Goal: Task Accomplishment & Management: Manage account settings

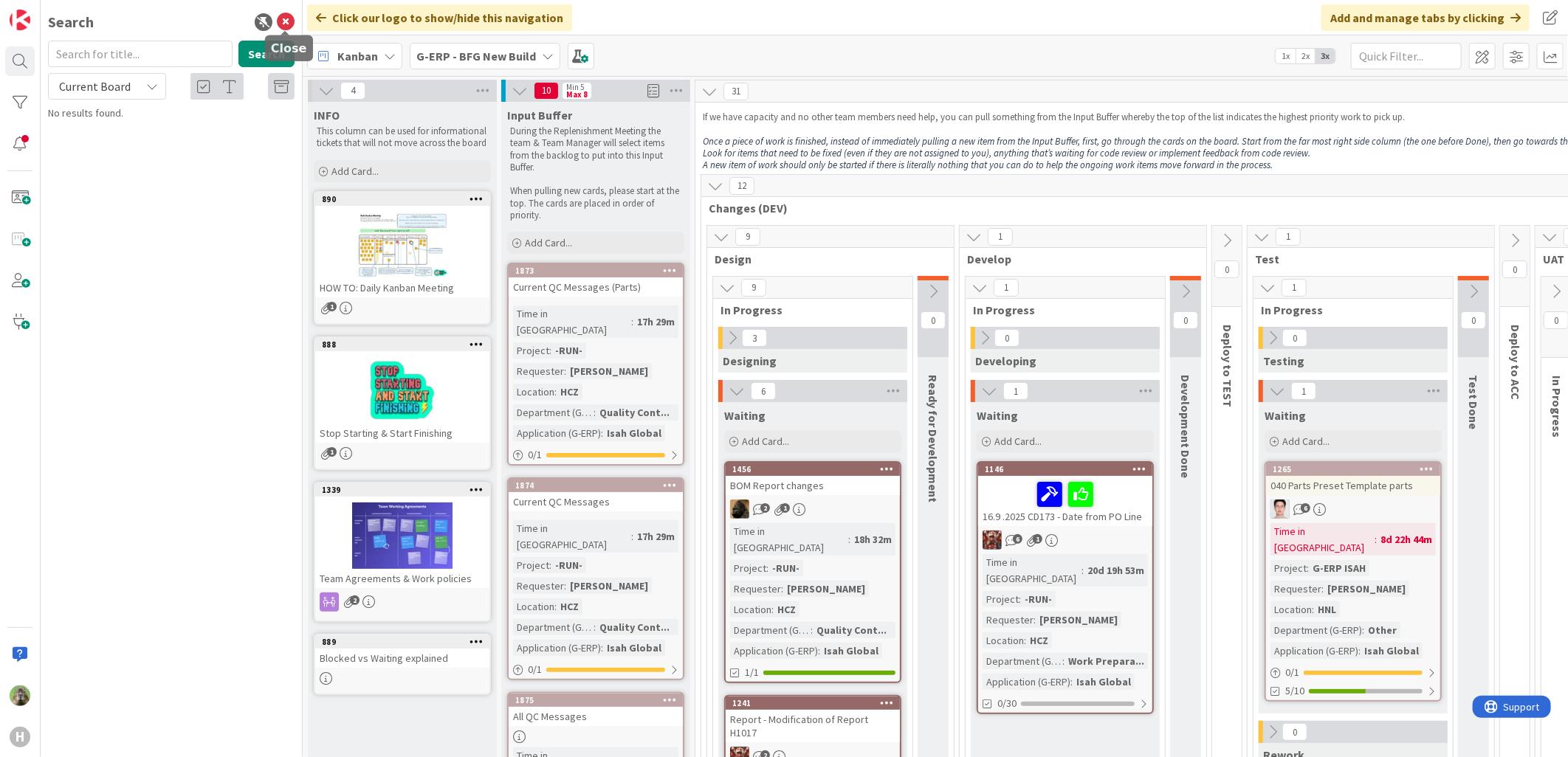
click at [283, 22] on icon at bounding box center [286, 22] width 18 height 18
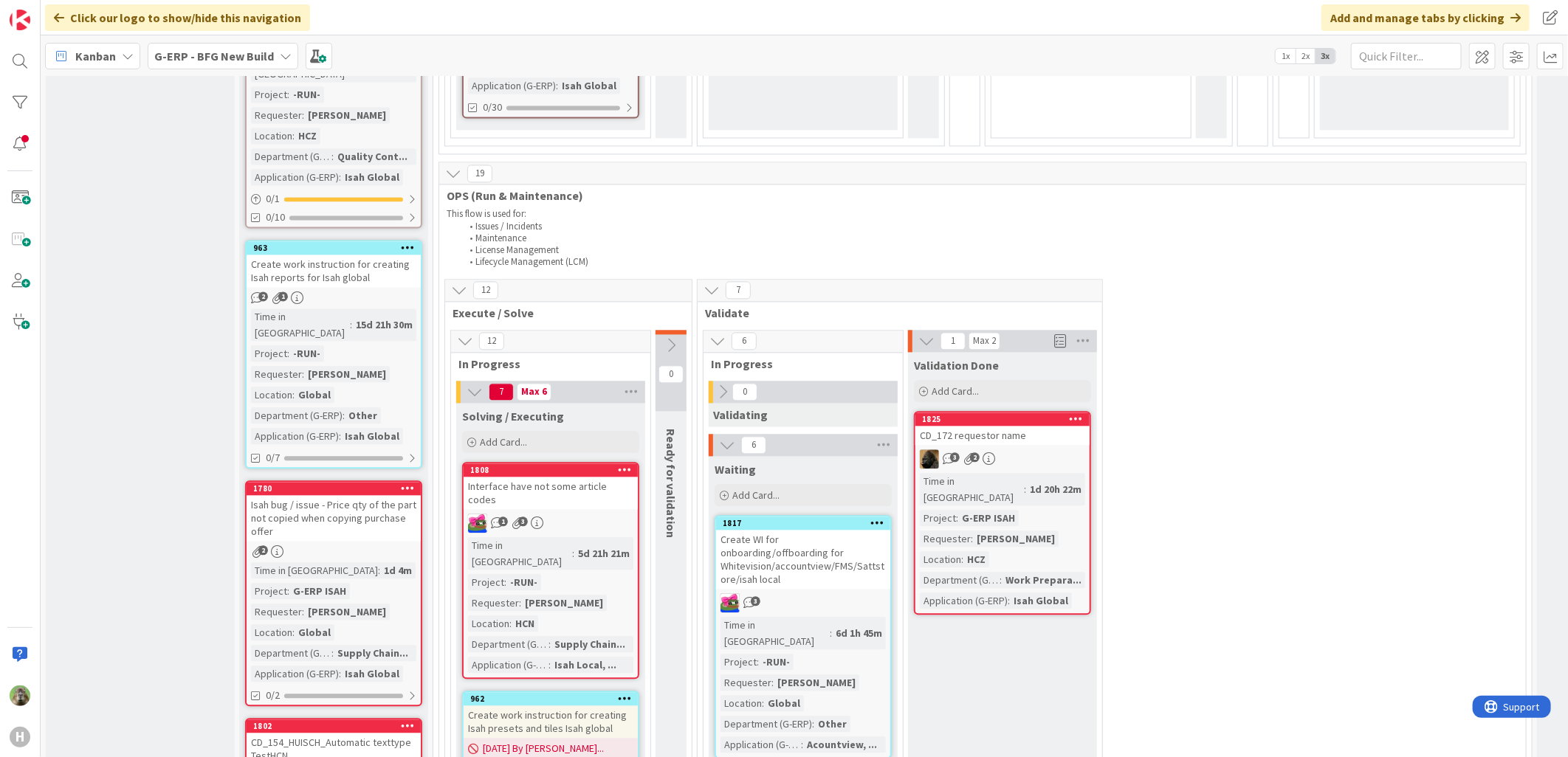
scroll to position [1967, 0]
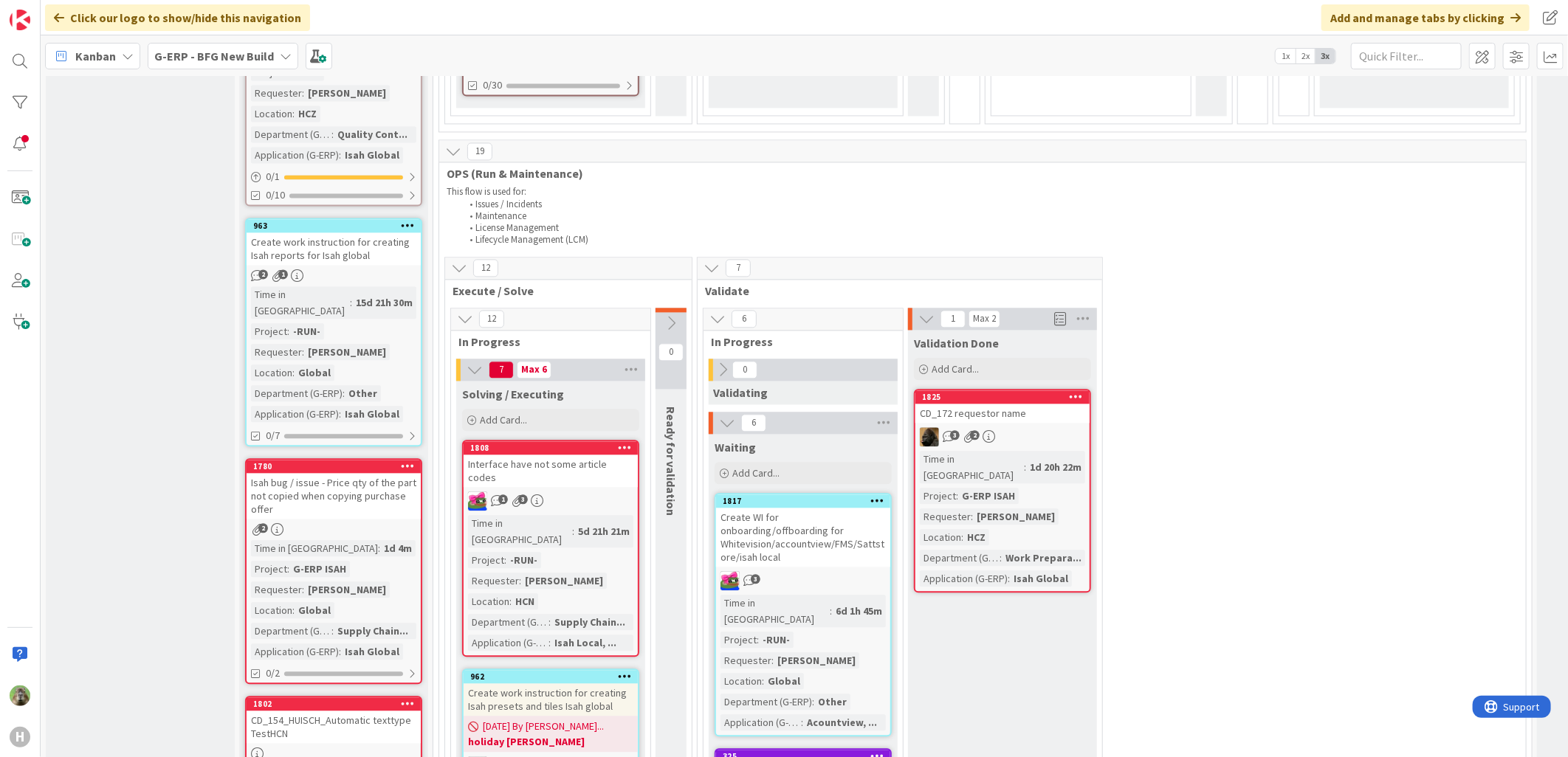
click at [1063, 404] on div "CD_172 requestor name" at bounding box center [1002, 414] width 174 height 20
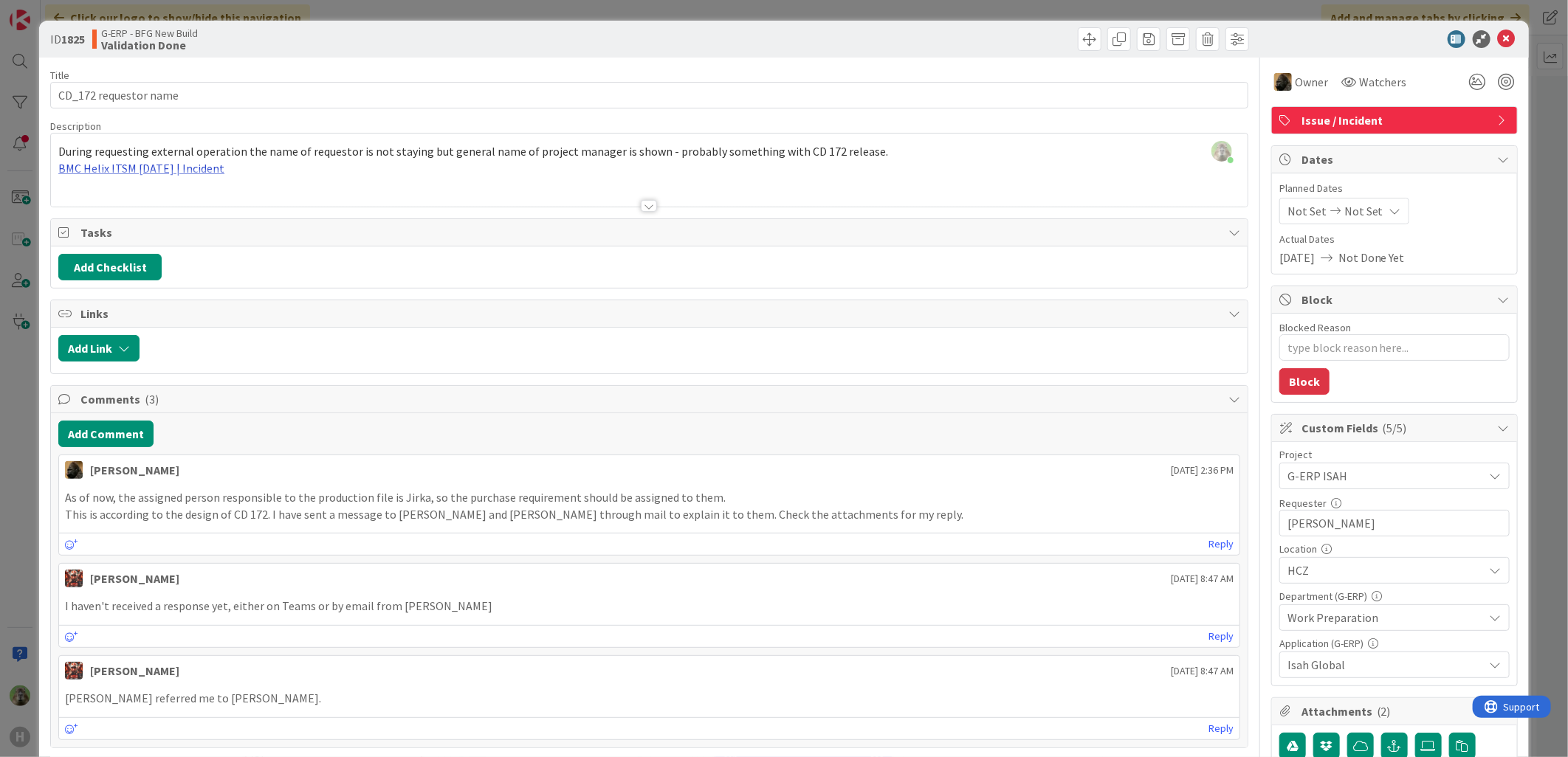
click at [189, 163] on div "[PERSON_NAME] just joined During requesting external operation the name of requ…" at bounding box center [649, 170] width 1197 height 73
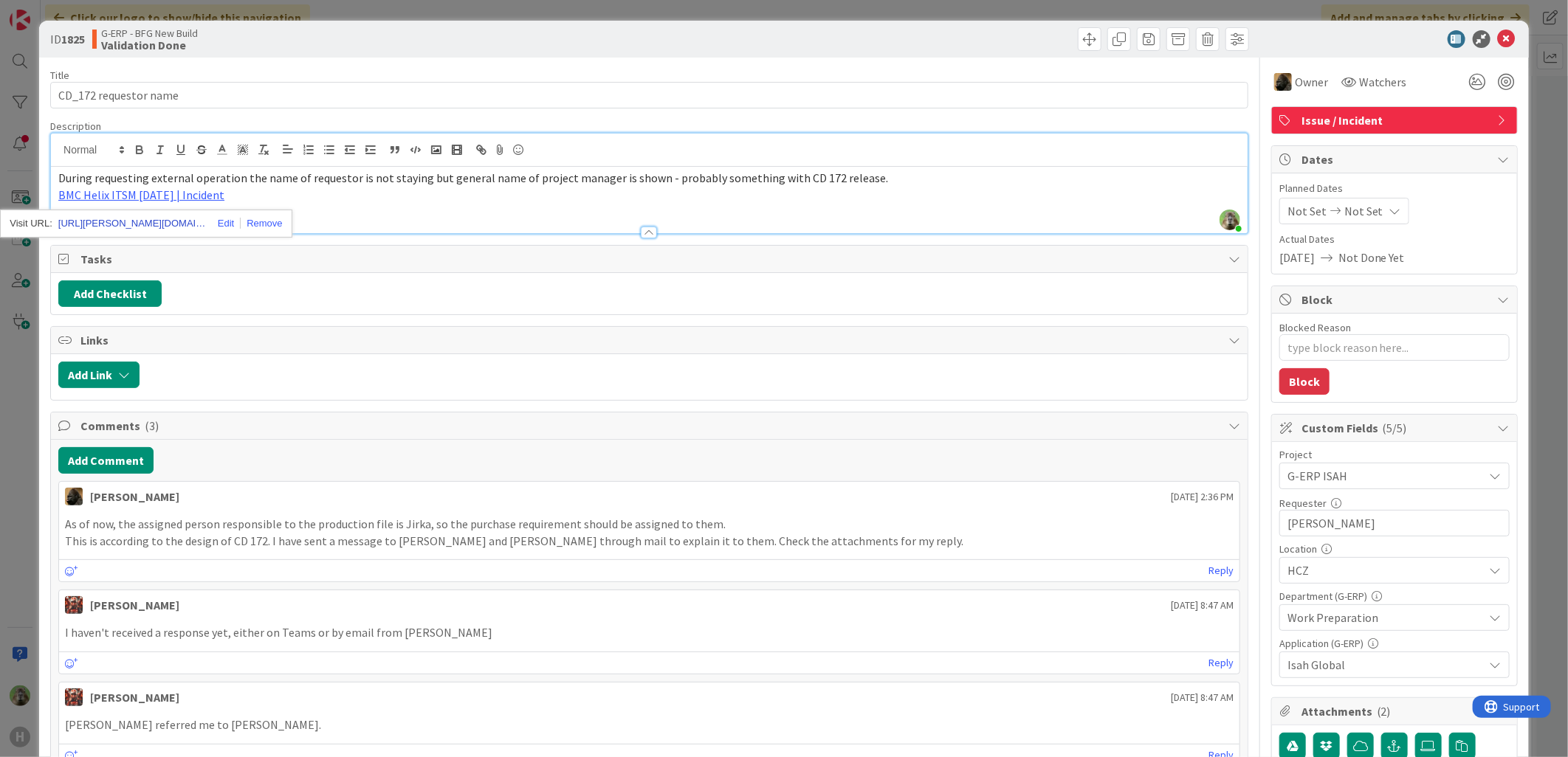
click at [152, 220] on link "[URL][PERSON_NAME][DOMAIN_NAME]" at bounding box center [132, 224] width 147 height 20
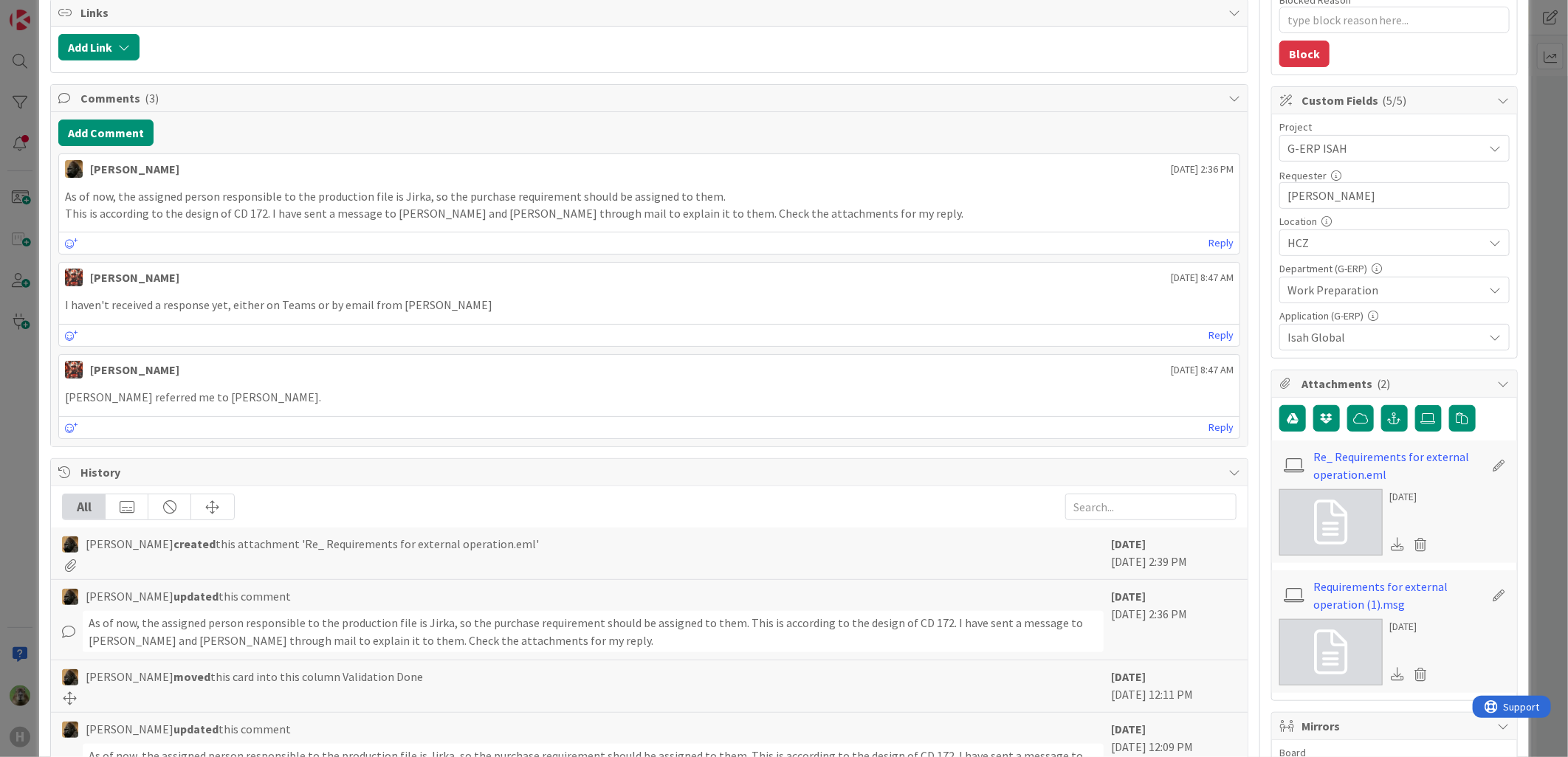
scroll to position [410, 0]
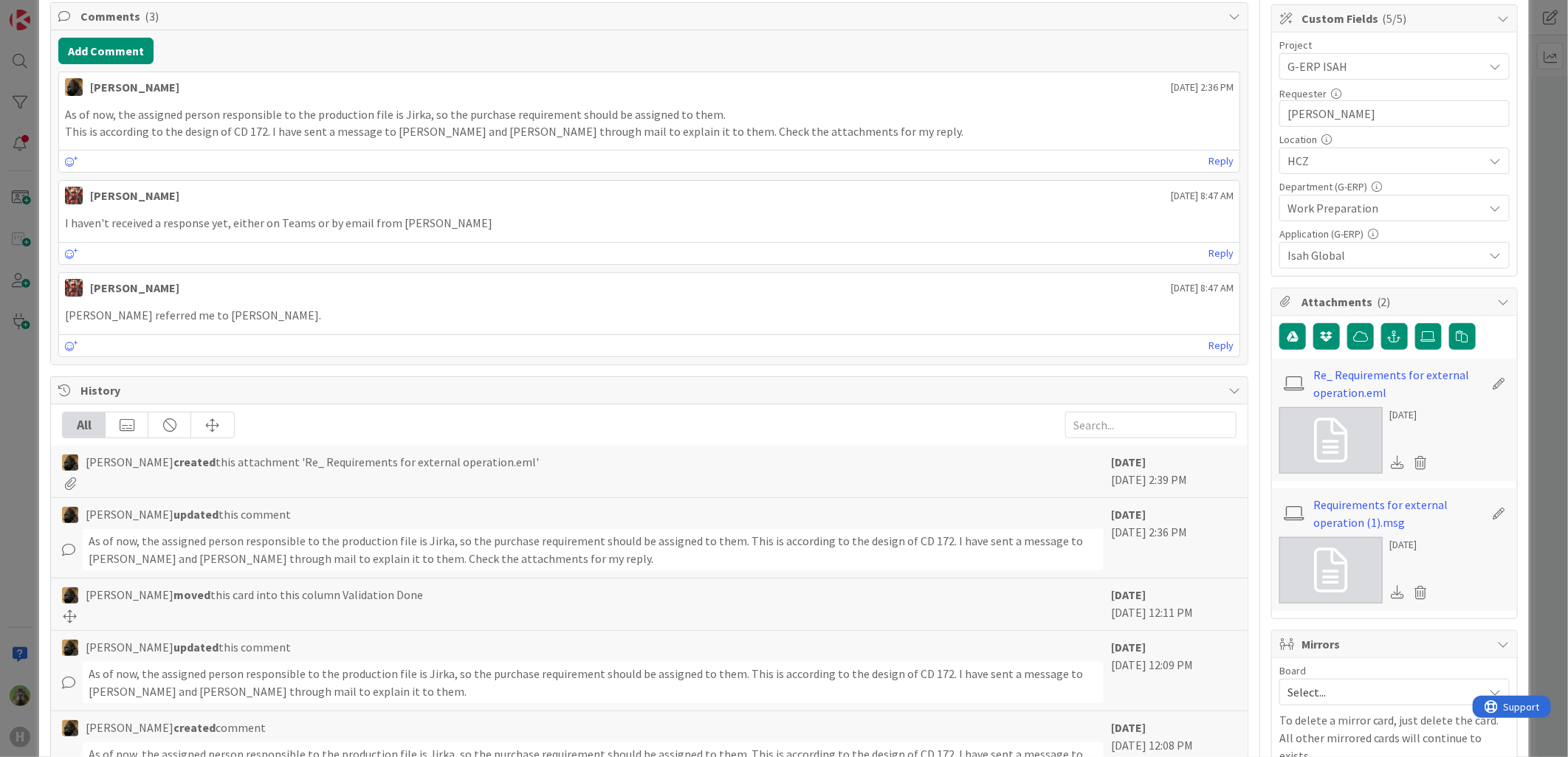
click at [1322, 424] on icon at bounding box center [1330, 441] width 33 height 44
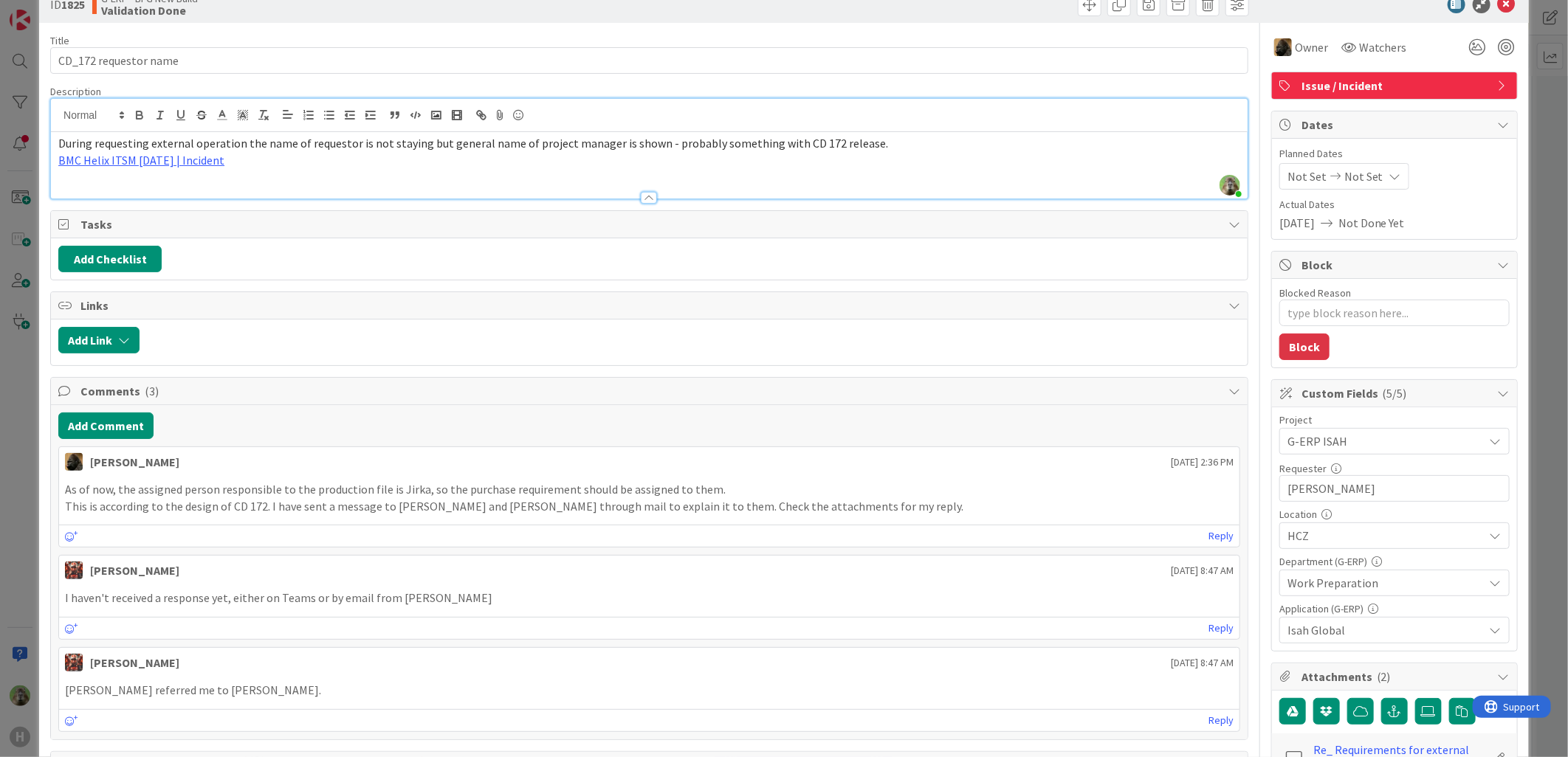
scroll to position [0, 0]
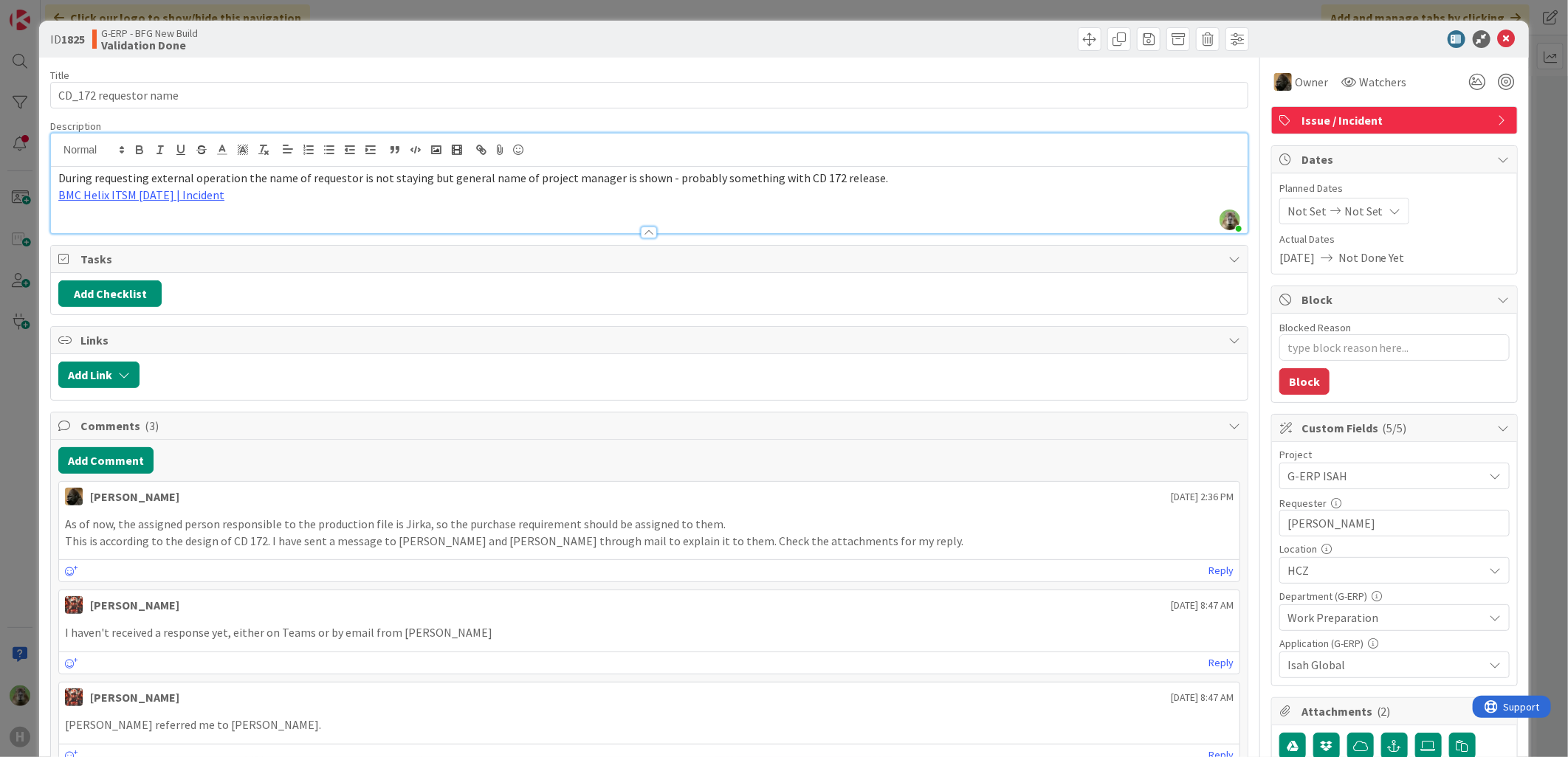
click at [12, 535] on div "ID 1825 G-ERP - BFG New Build Validation Done Title 21 / 128 CD_172 requestor n…" at bounding box center [784, 378] width 1568 height 757
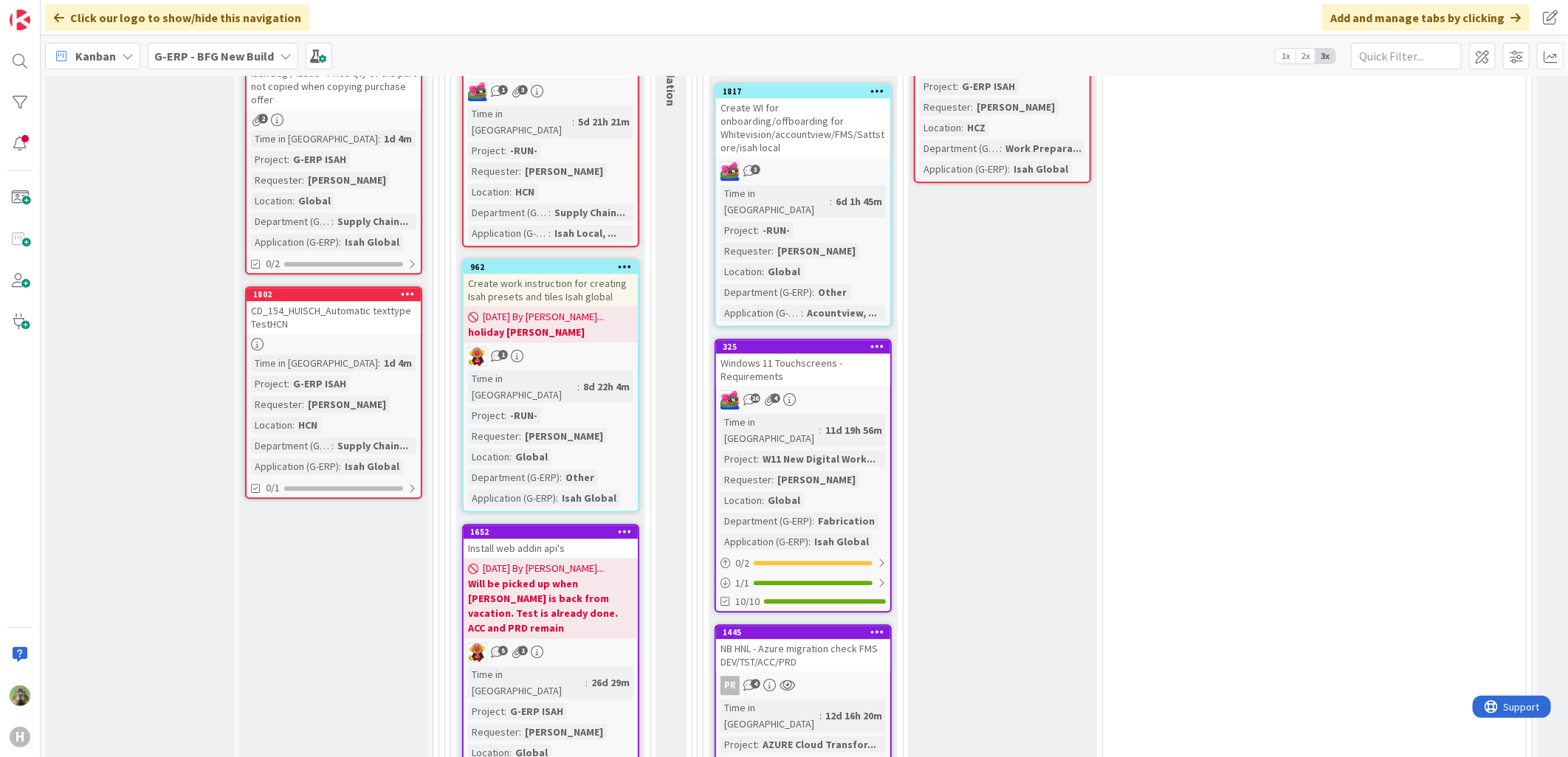
scroll to position [2377, 0]
click at [822, 353] on div "Windows 11 Touchscreens - Requirements" at bounding box center [804, 369] width 174 height 33
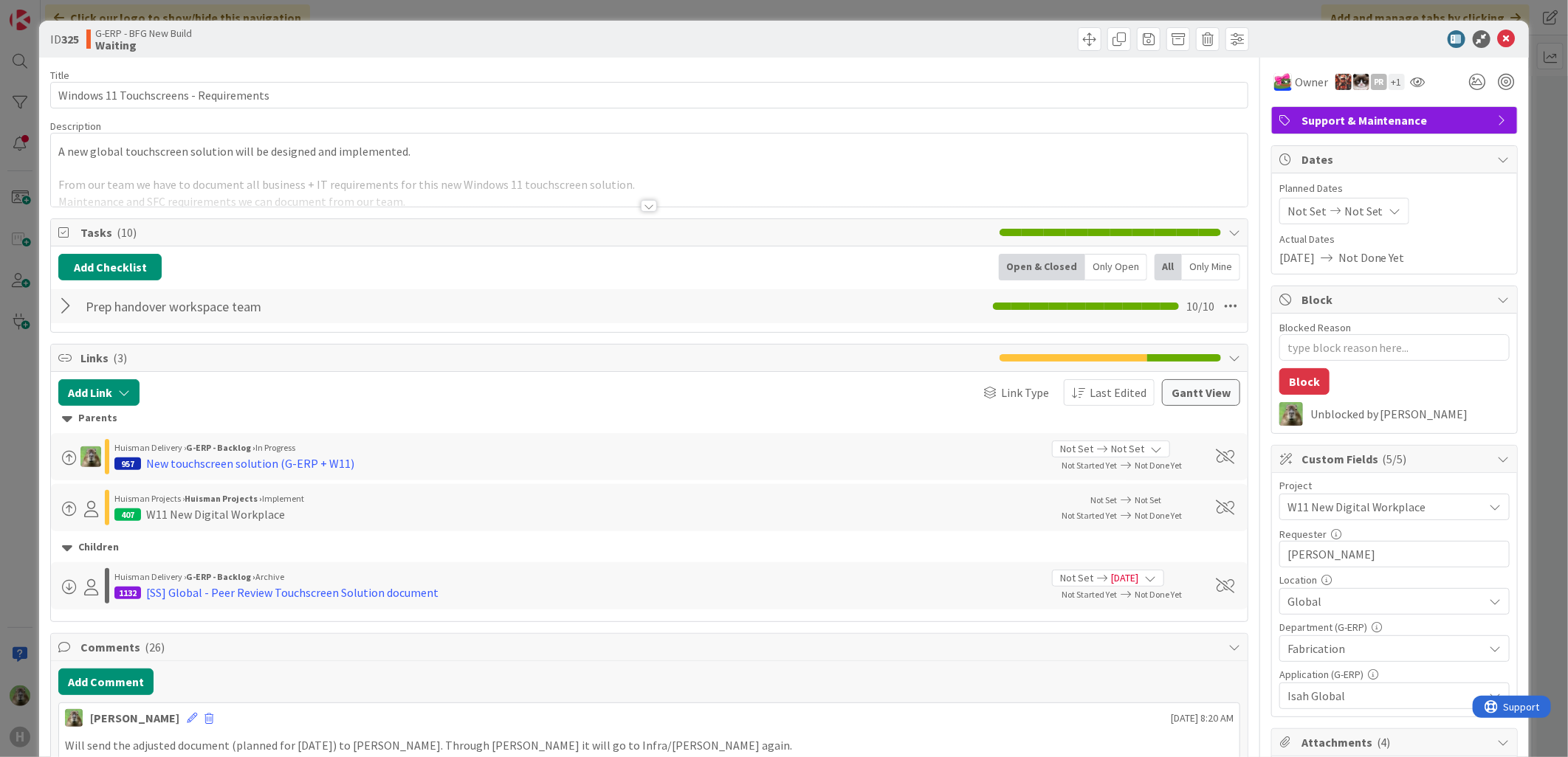
type textarea "x"
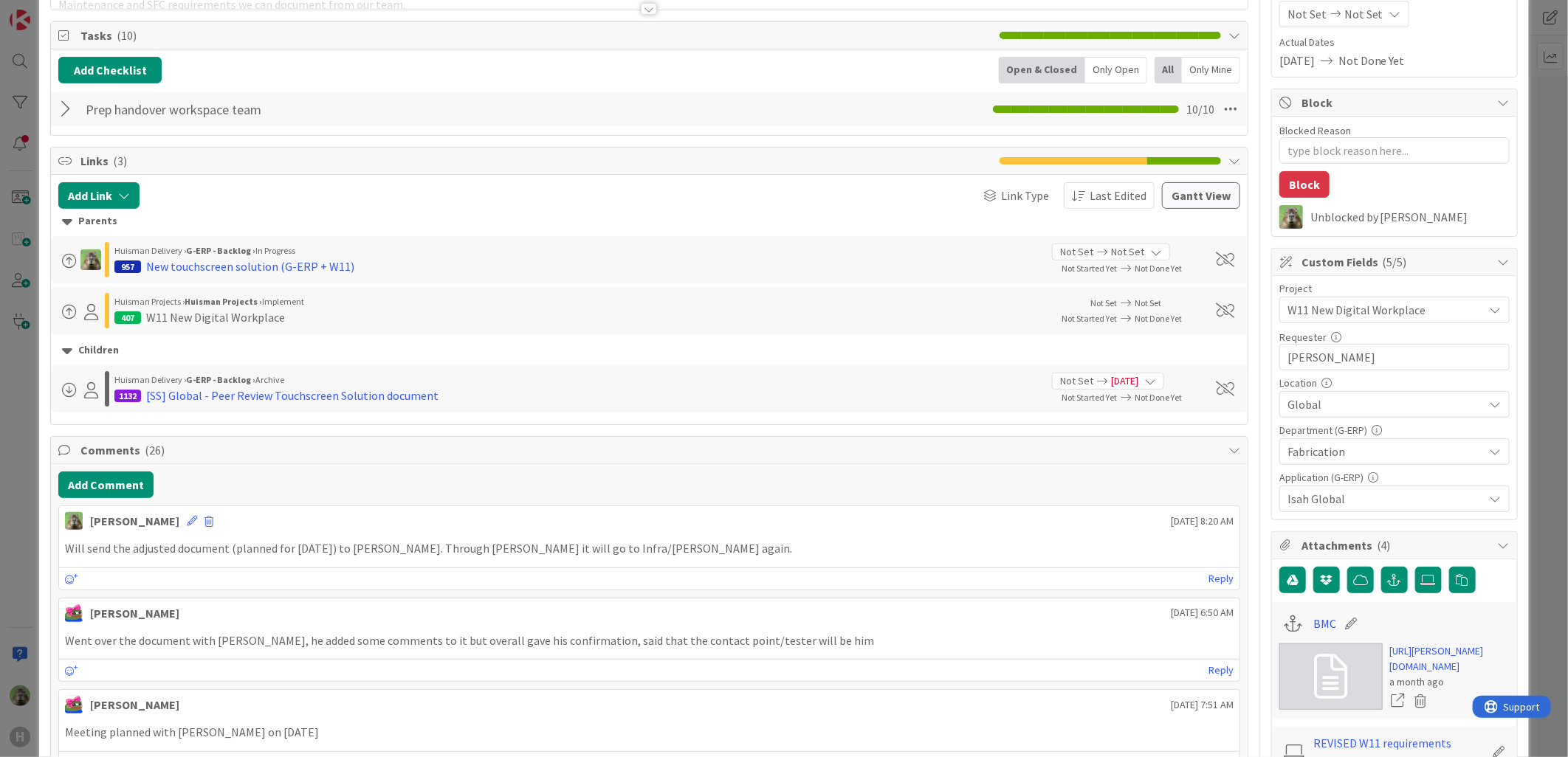
scroll to position [246, 0]
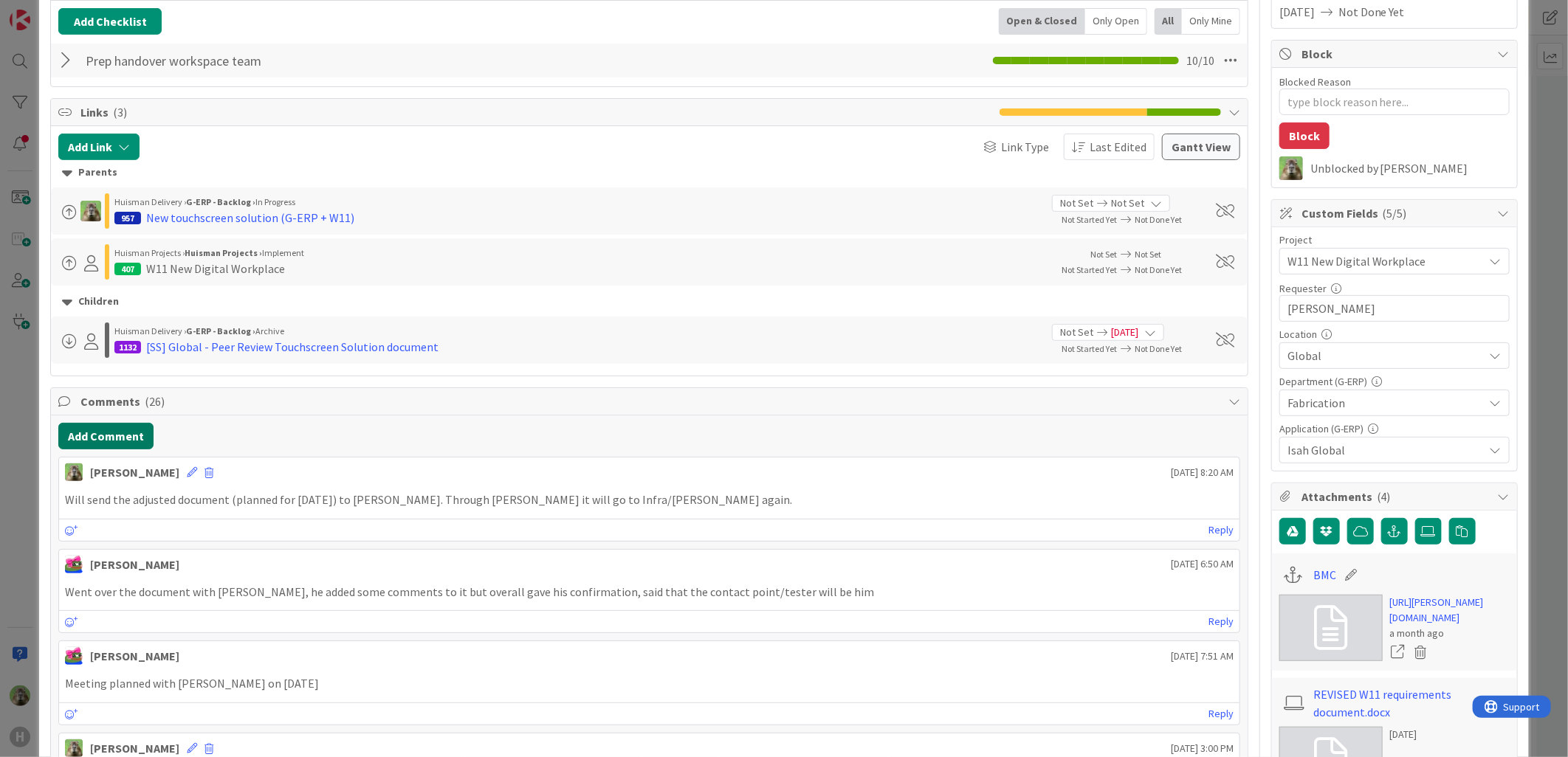
click at [134, 443] on button "Add Comment" at bounding box center [106, 437] width 95 height 27
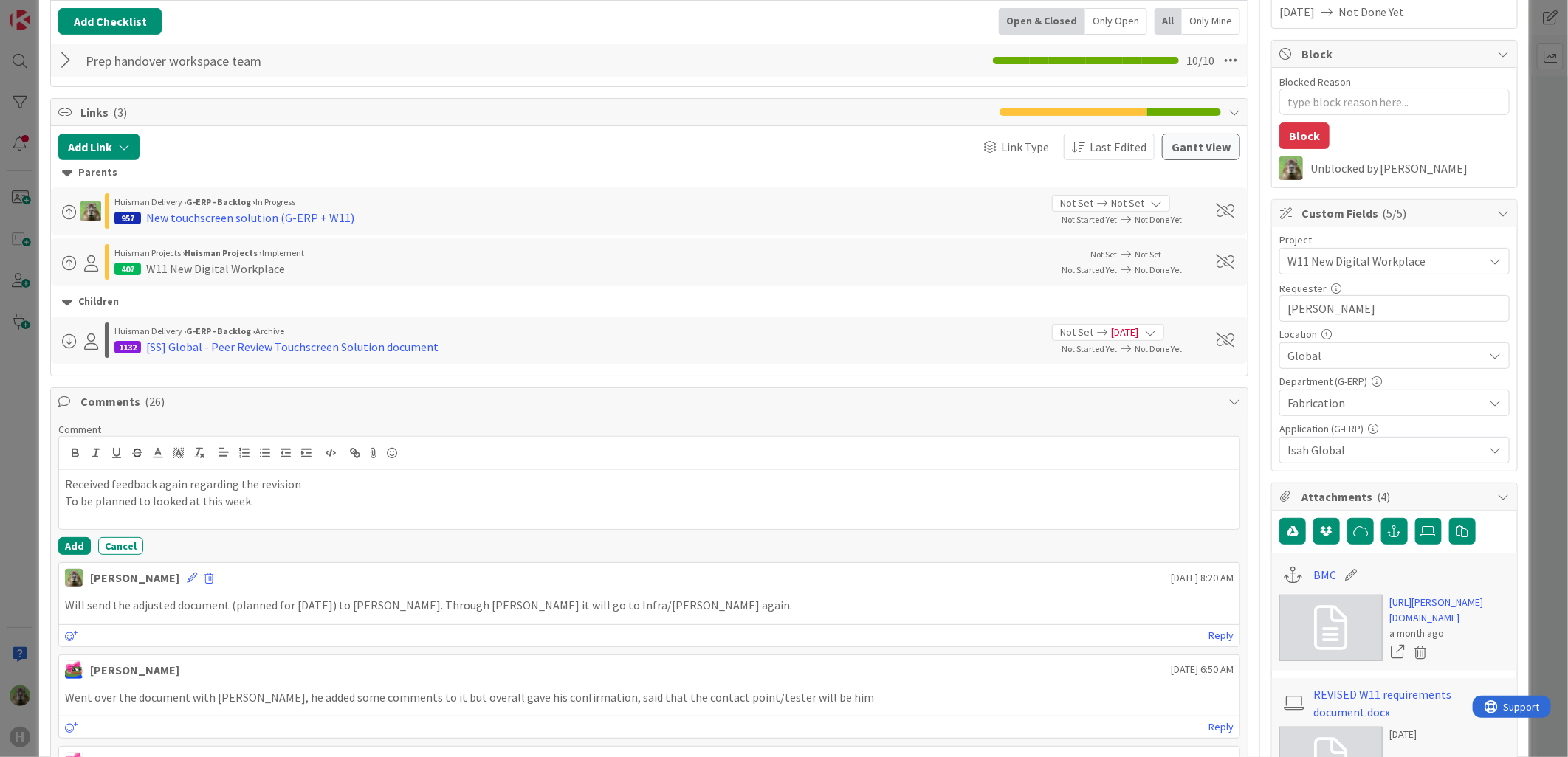
scroll to position [0, 0]
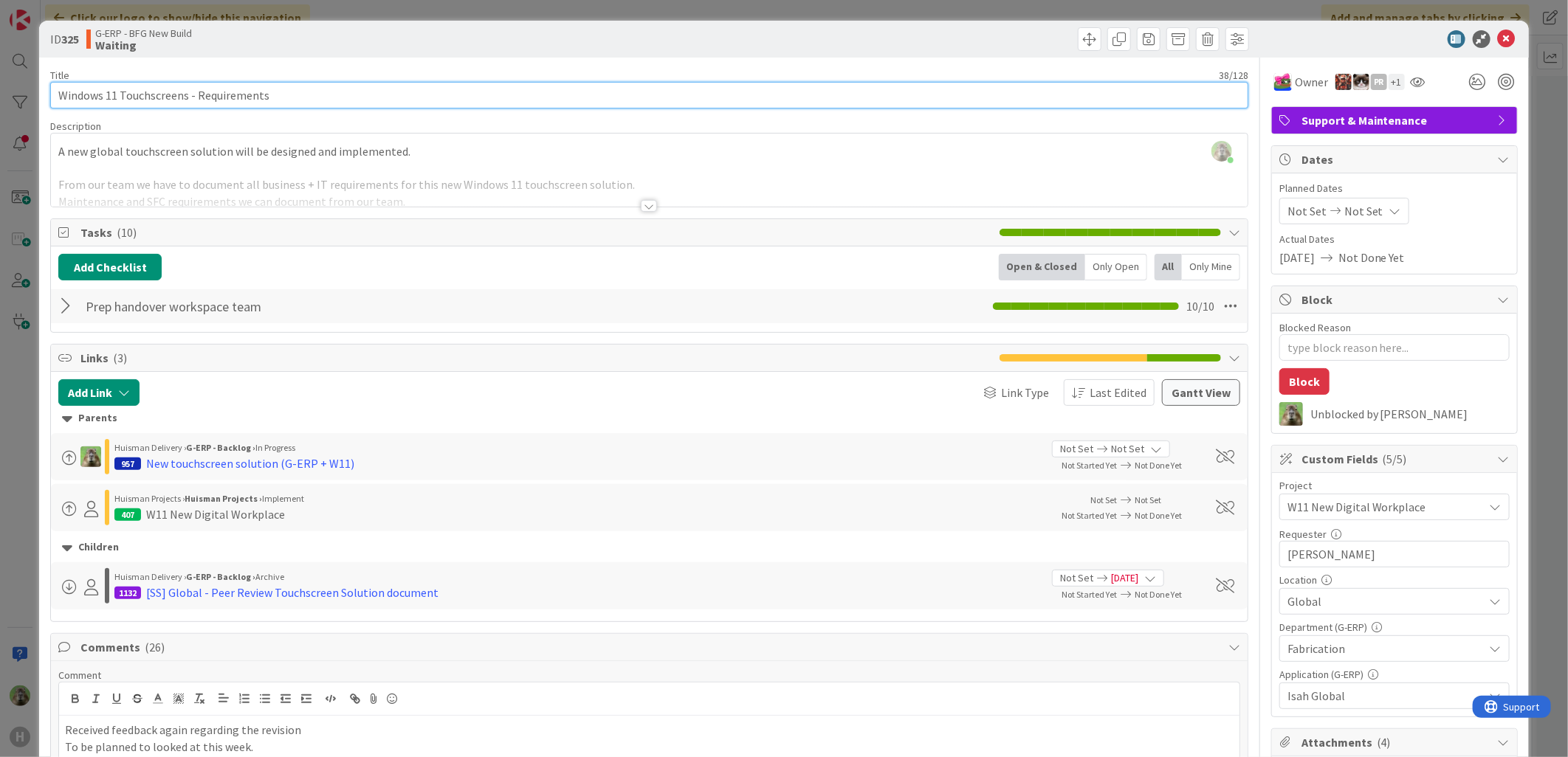
click at [63, 85] on input "Windows 11 Touchscreens - Requirements" at bounding box center [650, 95] width 1199 height 27
type input "12-09-2025Windows 11 Touchscreens - Requirements"
type textarea "x"
type input "[DATE] - Windows 11 Touchscreens - Requirements"
type textarea "x"
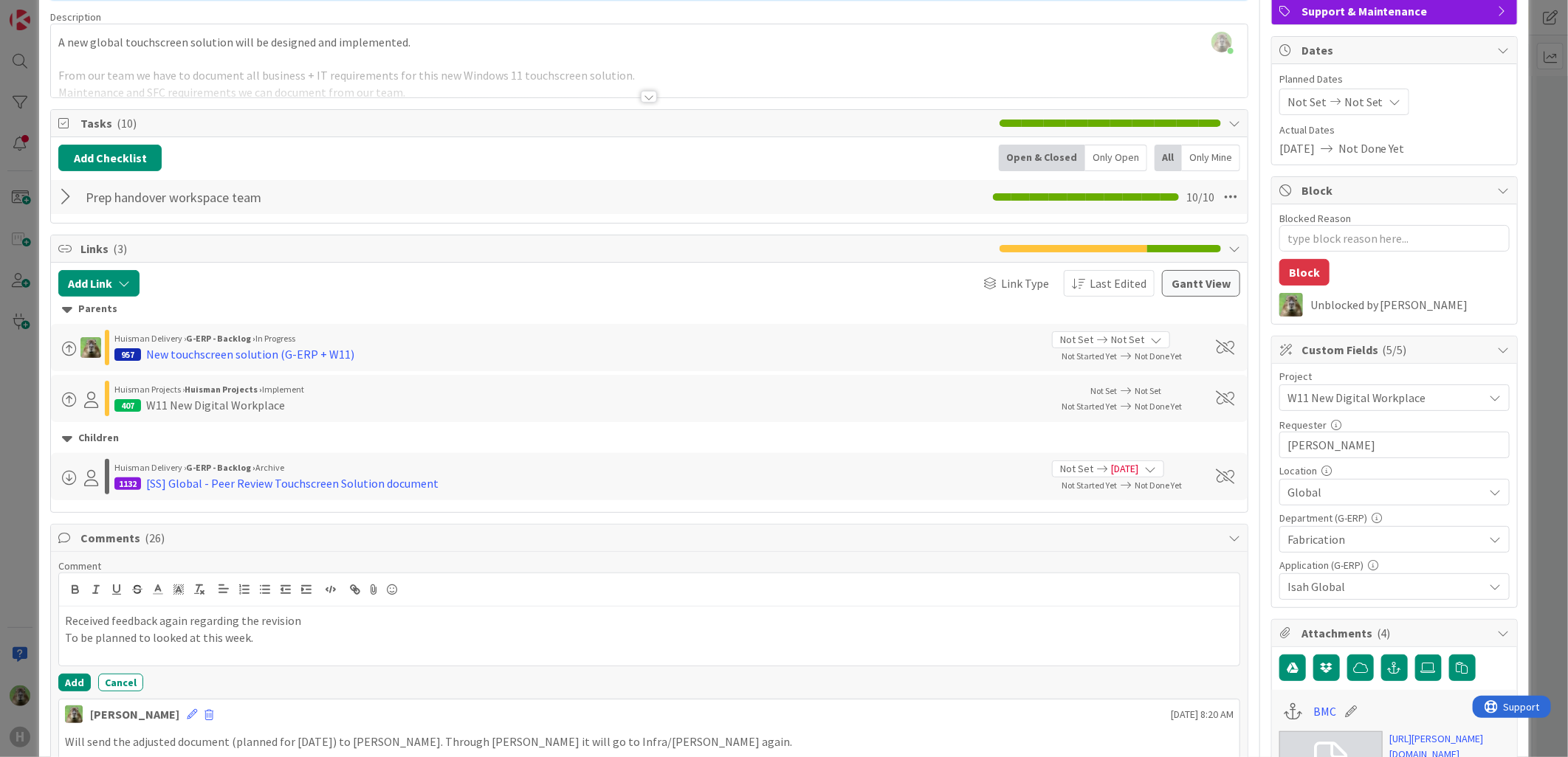
scroll to position [410, 0]
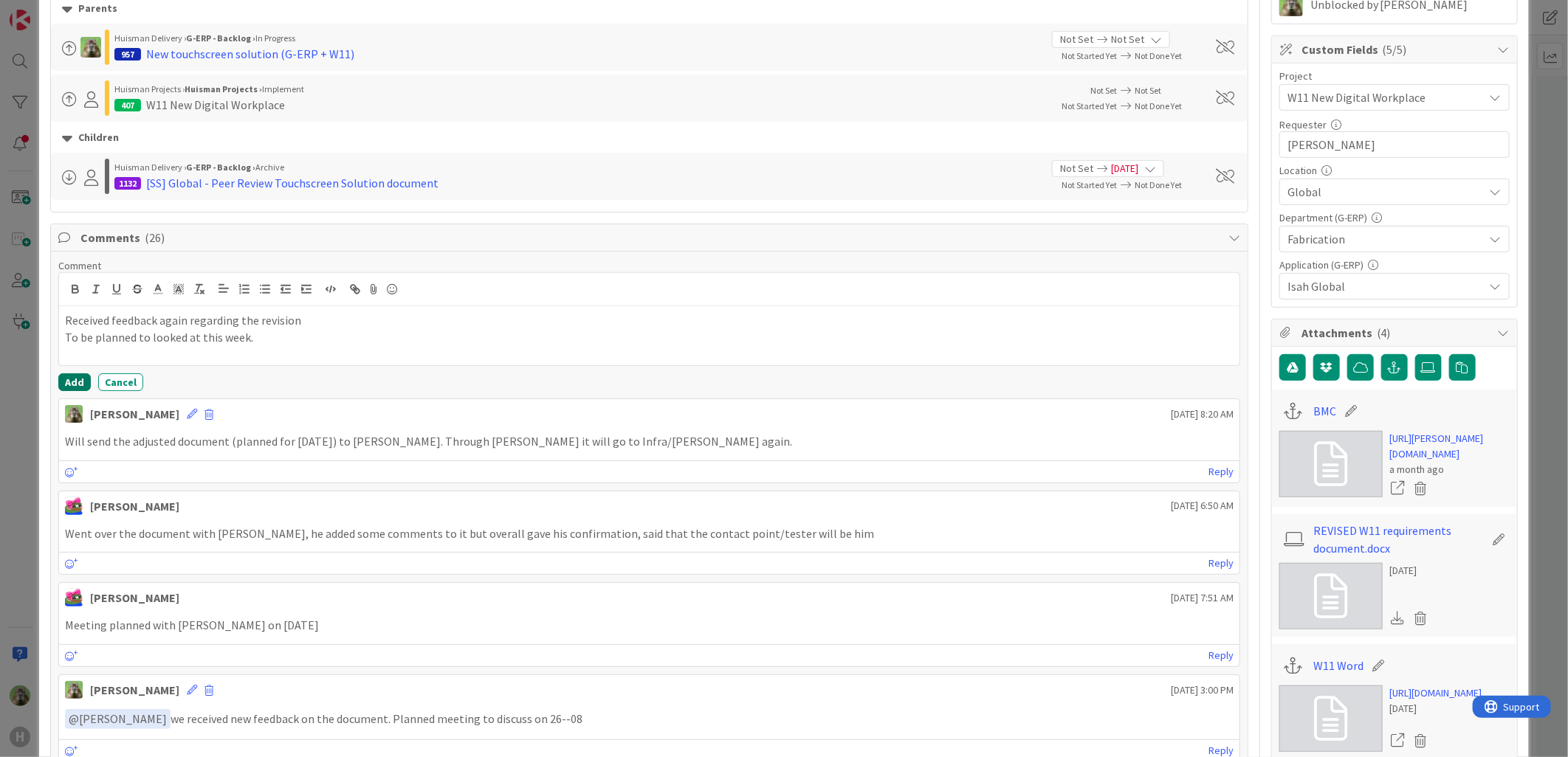
type input "[DATE] - Windows 11 Touchscreens - Requirements"
click at [68, 377] on button "Add" at bounding box center [75, 382] width 33 height 18
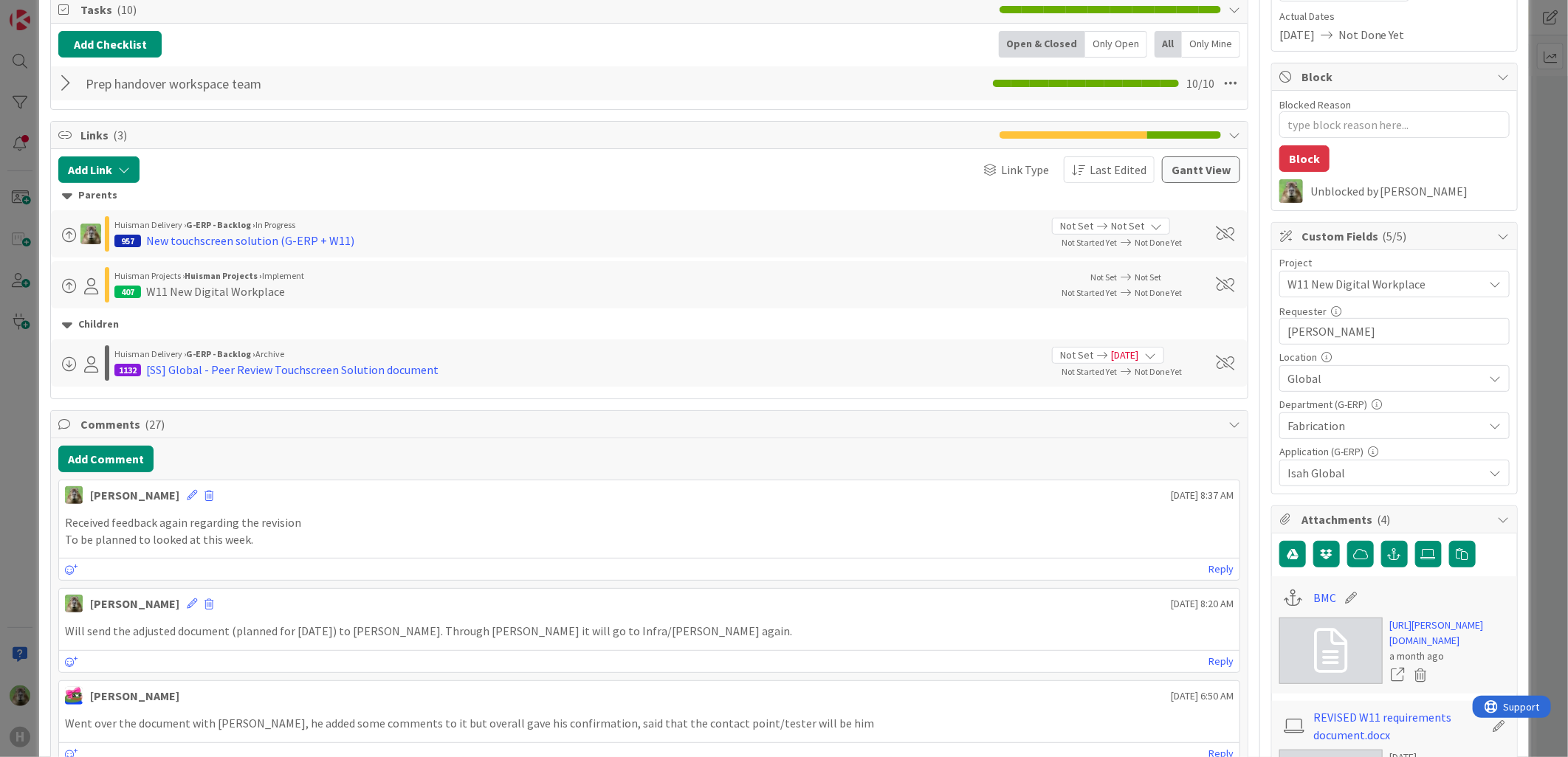
scroll to position [0, 0]
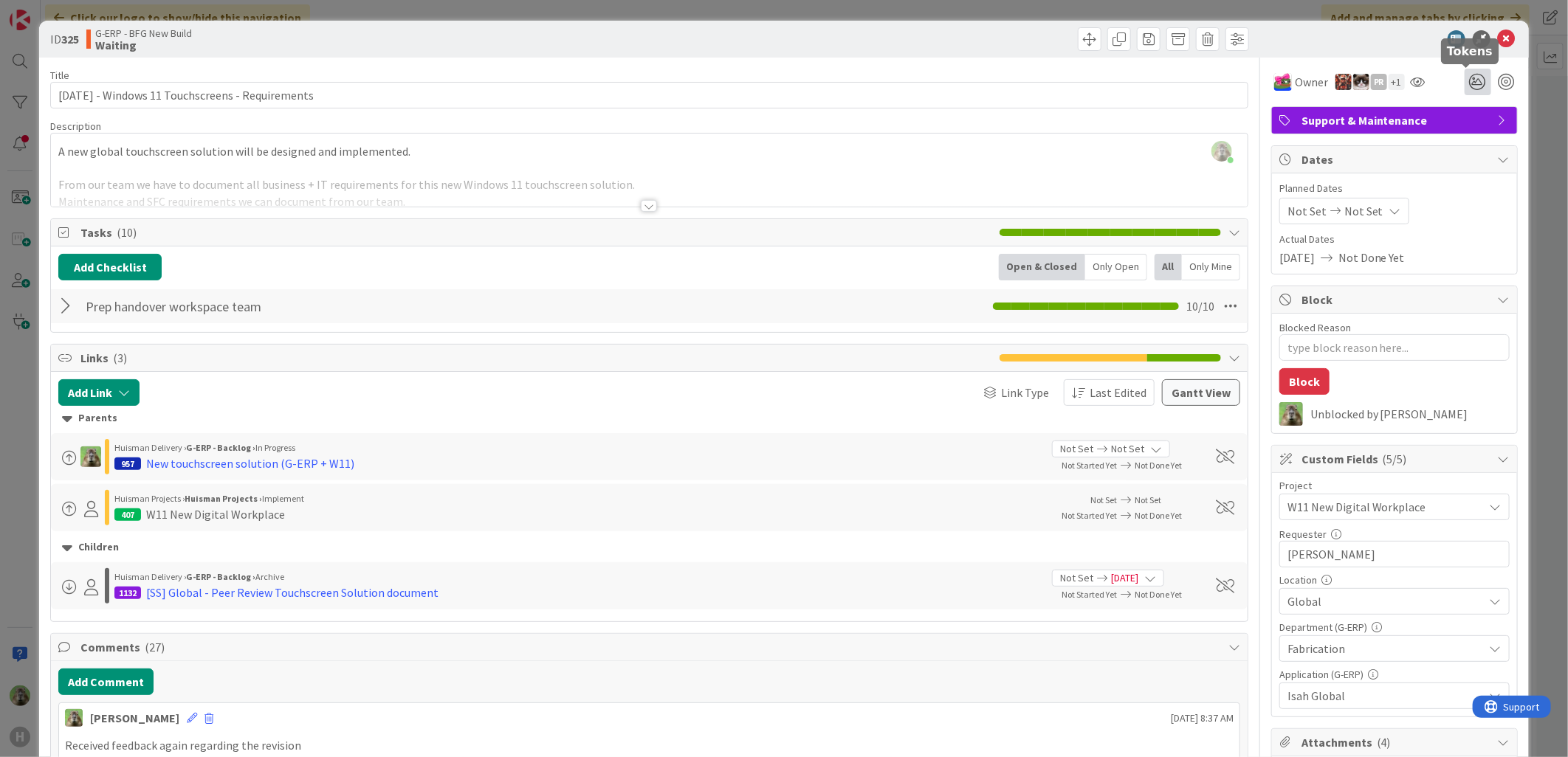
click at [1472, 85] on icon at bounding box center [1478, 82] width 27 height 27
click at [1454, 131] on icon at bounding box center [1460, 137] width 12 height 12
click at [1454, 135] on icon at bounding box center [1460, 139] width 12 height 12
click at [1472, 138] on icon at bounding box center [1477, 139] width 12 height 12
click at [20, 564] on div "ID 325 G-ERP - BFG New Build Waiting Title 51 / 128 [DATE] - Windows 11 Touchsc…" at bounding box center [784, 378] width 1568 height 757
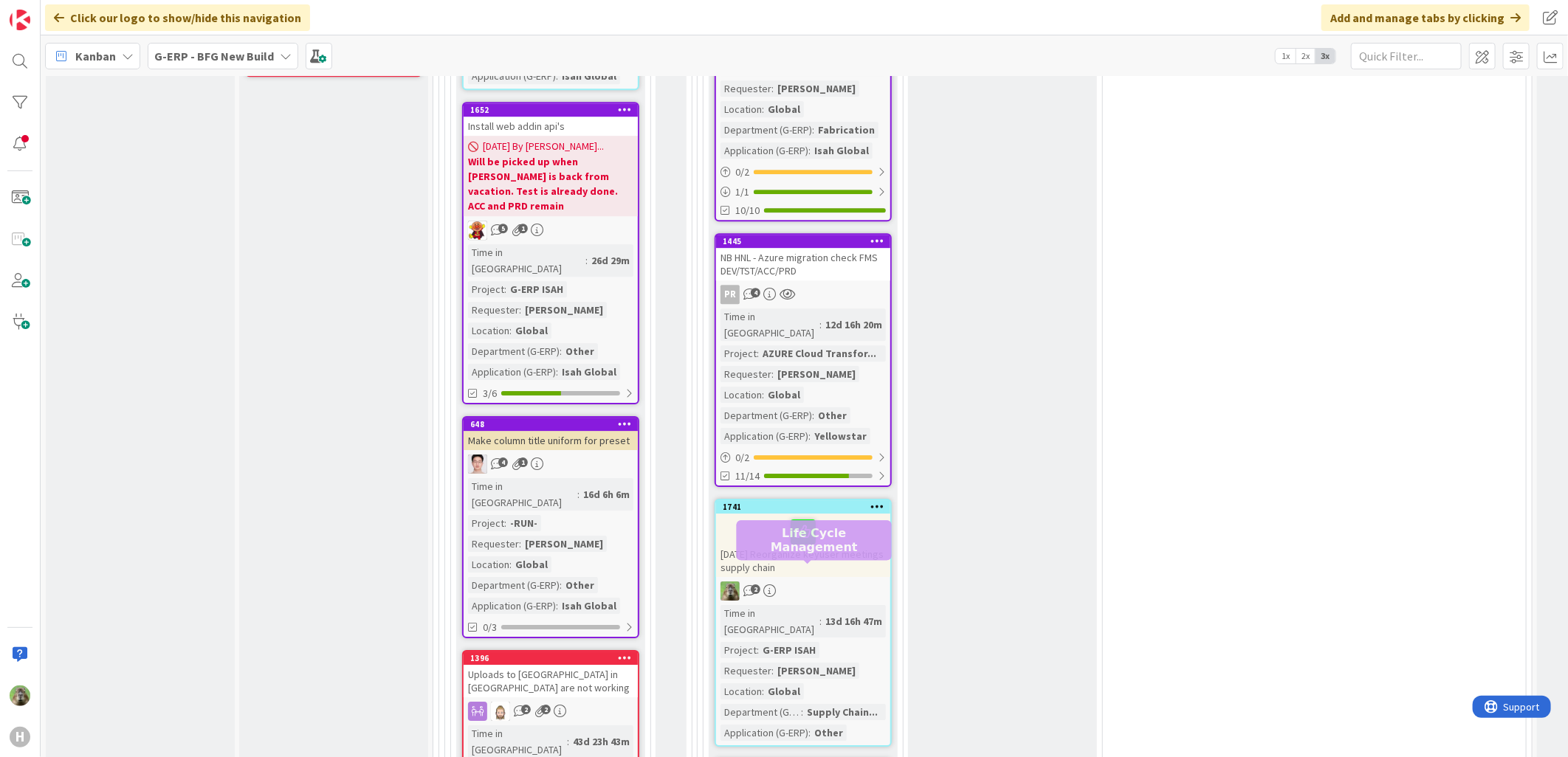
scroll to position [2787, 0]
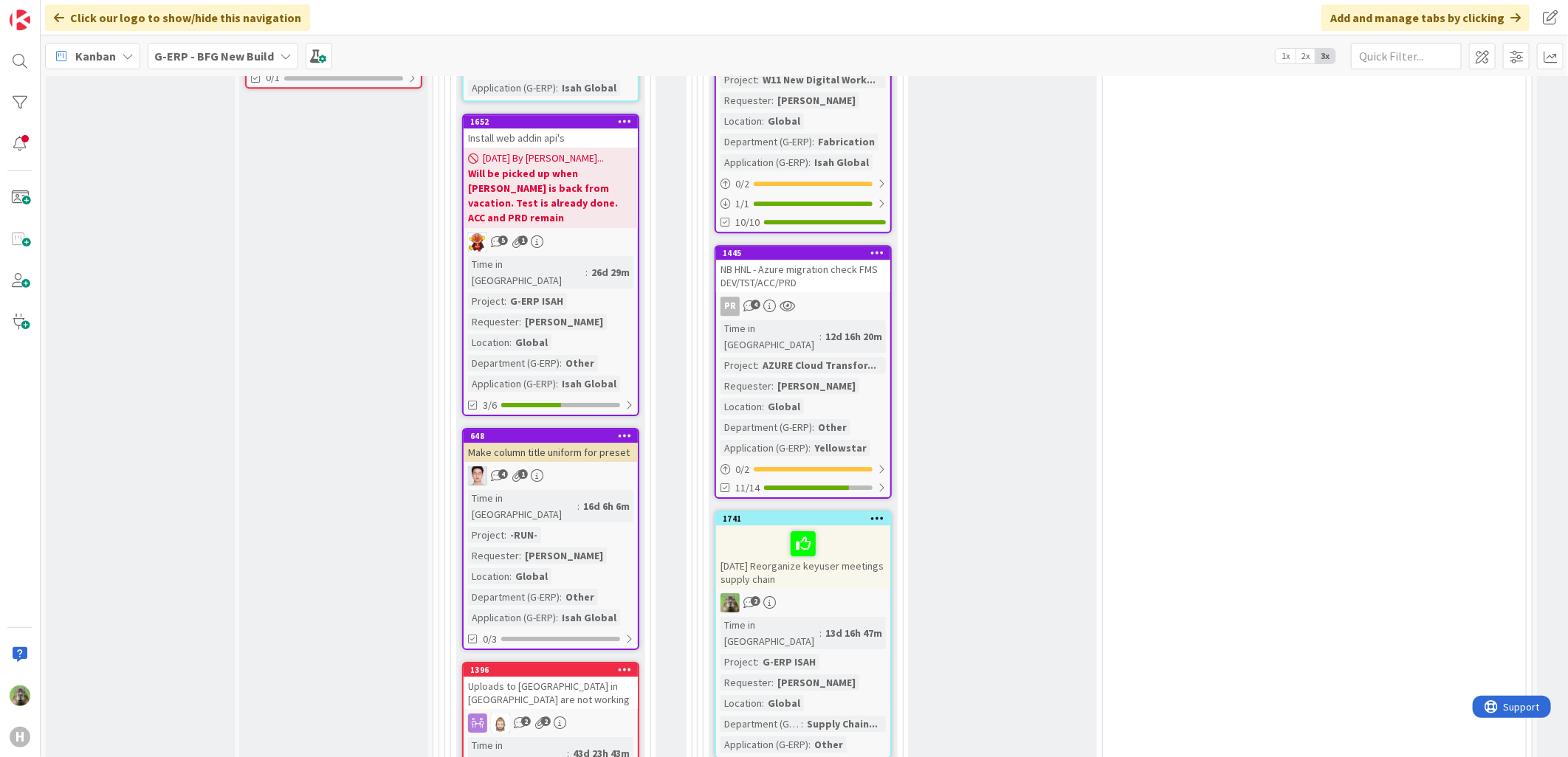
click at [779, 525] on div "[DATE] Reorganize keyuser meetings supply chain" at bounding box center [804, 557] width 174 height 64
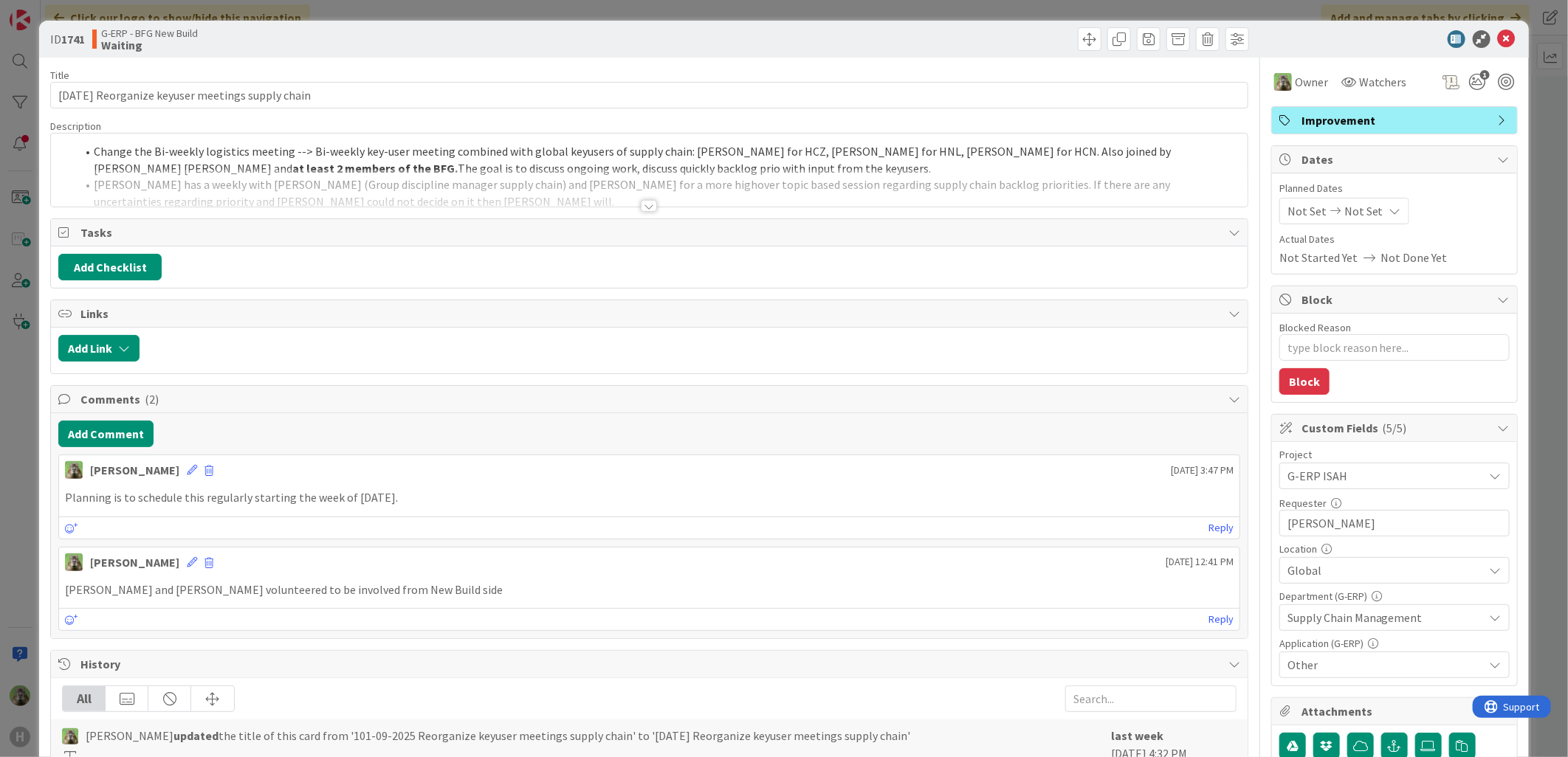
type textarea "x"
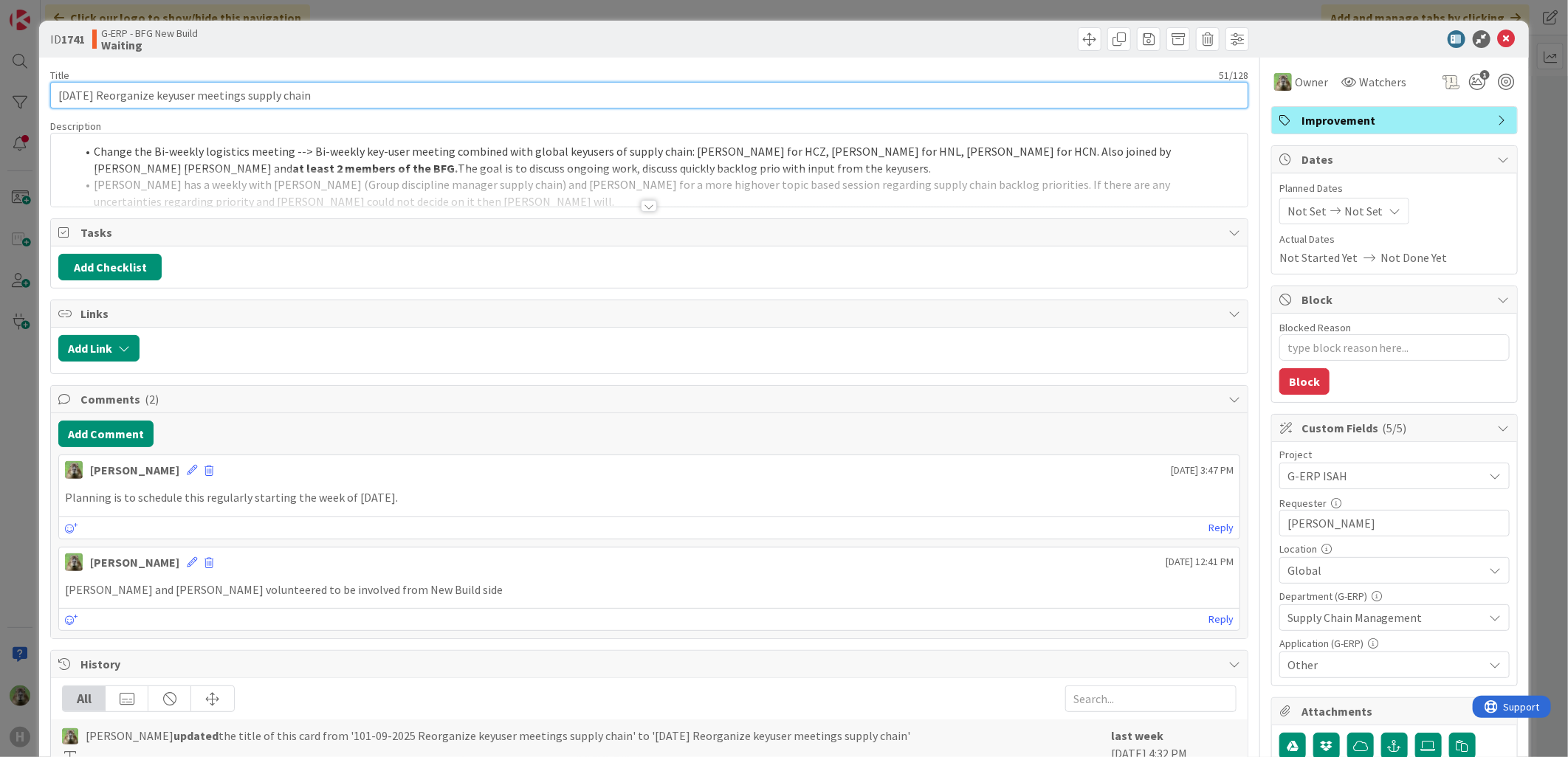
drag, startPoint x: 68, startPoint y: 93, endPoint x: 41, endPoint y: 92, distance: 27.0
click at [41, 92] on div "ID 1741 G-ERP - BFG New Build Waiting Title 51 / 128 [DATE] Reorganize keyuser …" at bounding box center [784, 646] width 1490 height 1252
type input "[DATE] Reorganize keyuser meetings supply chain"
type textarea "x"
type input "[DATE] Reorganize keyuser meetings supply chain"
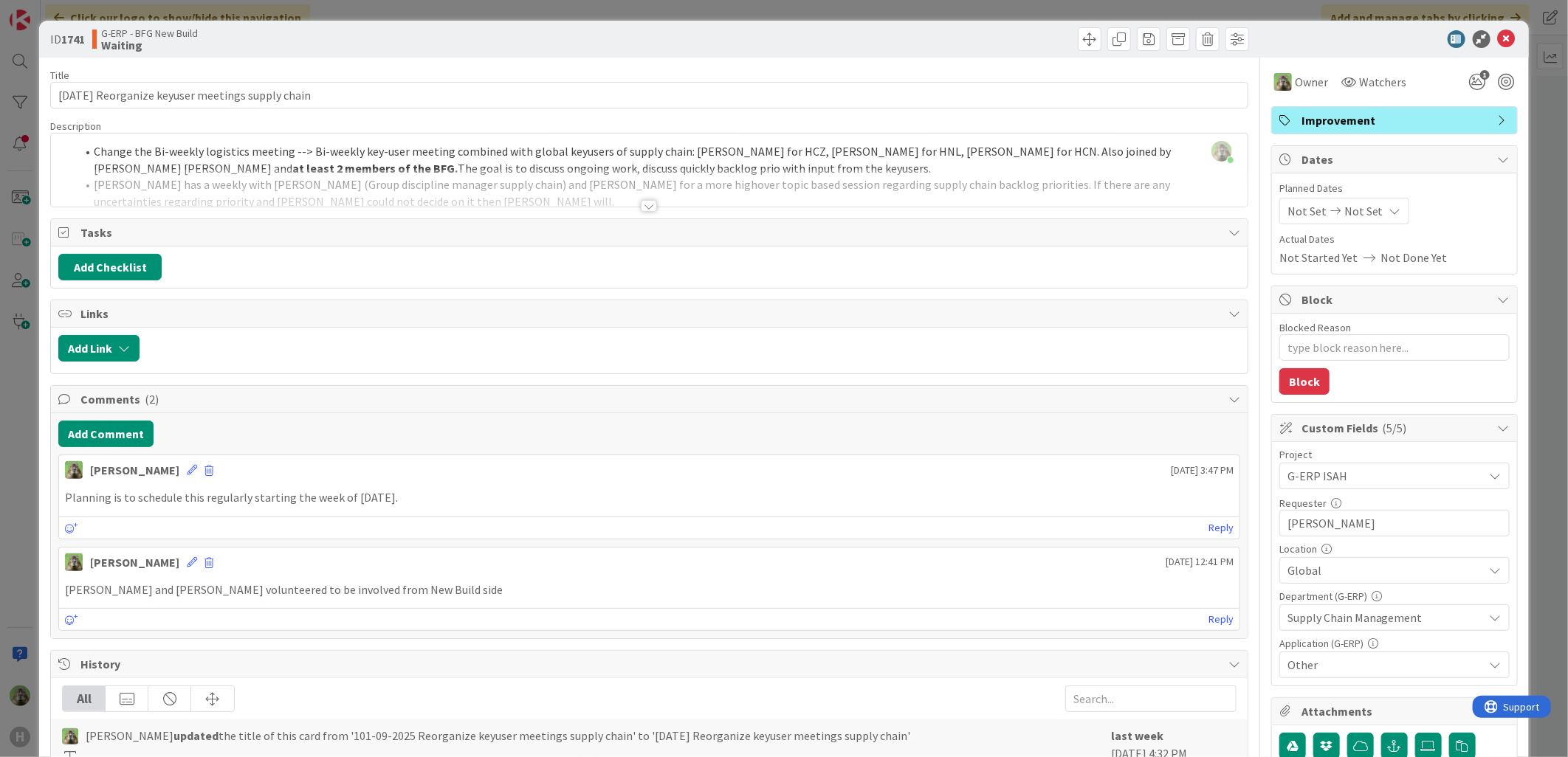
click at [20, 529] on div "ID 1741 G-ERP - BFG New Build Waiting Title 51 / 128 [DATE] Reorganize keyuser …" at bounding box center [784, 378] width 1568 height 757
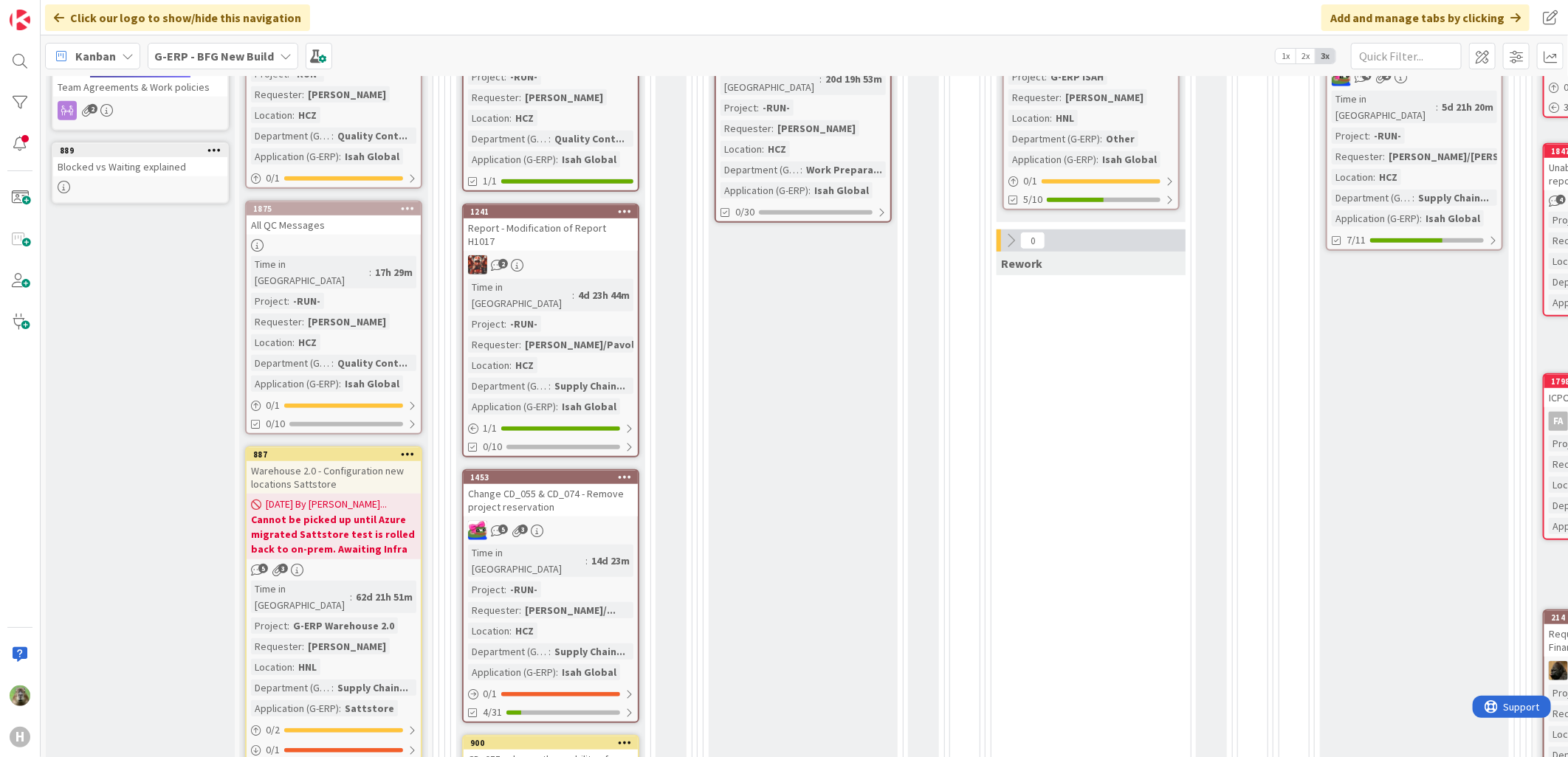
scroll to position [820, 0]
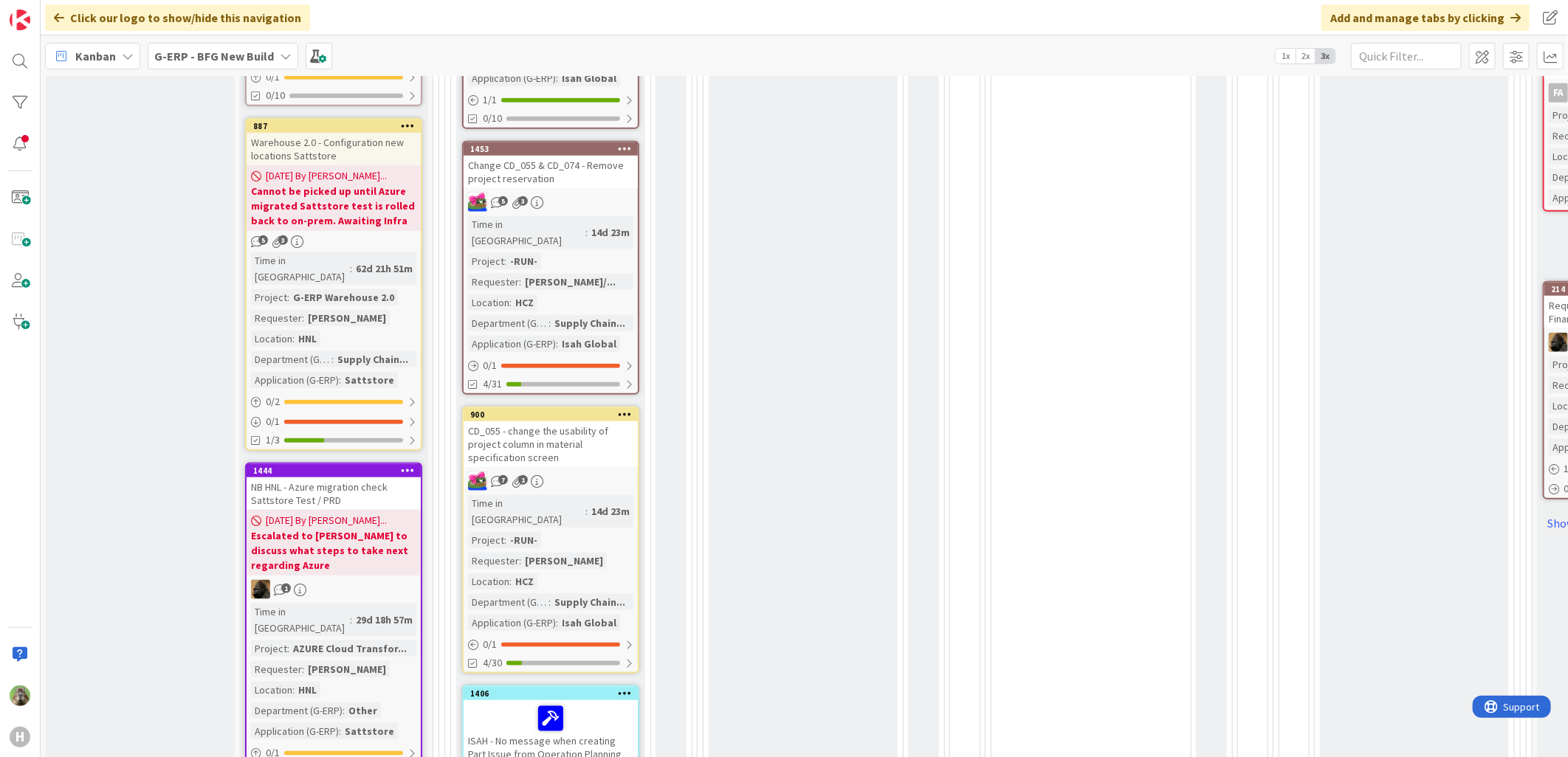
click at [327, 133] on div "Warehouse 2.0 - Configuration new locations Sattstore" at bounding box center [334, 149] width 174 height 33
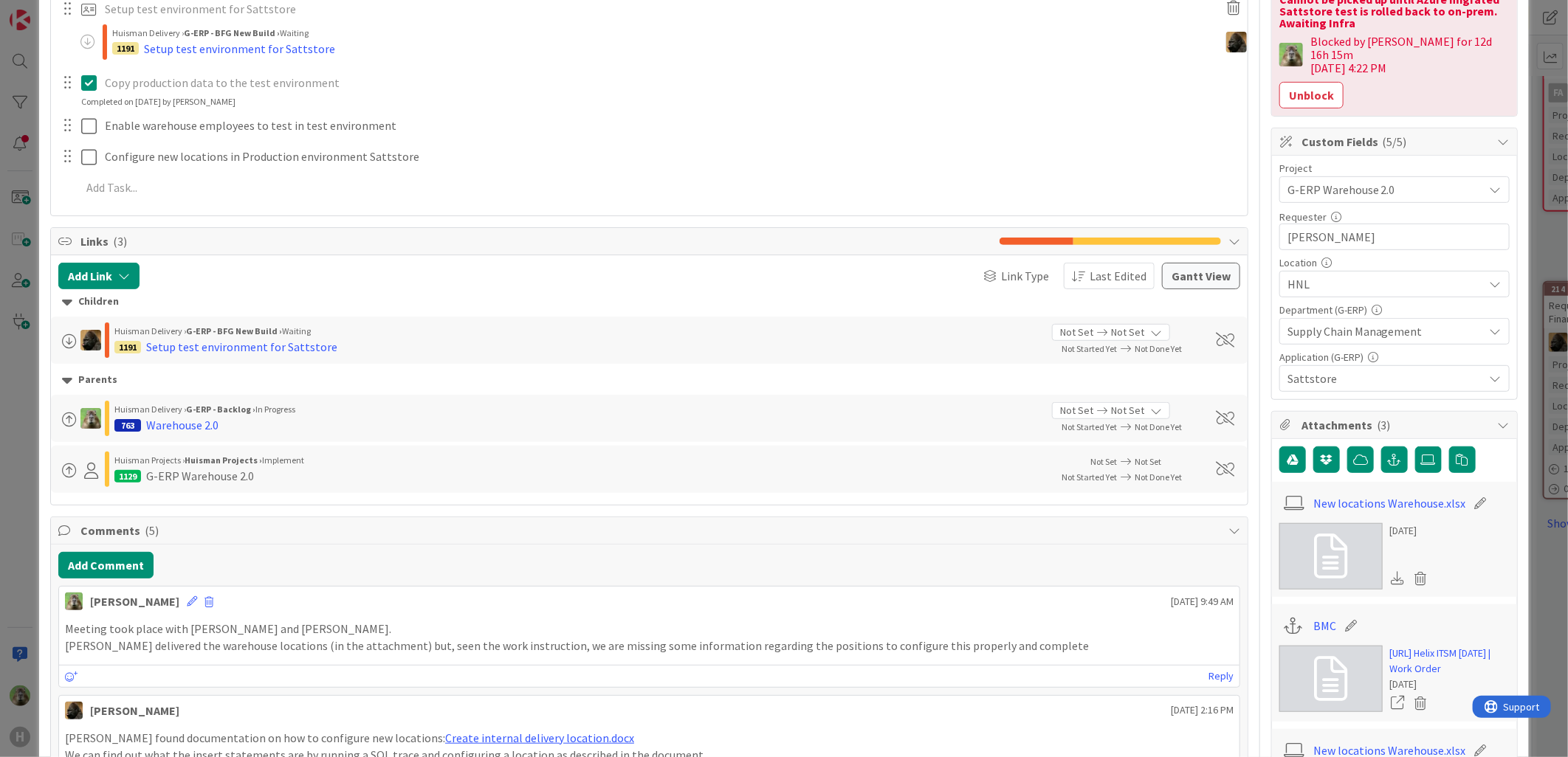
scroll to position [738, 0]
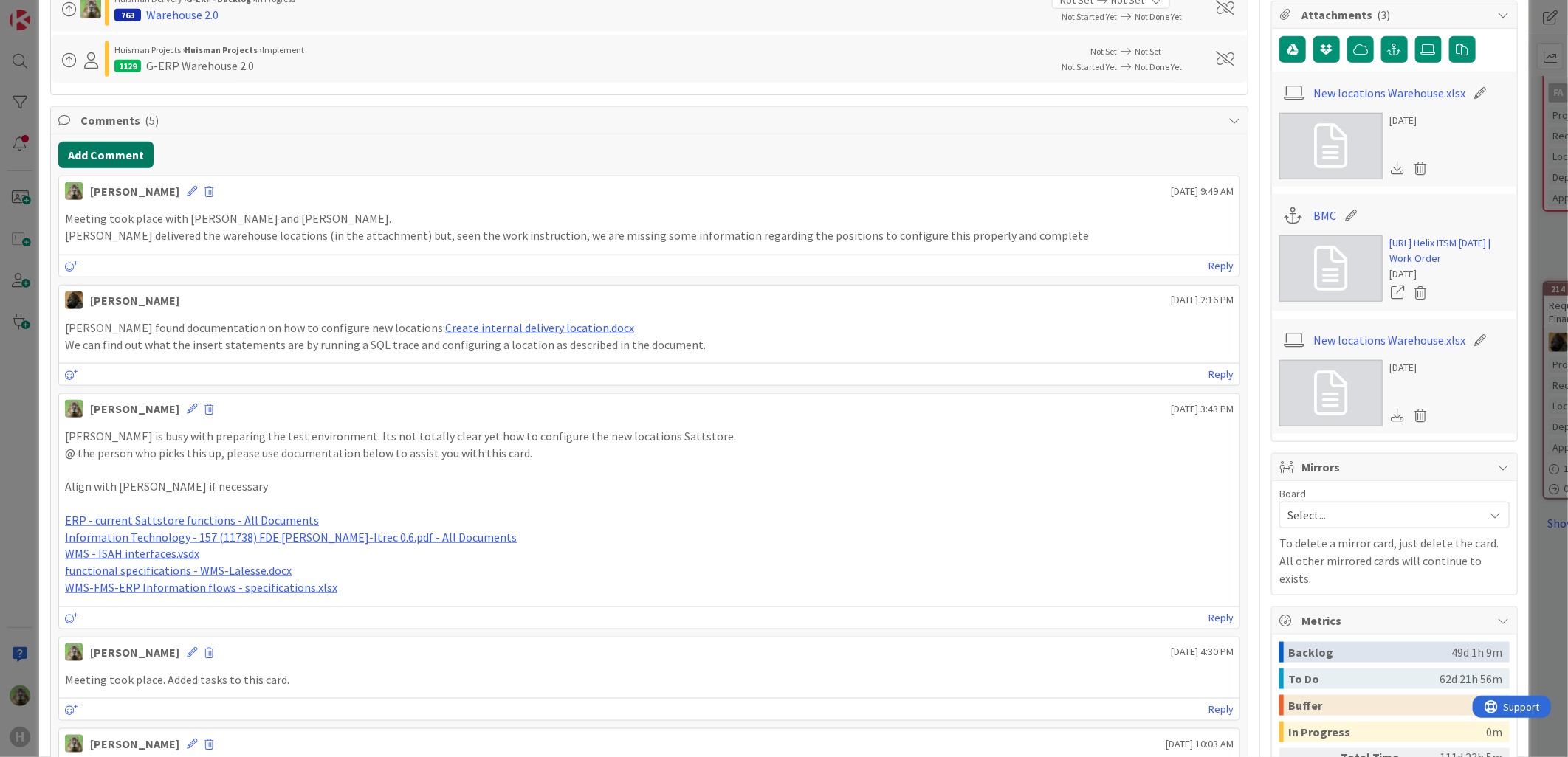
click at [121, 162] on button "Add Comment" at bounding box center [106, 155] width 95 height 27
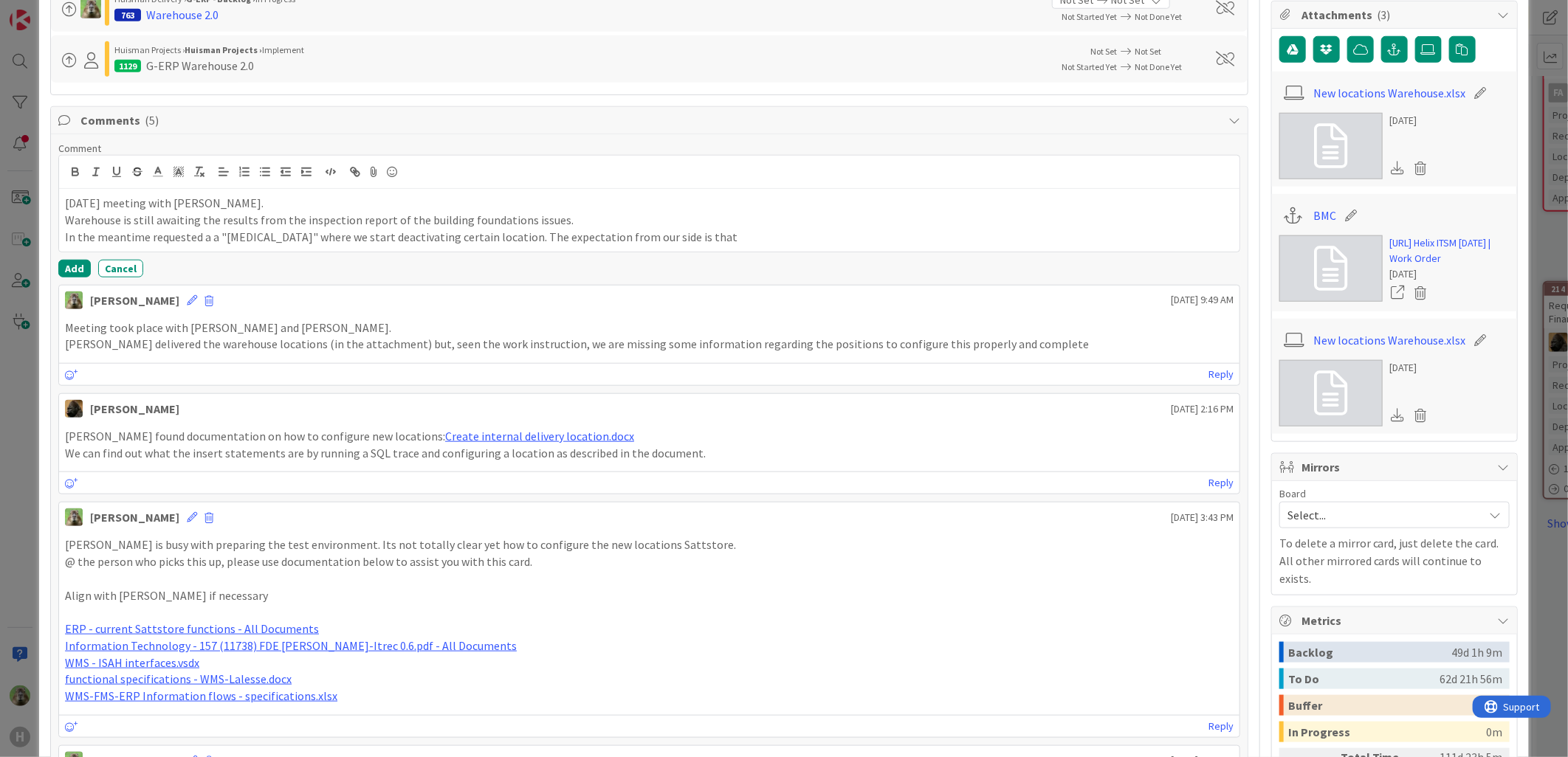
click at [475, 241] on p "In the meantime requested a a "[MEDICAL_DATA]" where we start deactivating cert…" at bounding box center [649, 237] width 1168 height 17
click at [973, 245] on p "In the meantime requested a a "[MEDICAL_DATA]" where we start deactivating cert…" at bounding box center [649, 237] width 1168 height 17
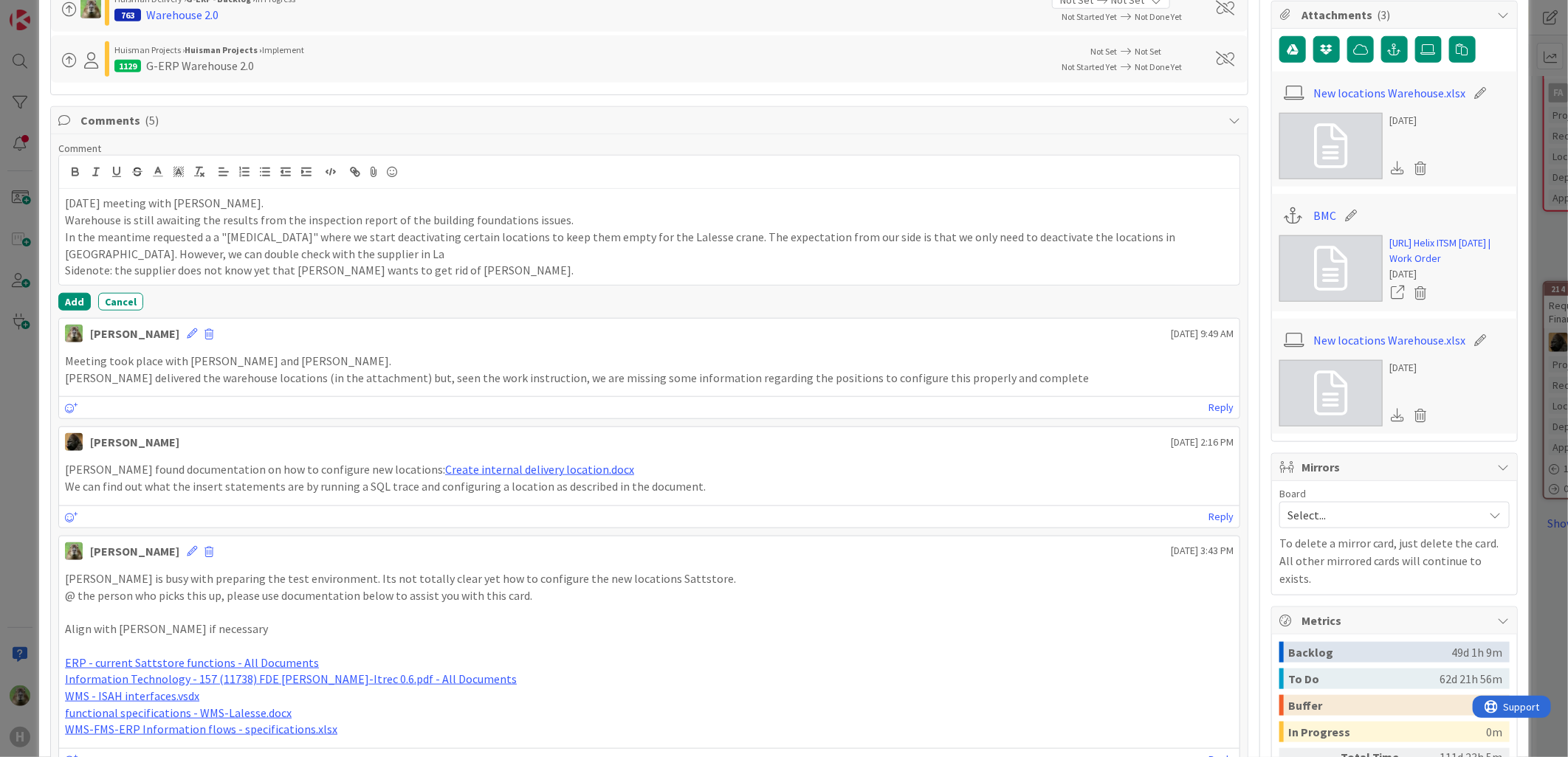
click at [394, 254] on p "In the meantime requested a a "[MEDICAL_DATA]" where we start deactivating cert…" at bounding box center [649, 245] width 1168 height 33
click at [76, 304] on button "Add" at bounding box center [75, 302] width 33 height 18
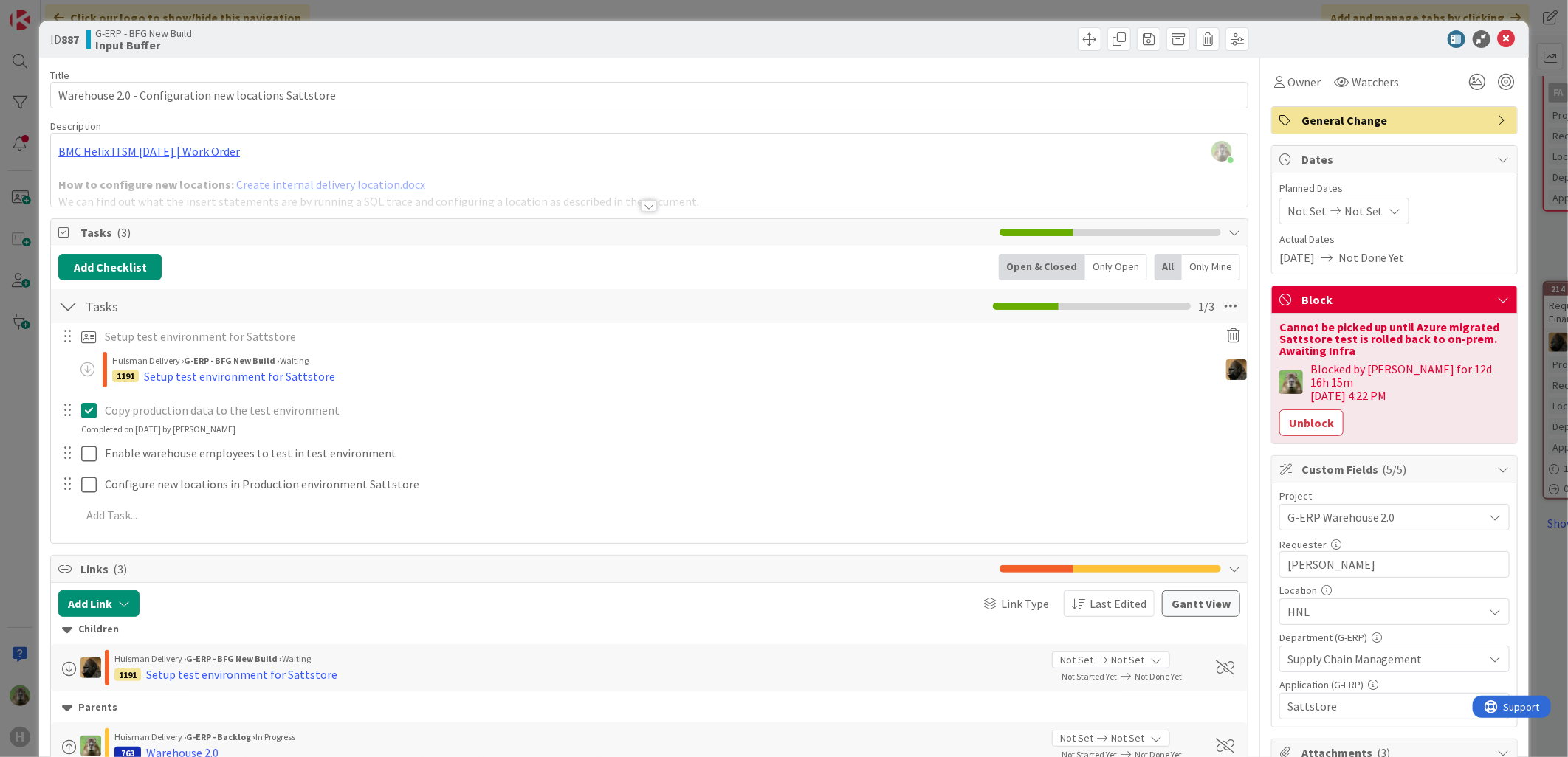
scroll to position [492, 0]
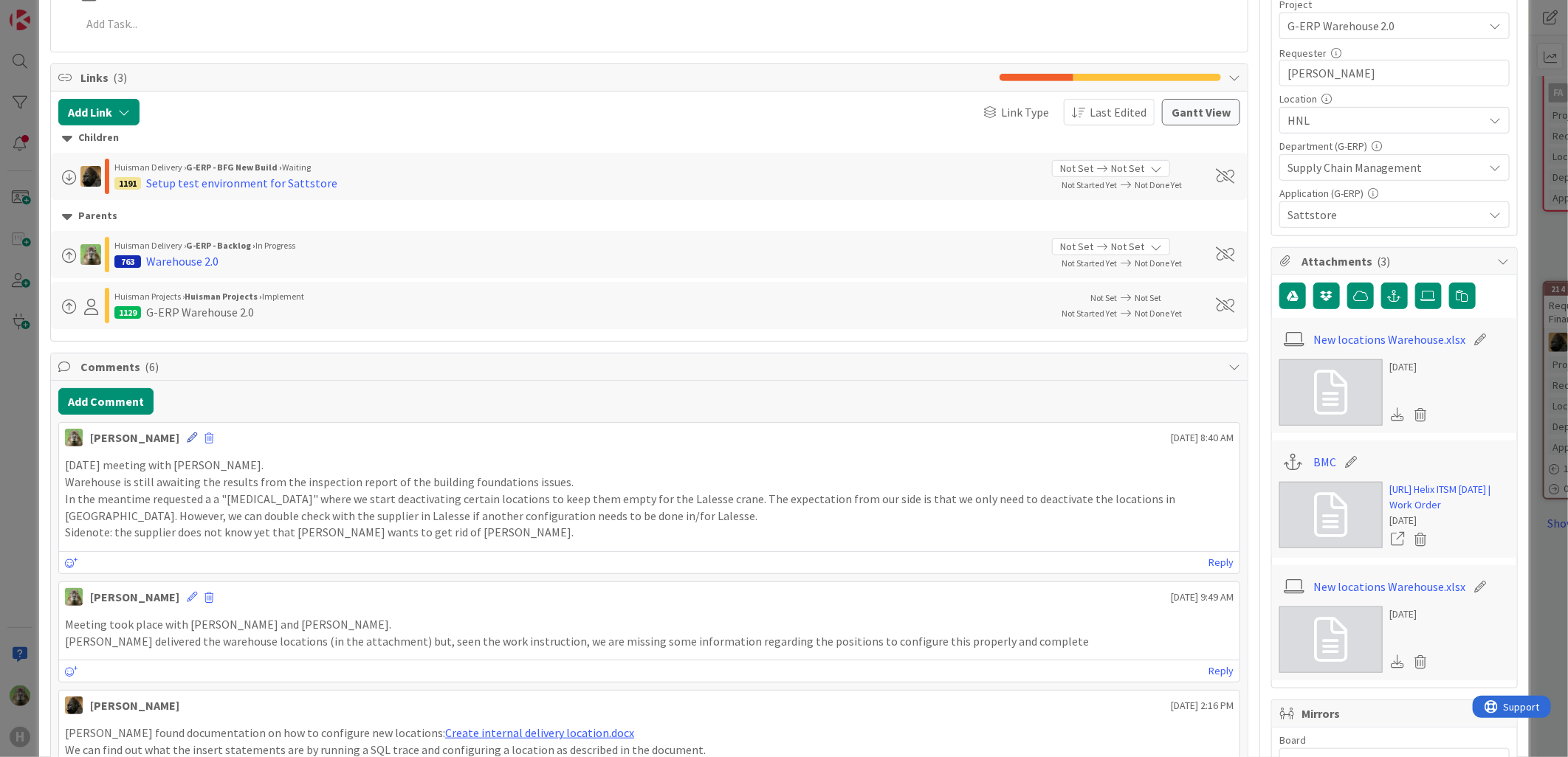
click at [186, 440] on icon at bounding box center [192, 438] width 11 height 11
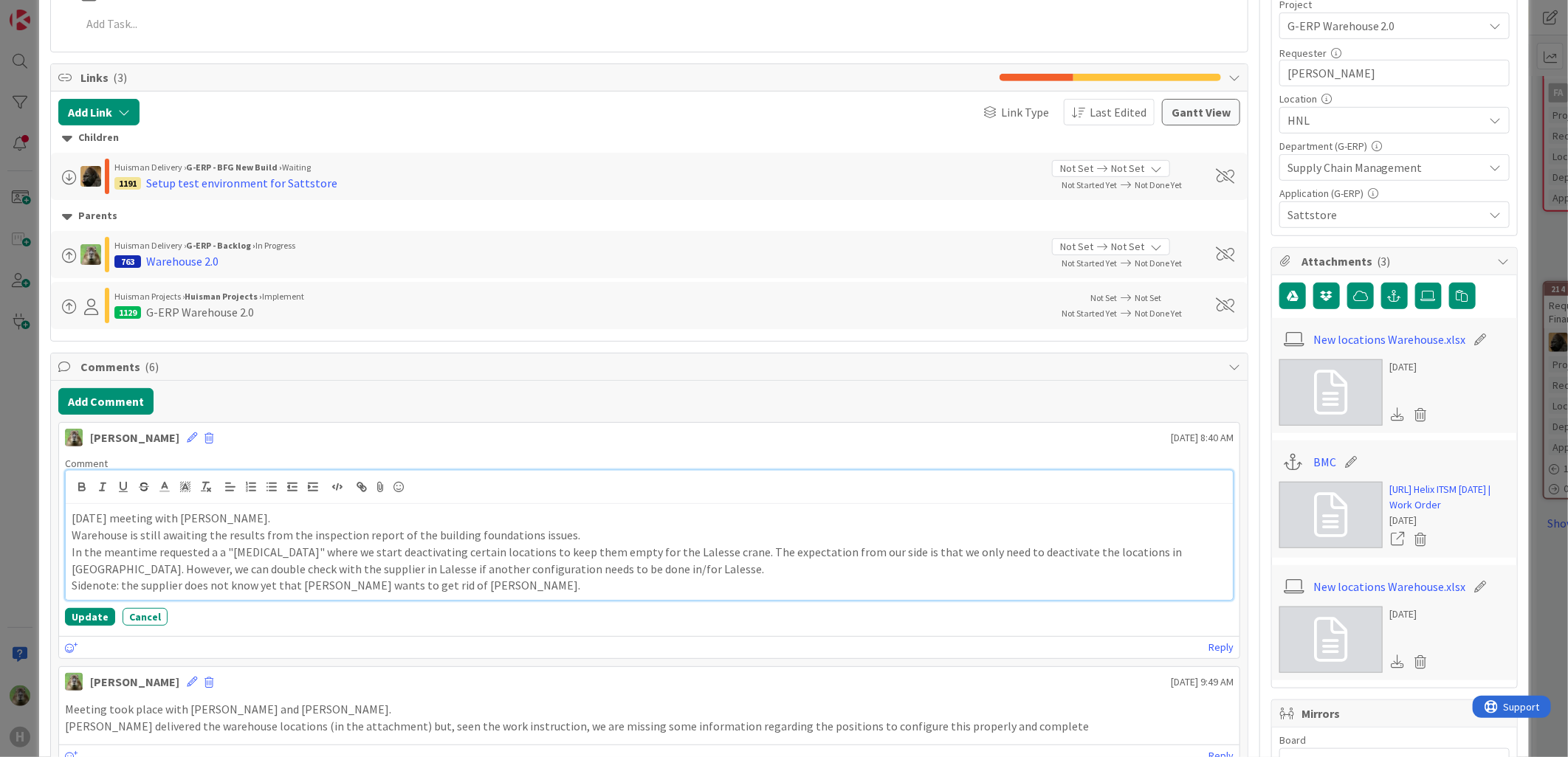
click at [148, 556] on p "In the meantime requested a a "[MEDICAL_DATA]" where we start deactivating cert…" at bounding box center [649, 560] width 1155 height 33
click at [20, 559] on div "ID 887 G-ERP - BFG New Build Input Buffer Title 53 / 128 Warehouse 2.0 - Config…" at bounding box center [784, 378] width 1568 height 757
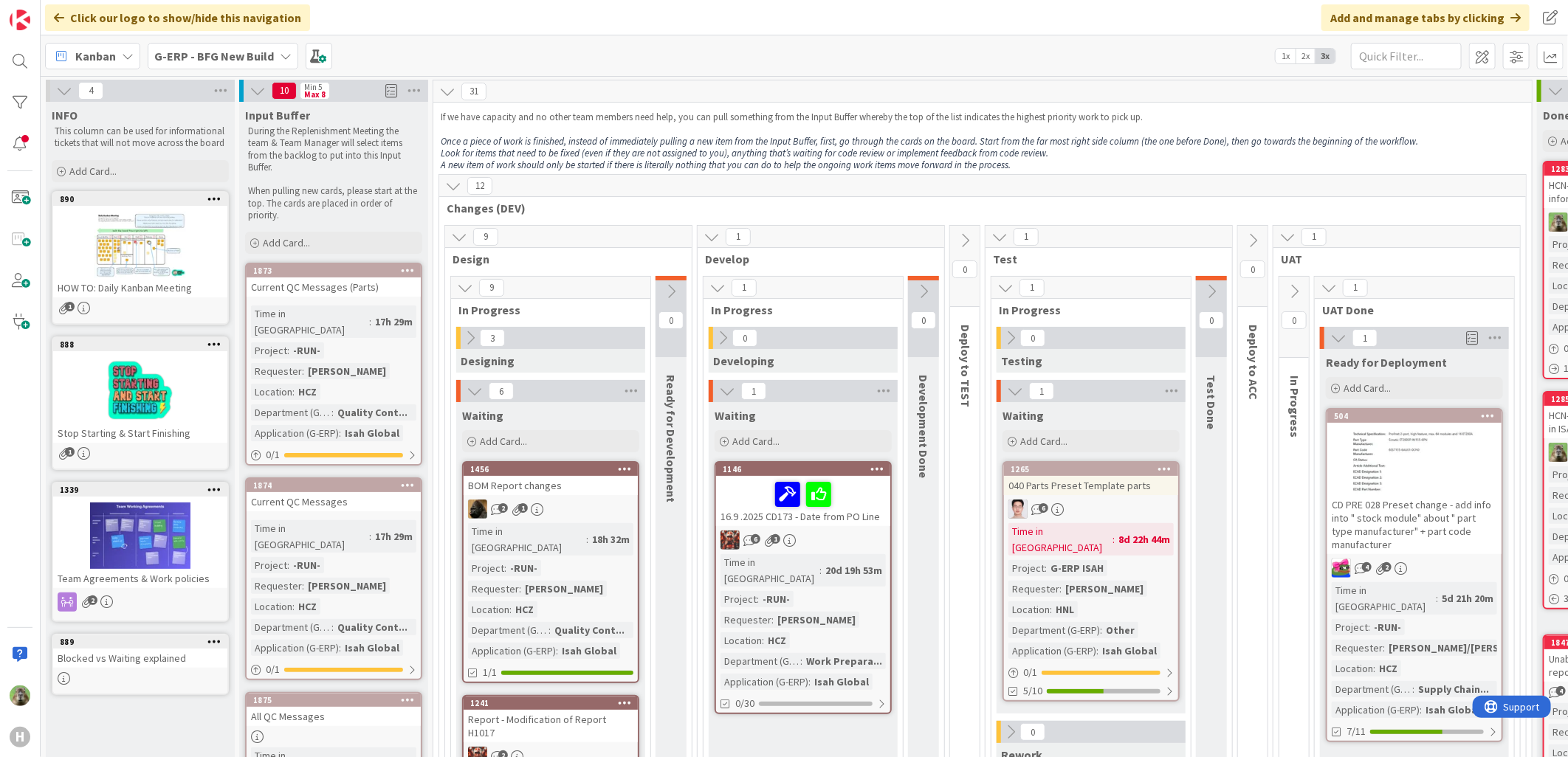
click at [59, 84] on icon at bounding box center [64, 91] width 16 height 16
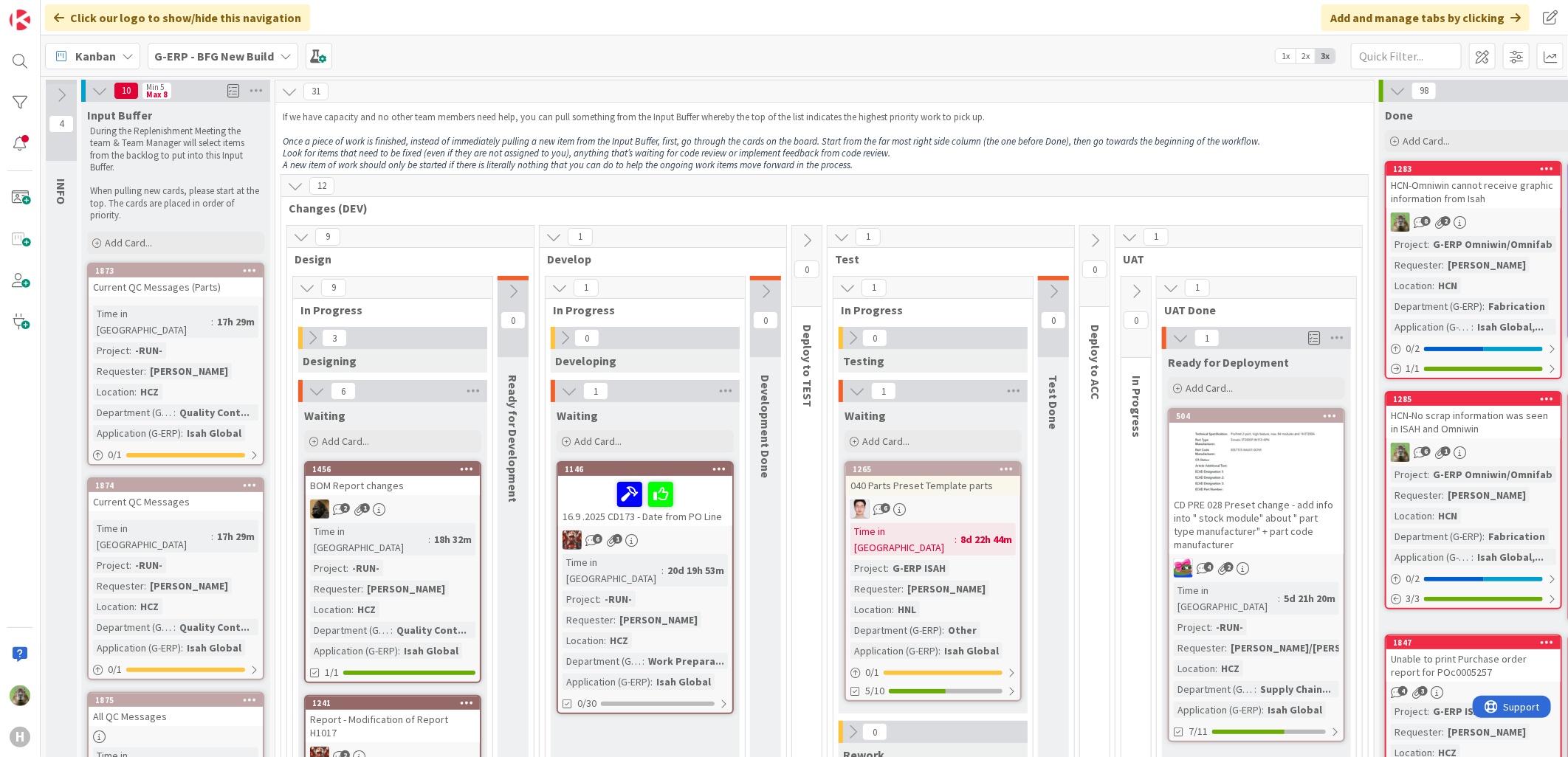
click at [1026, 44] on div "Kanban G-ERP - BFG New Build 1x 2x 3x" at bounding box center [804, 56] width 1528 height 41
click at [954, 32] on div "Click our logo to show/hide this navigation Add and manage tabs by clicking" at bounding box center [804, 18] width 1528 height 35
click at [1260, 115] on p "If we have capacity and no other team members need help, you can pull something…" at bounding box center [825, 117] width 1084 height 12
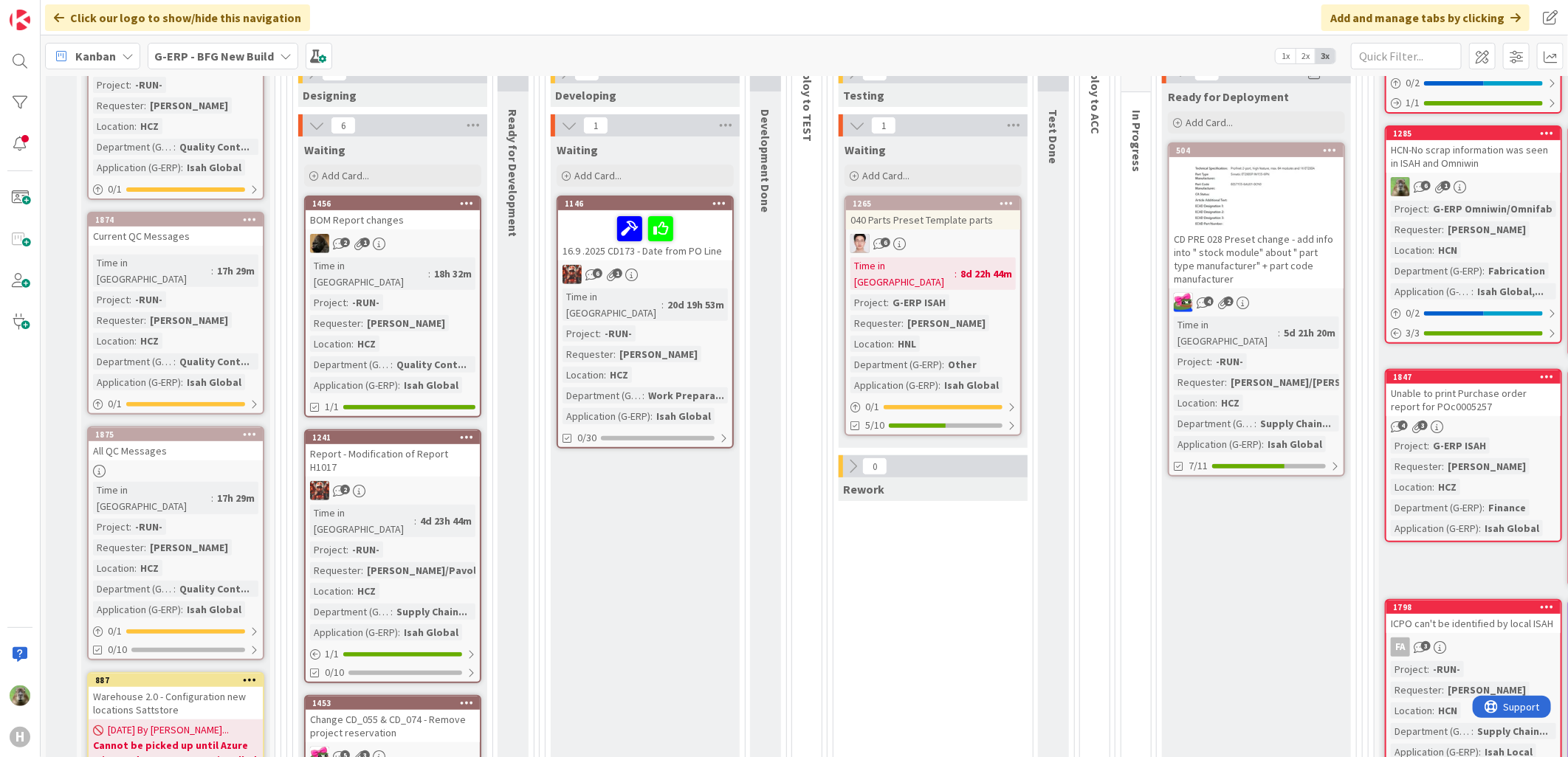
scroll to position [164, 0]
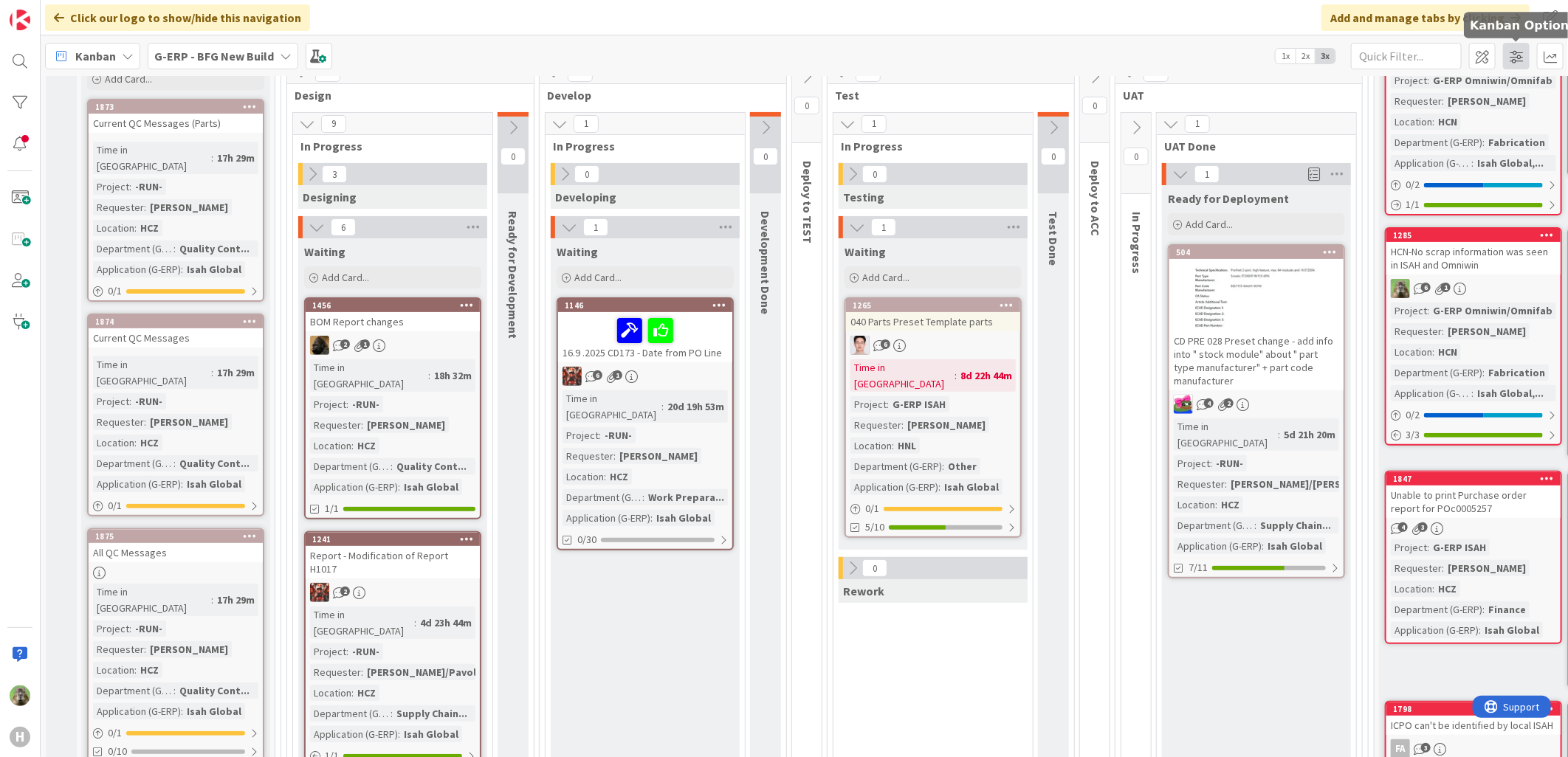
click at [1519, 55] on span at bounding box center [1517, 56] width 27 height 27
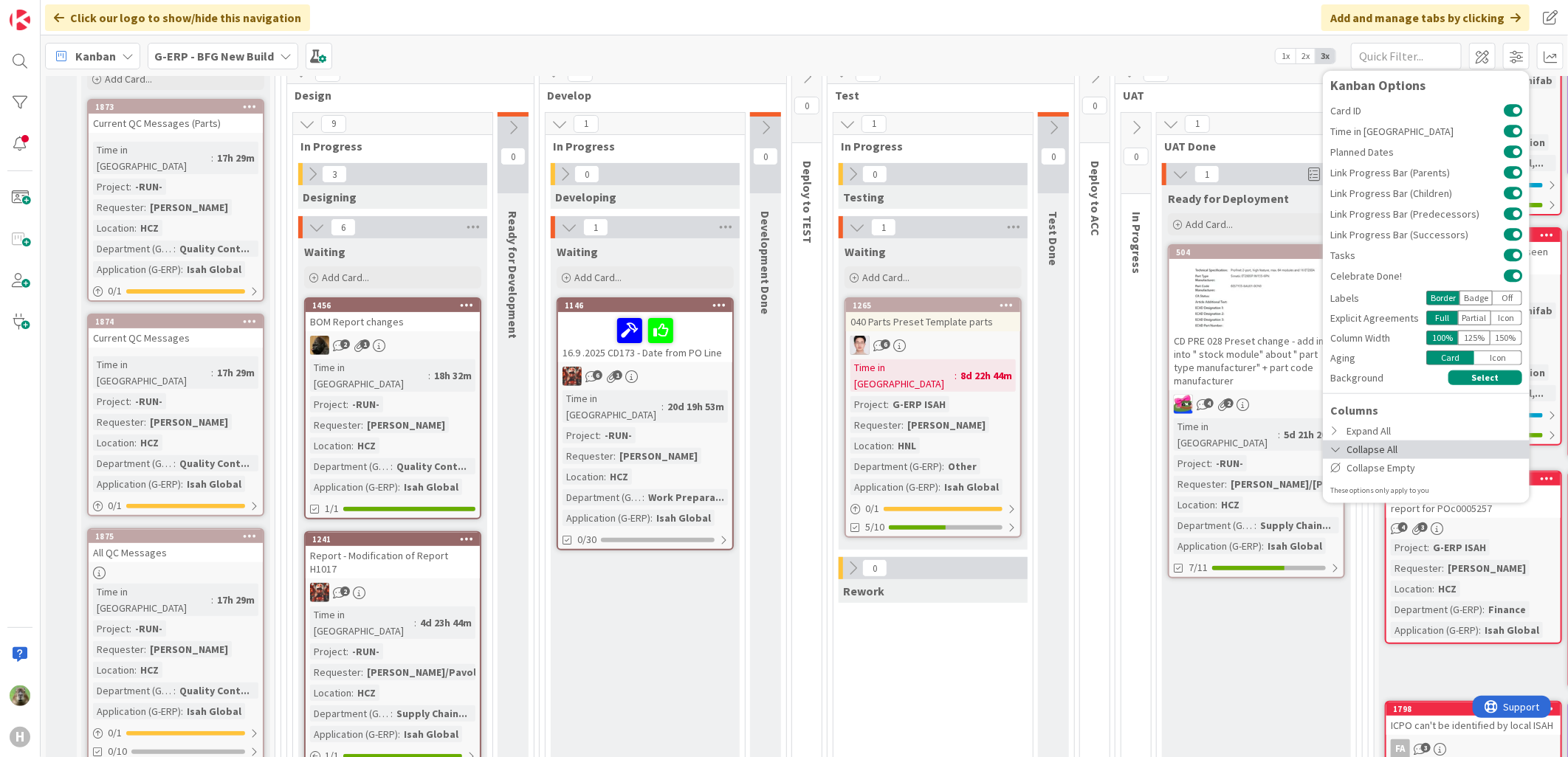
click at [1385, 451] on div "Collapse All" at bounding box center [1426, 449] width 207 height 19
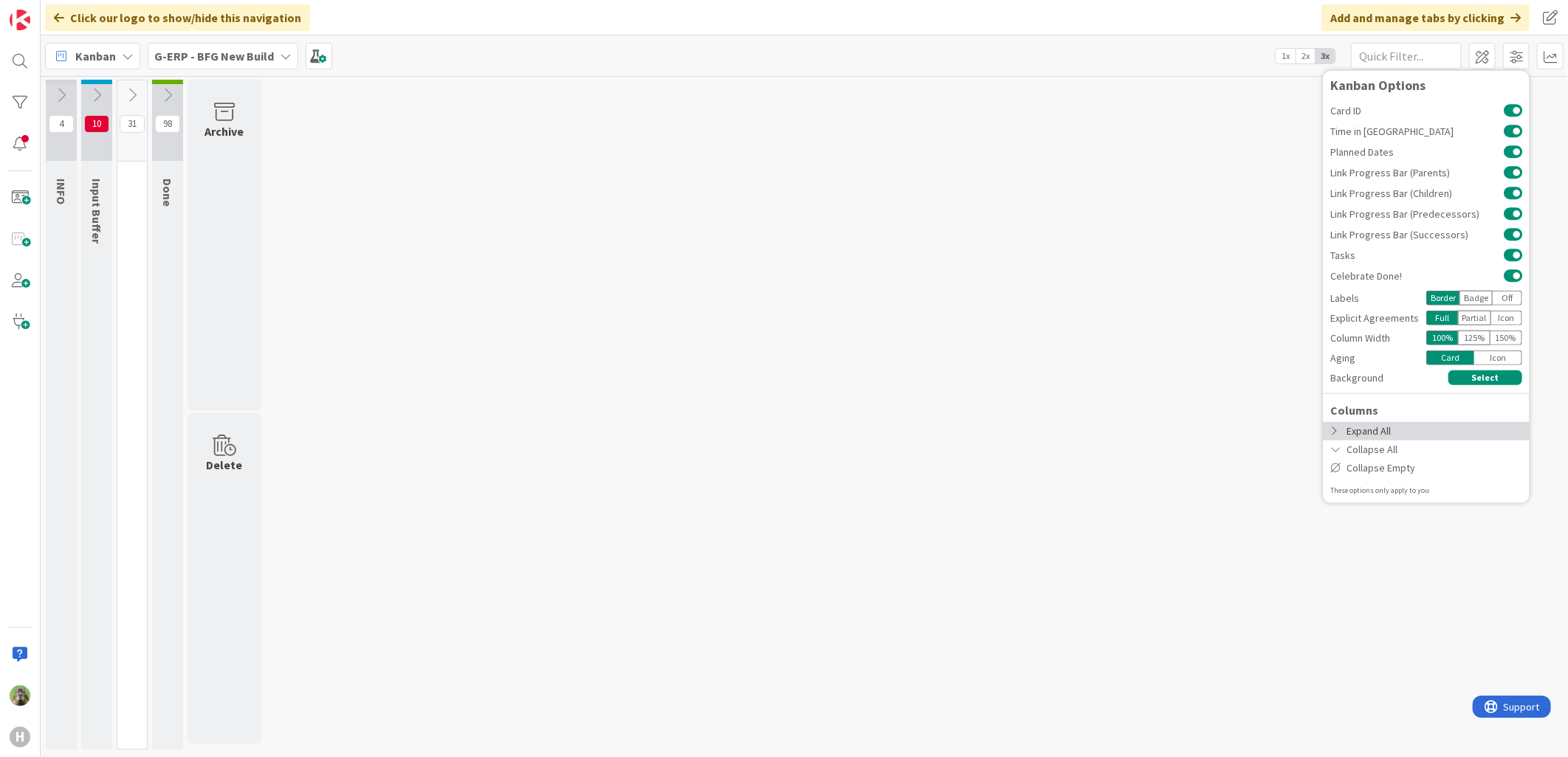
click at [1406, 430] on div "Expand All" at bounding box center [1426, 430] width 207 height 19
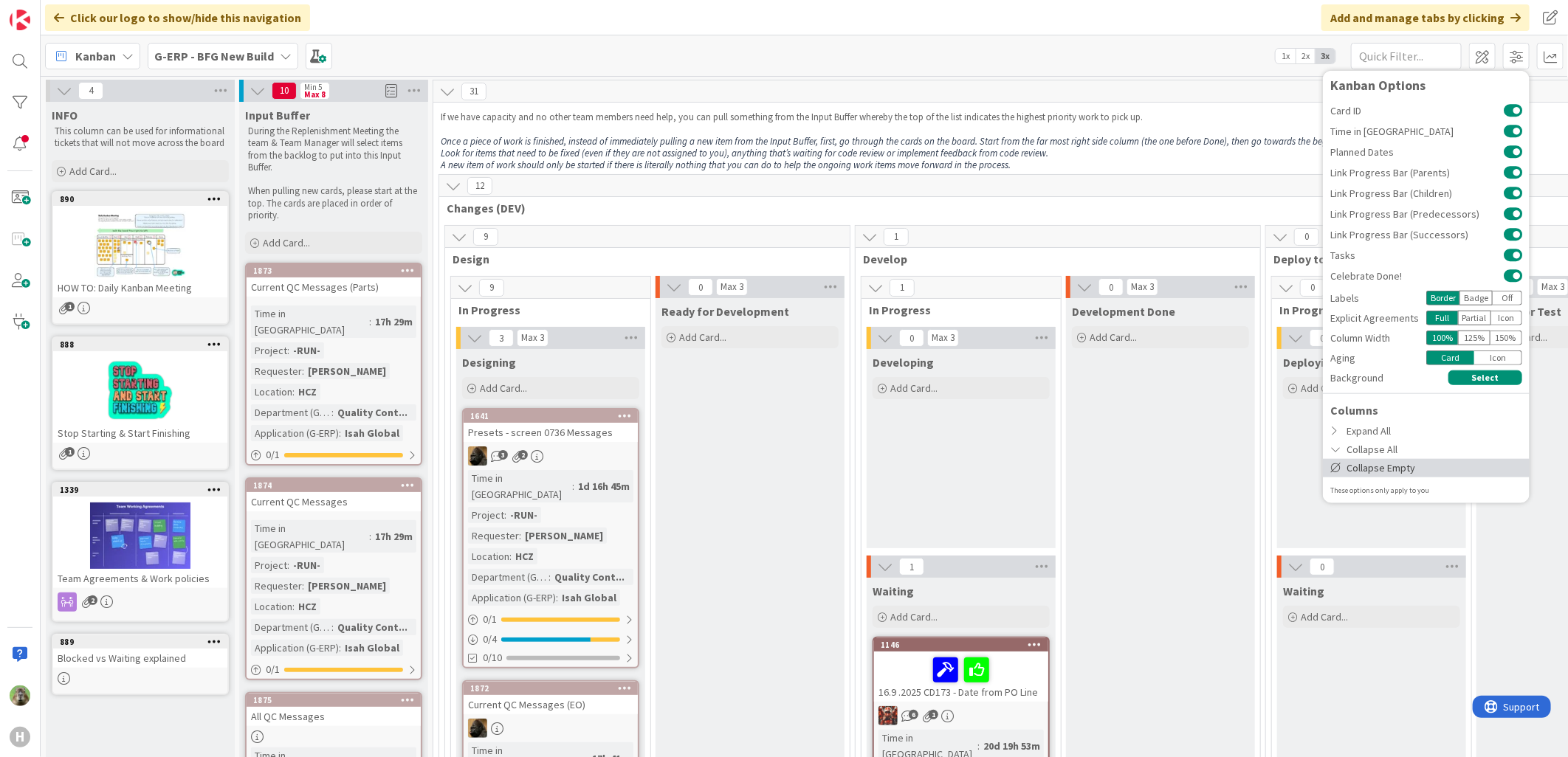
click at [1375, 462] on div "Collapse Empty" at bounding box center [1426, 467] width 207 height 19
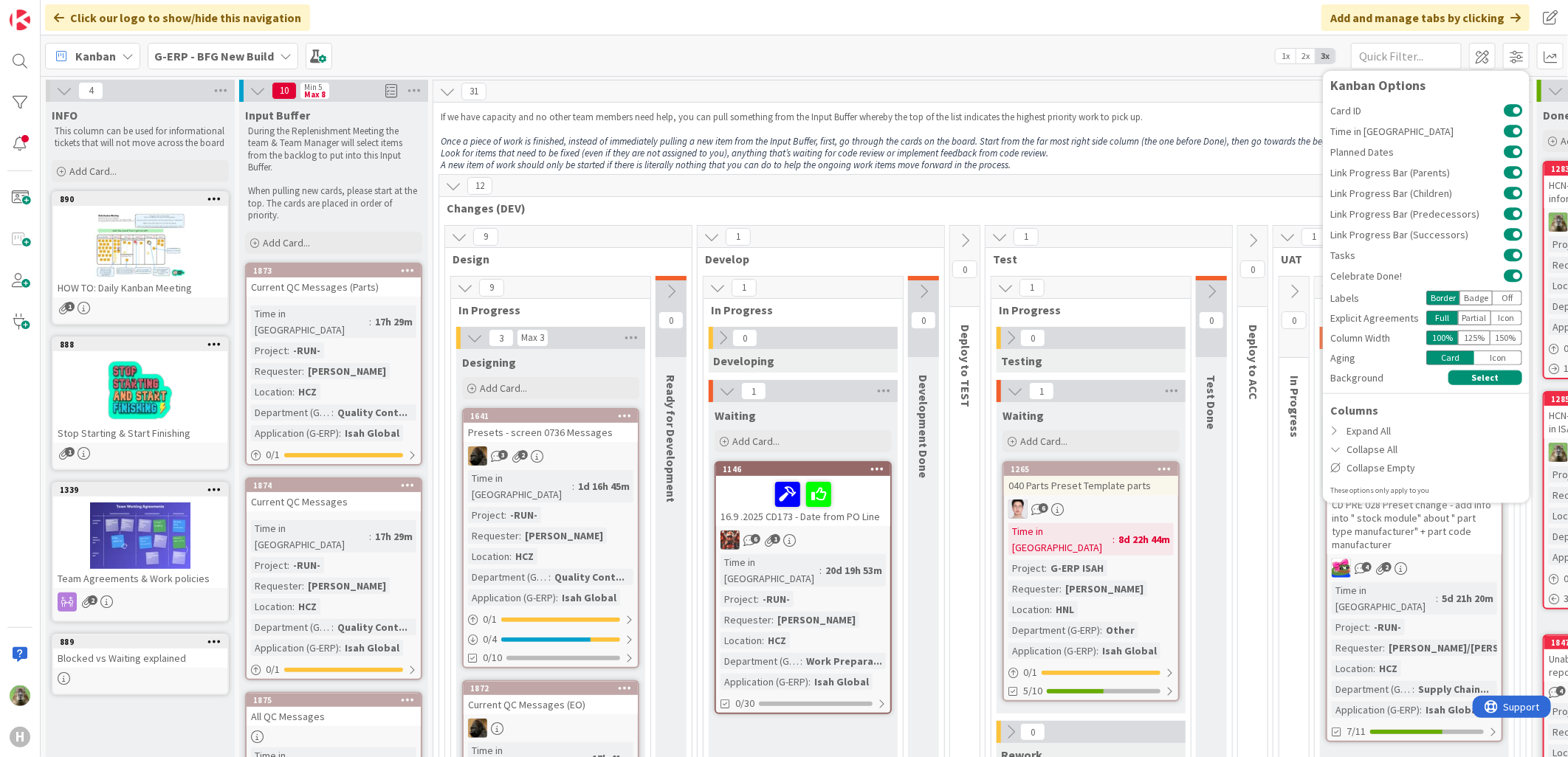
click at [1179, 197] on div "12 Changes (DEV)" at bounding box center [983, 196] width 1087 height 43
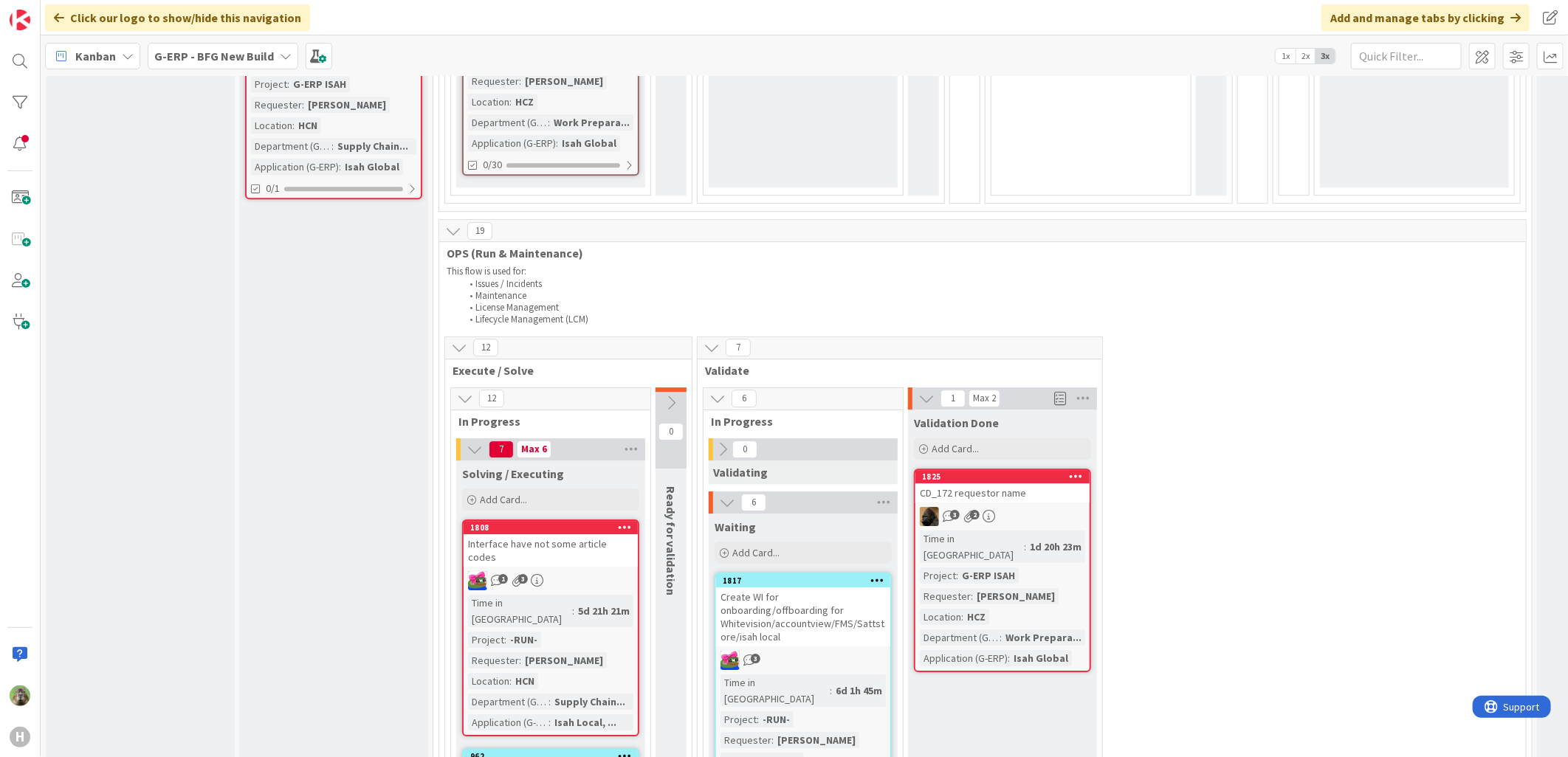
scroll to position [2706, 0]
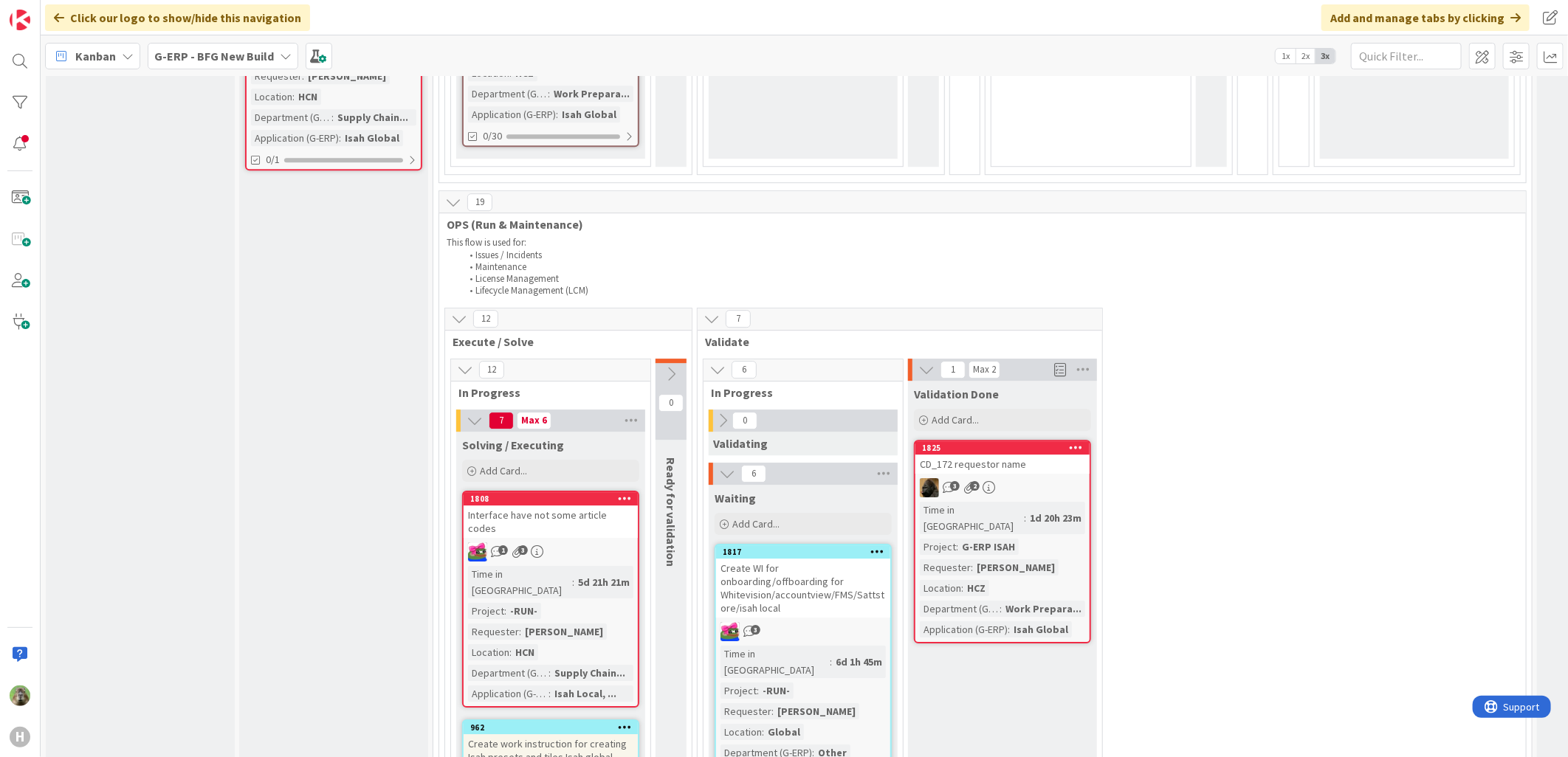
click at [1078, 442] on icon at bounding box center [1077, 447] width 14 height 11
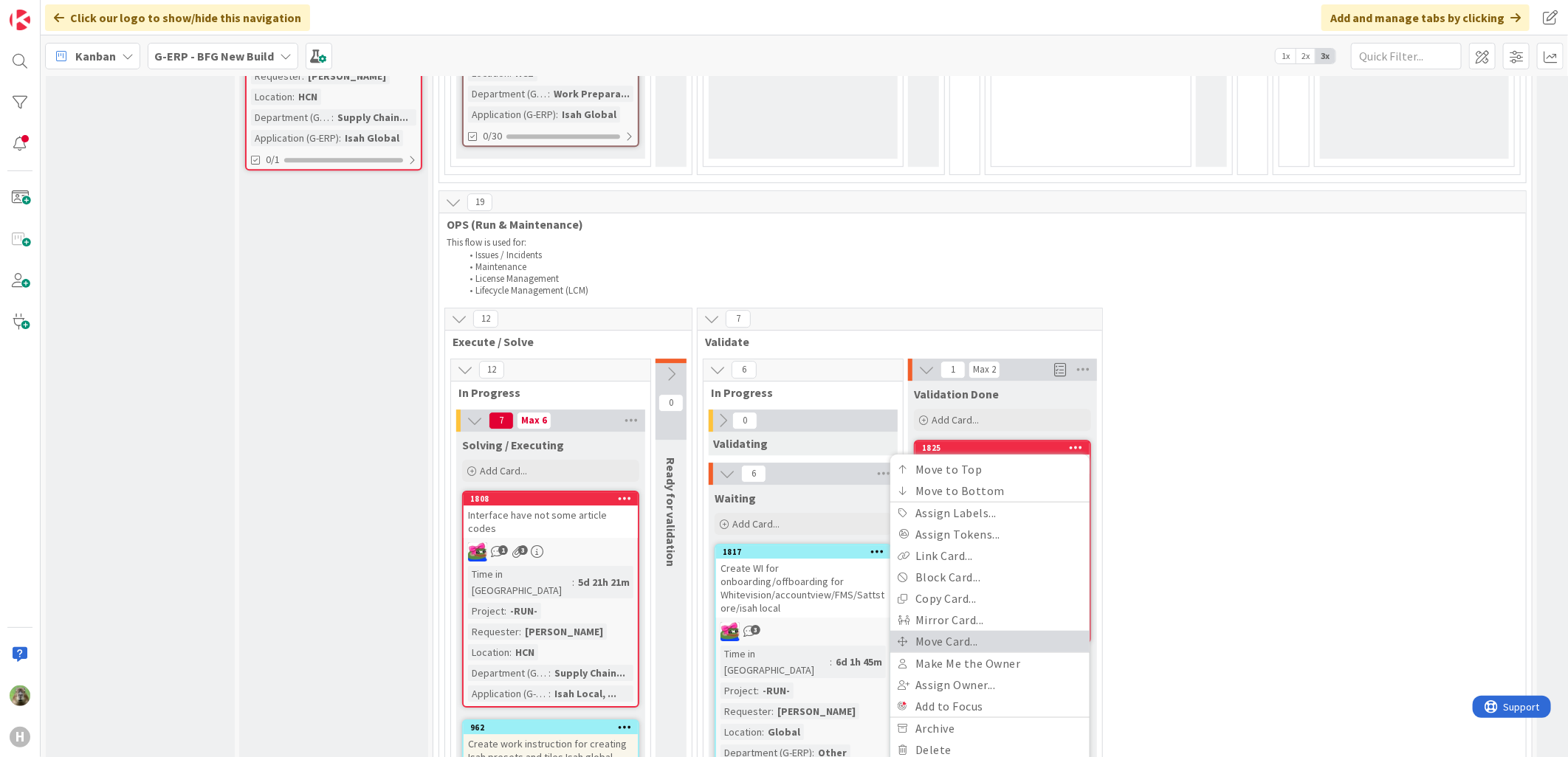
click at [1035, 630] on link "Move Card..." at bounding box center [990, 641] width 200 height 21
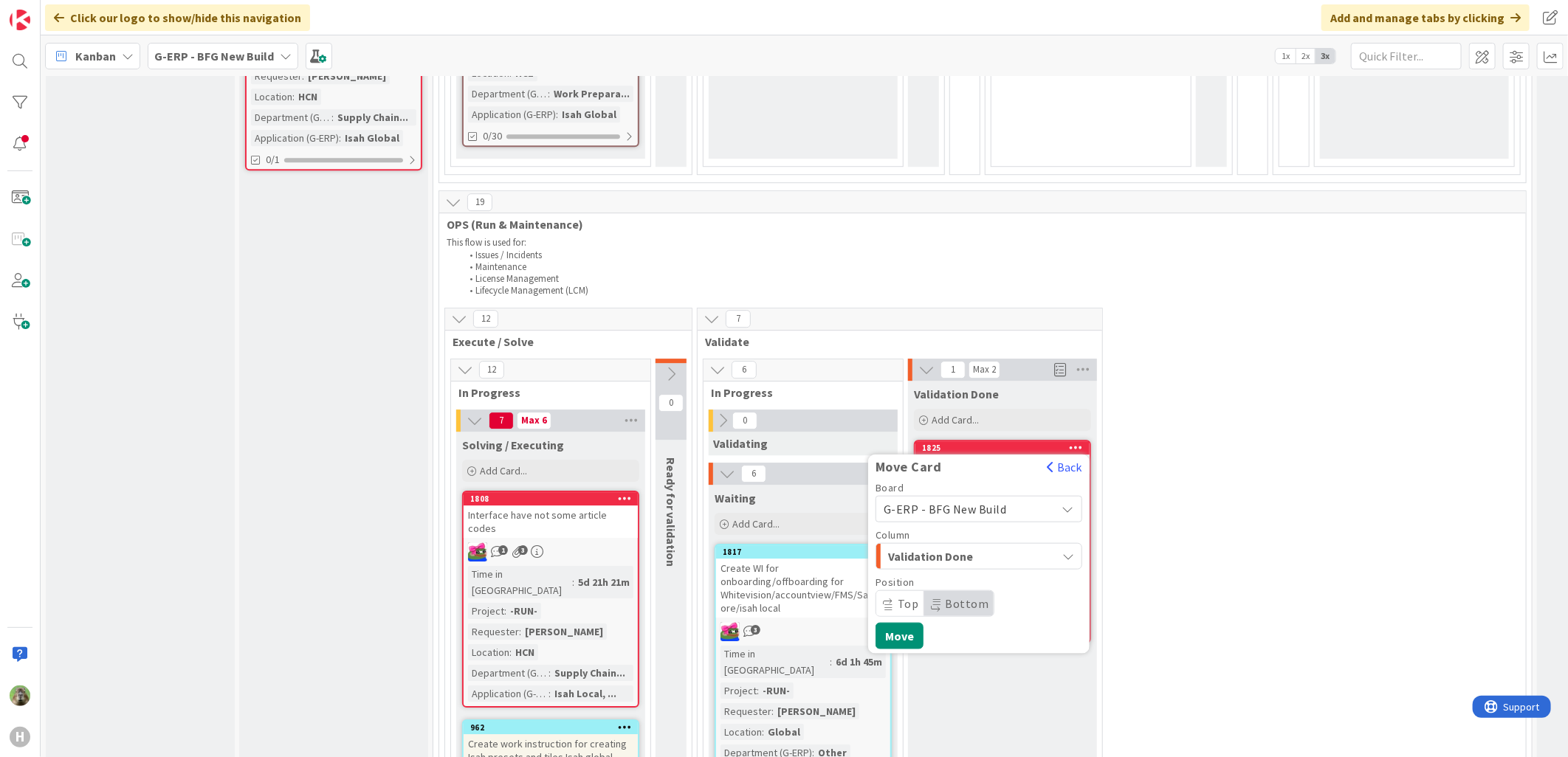
click at [1036, 544] on div "Validation Done" at bounding box center [970, 556] width 172 height 24
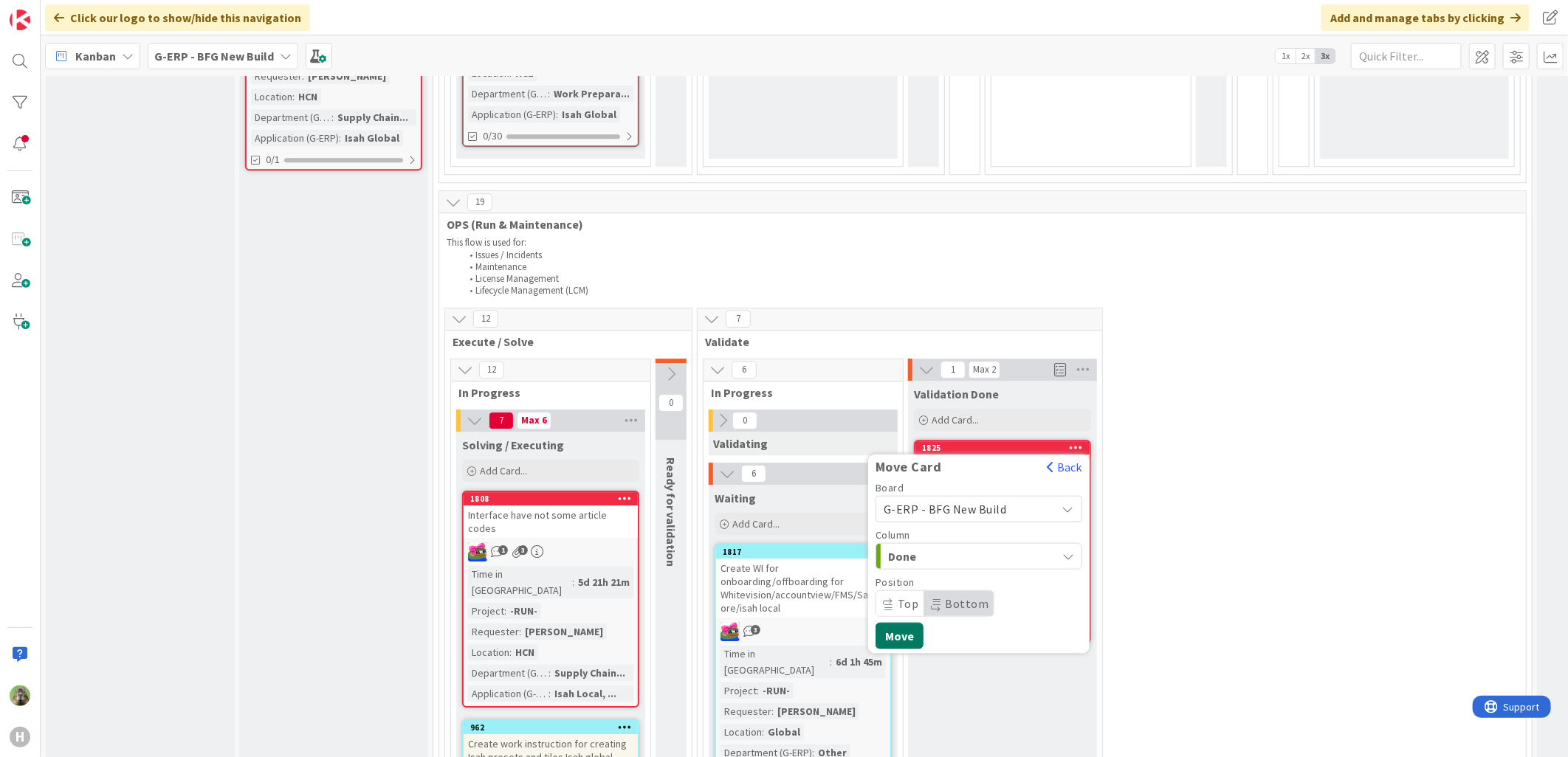
click at [907, 622] on button "Move" at bounding box center [899, 635] width 48 height 27
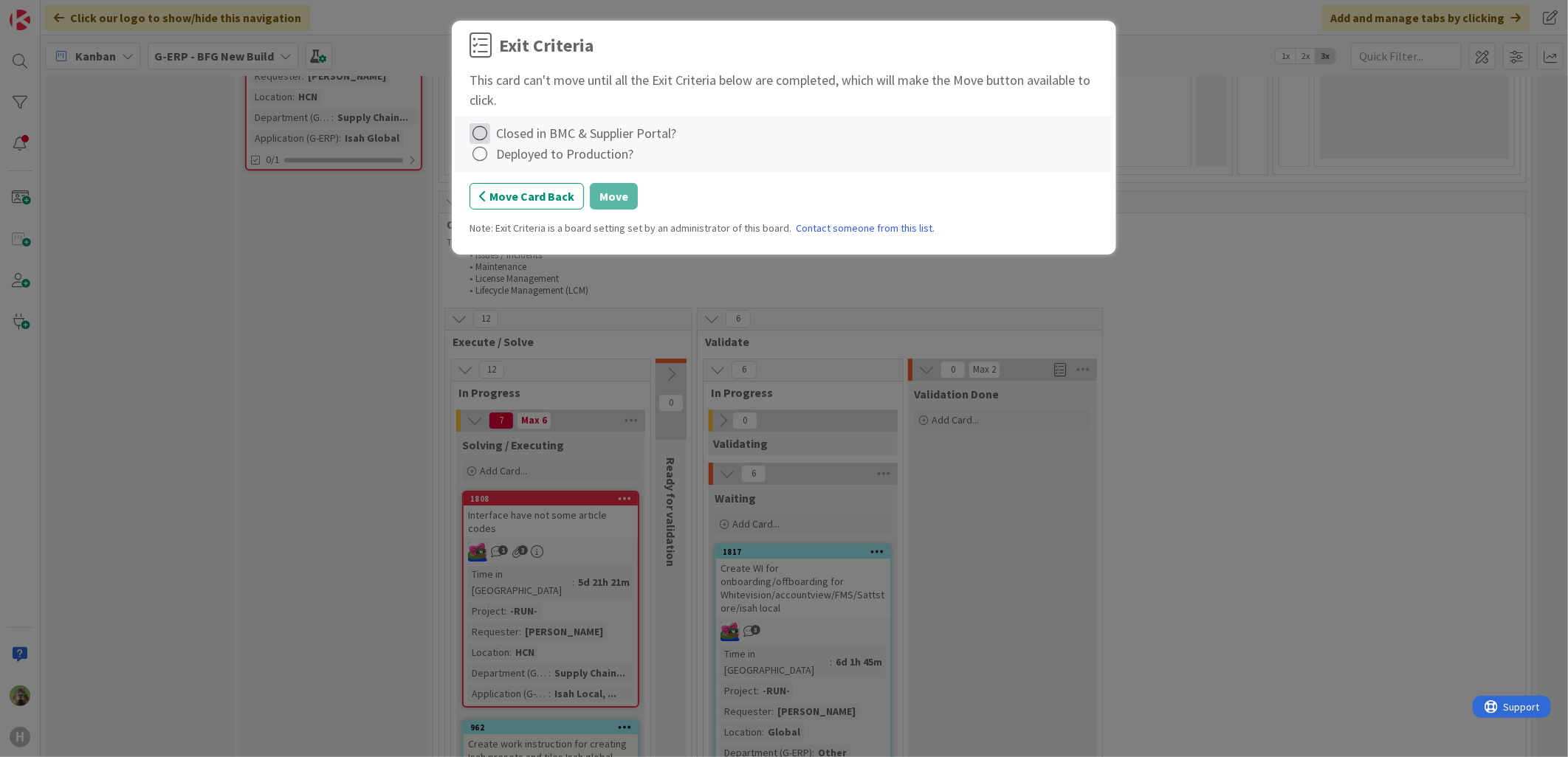
click at [485, 135] on icon at bounding box center [479, 133] width 20 height 20
click at [534, 159] on link "Complete" at bounding box center [562, 163] width 185 height 21
click at [489, 153] on div at bounding box center [480, 154] width 22 height 20
click at [517, 205] on link "Not Applicable" at bounding box center [562, 206] width 185 height 21
click at [612, 198] on button "Move" at bounding box center [614, 196] width 48 height 27
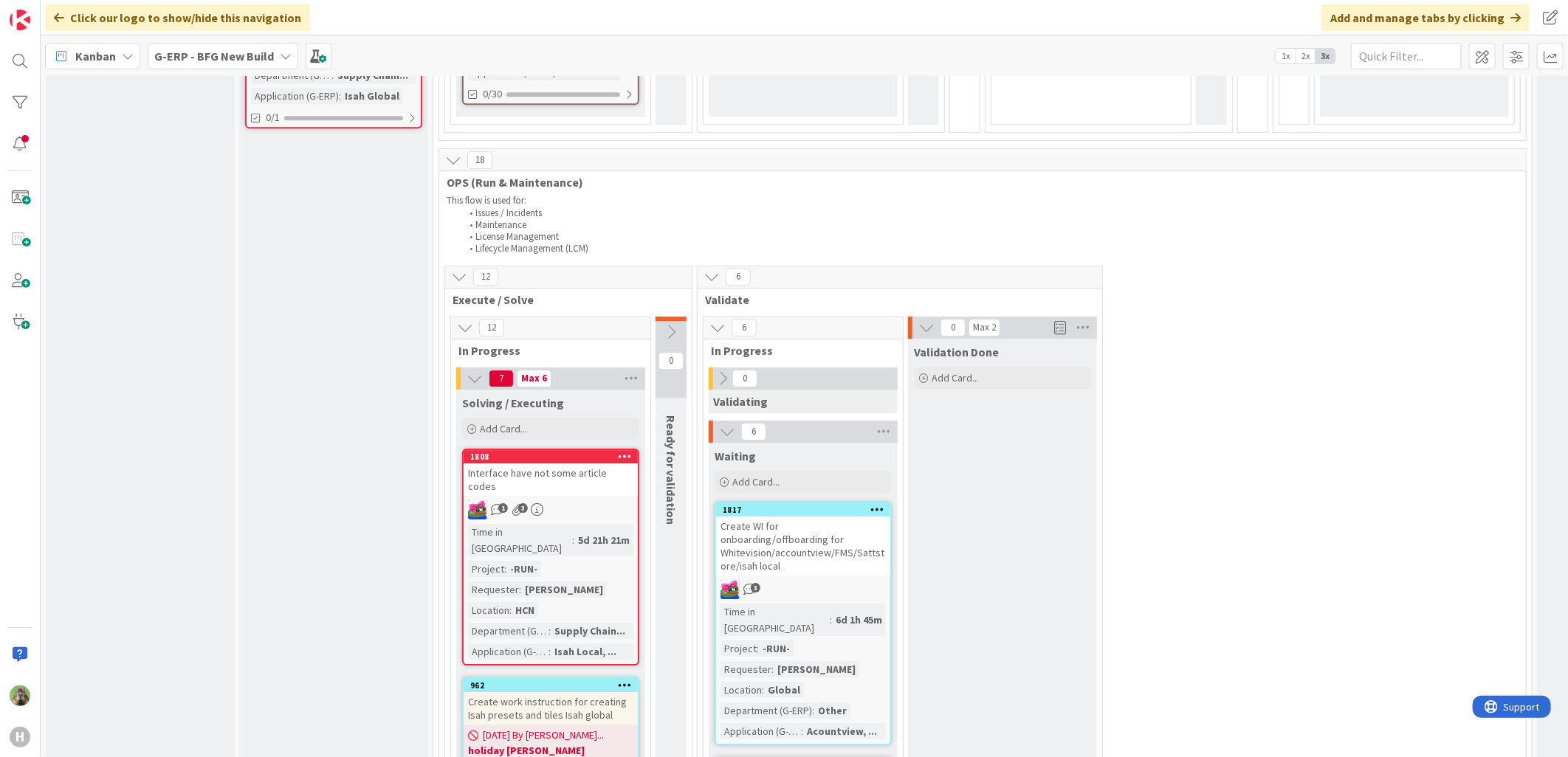
scroll to position [2787, 0]
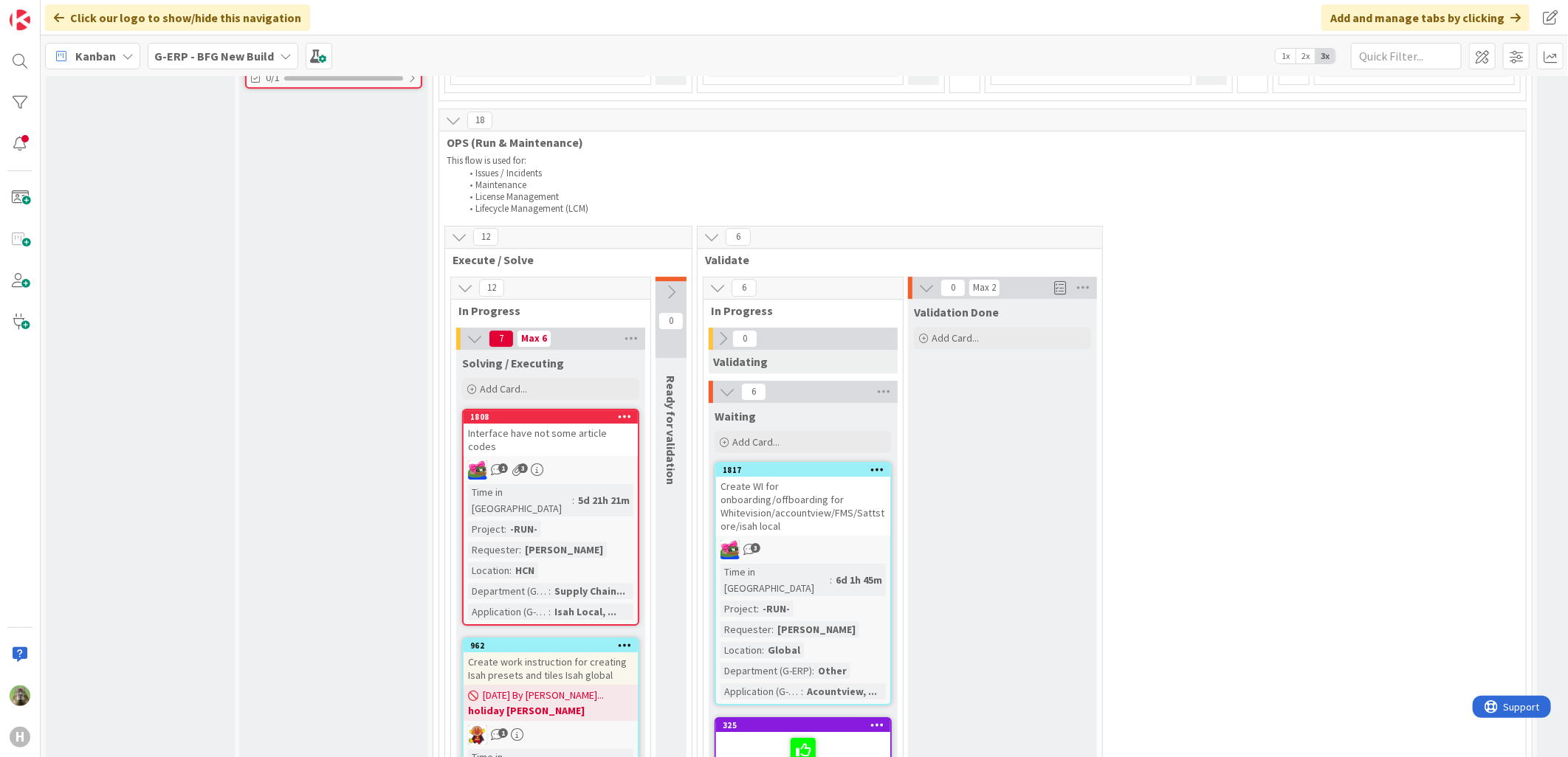
click at [826, 732] on div "[DATE] - Windows 11 Touchscreens - Requirements" at bounding box center [804, 764] width 174 height 64
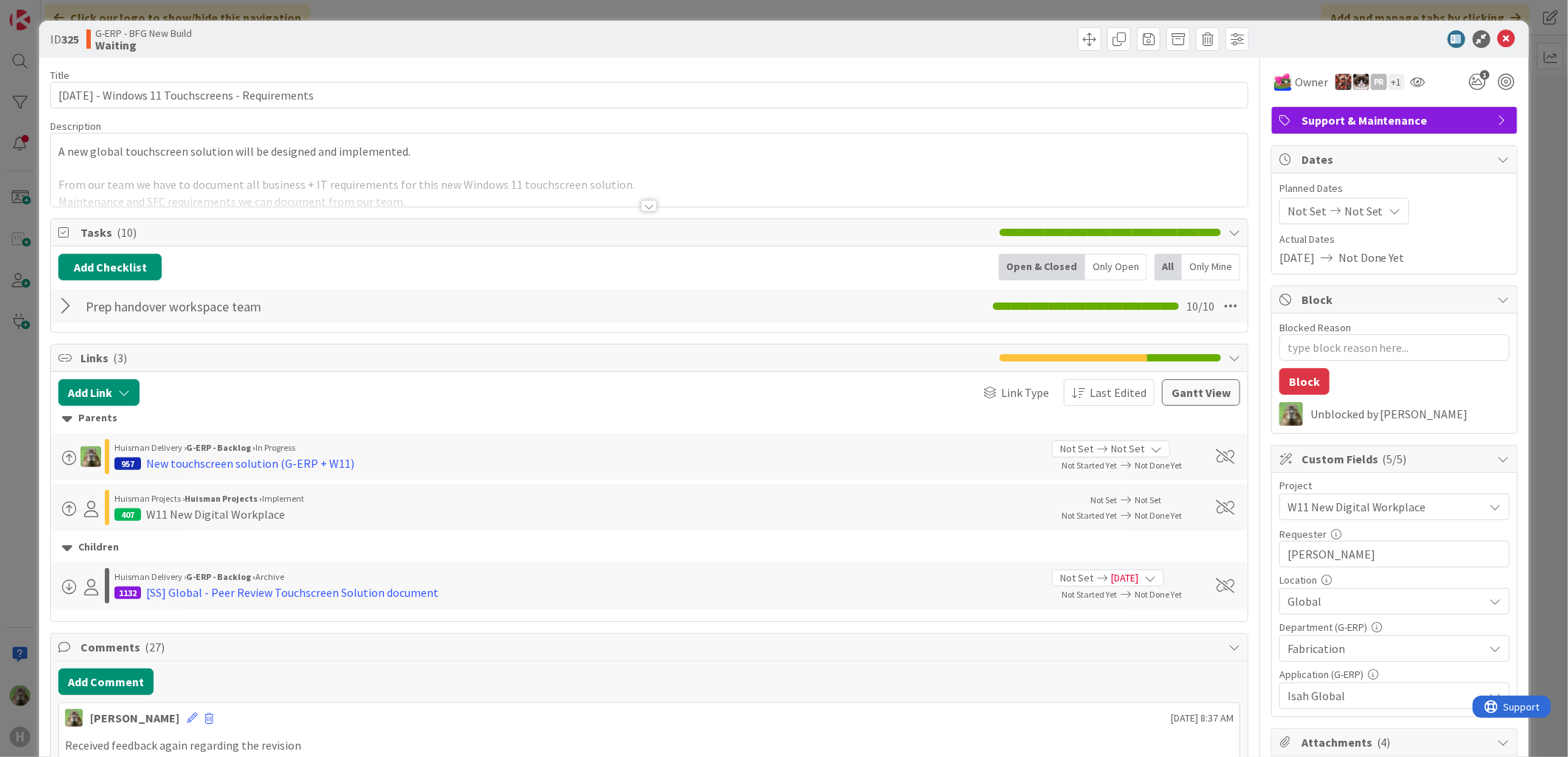
type textarea "x"
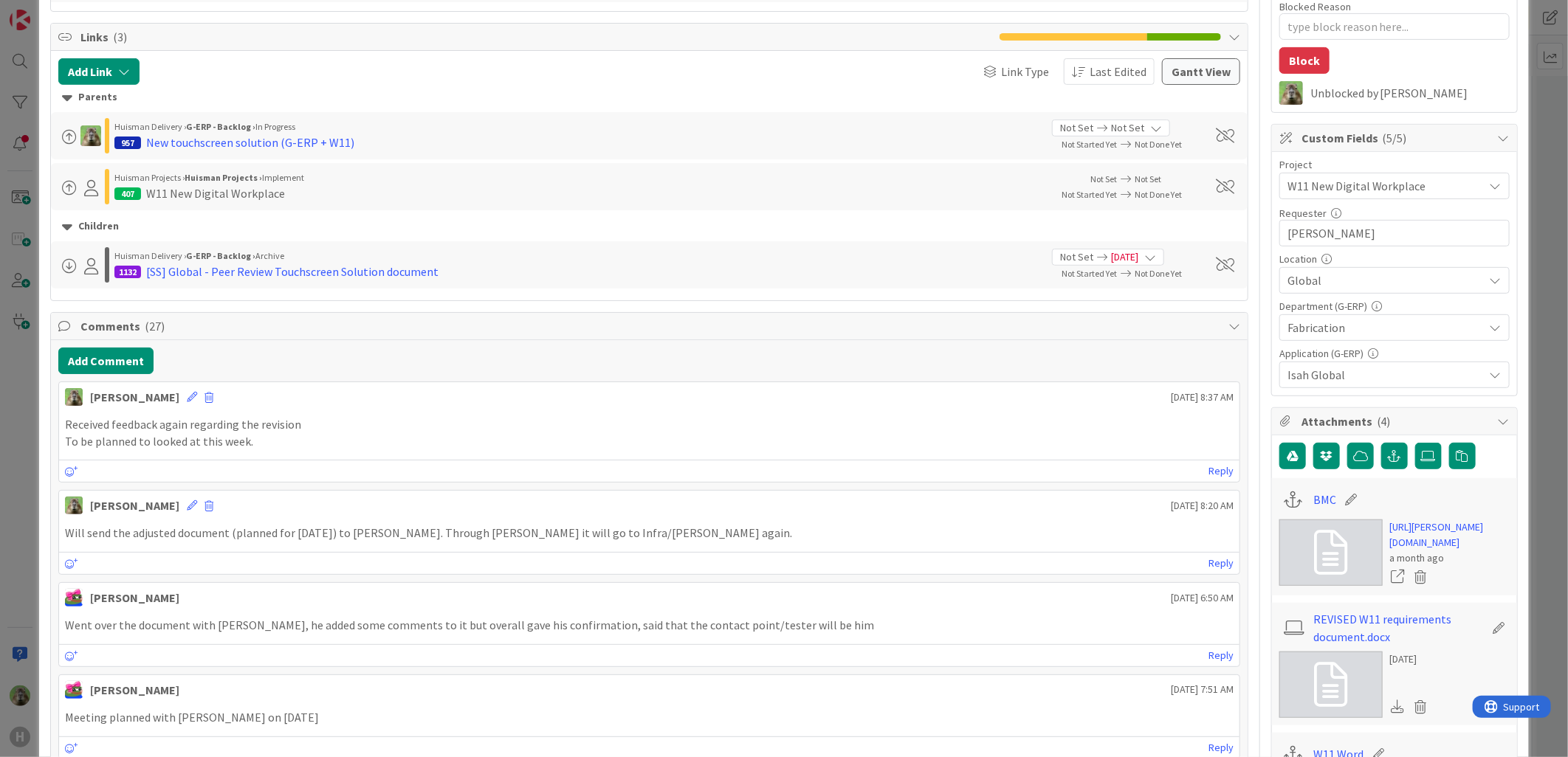
scroll to position [327, 0]
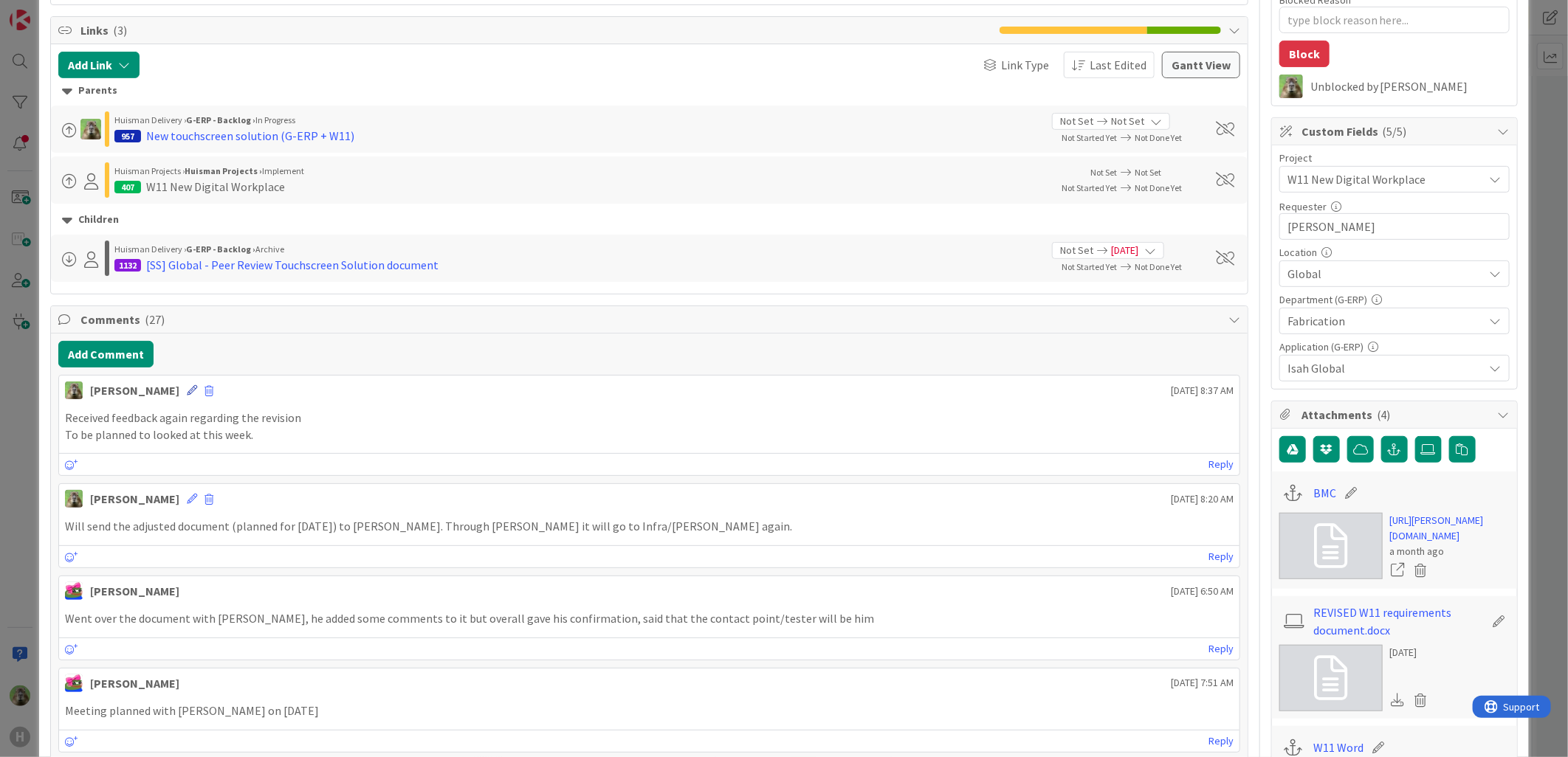
click at [186, 393] on icon at bounding box center [192, 390] width 11 height 11
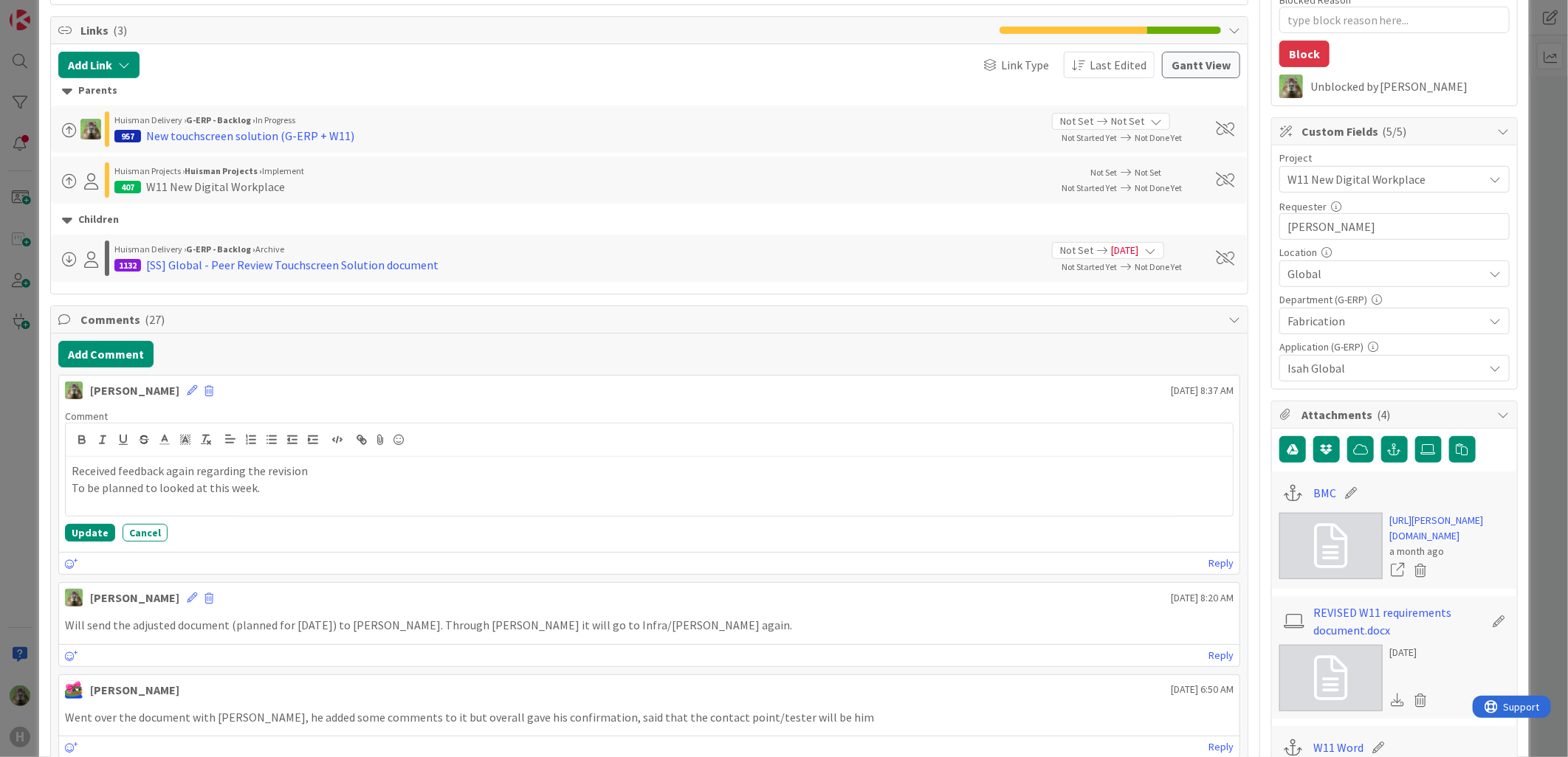
click at [268, 391] on div "[PERSON_NAME] [DATE] 8:37 AM" at bounding box center [650, 387] width 1181 height 24
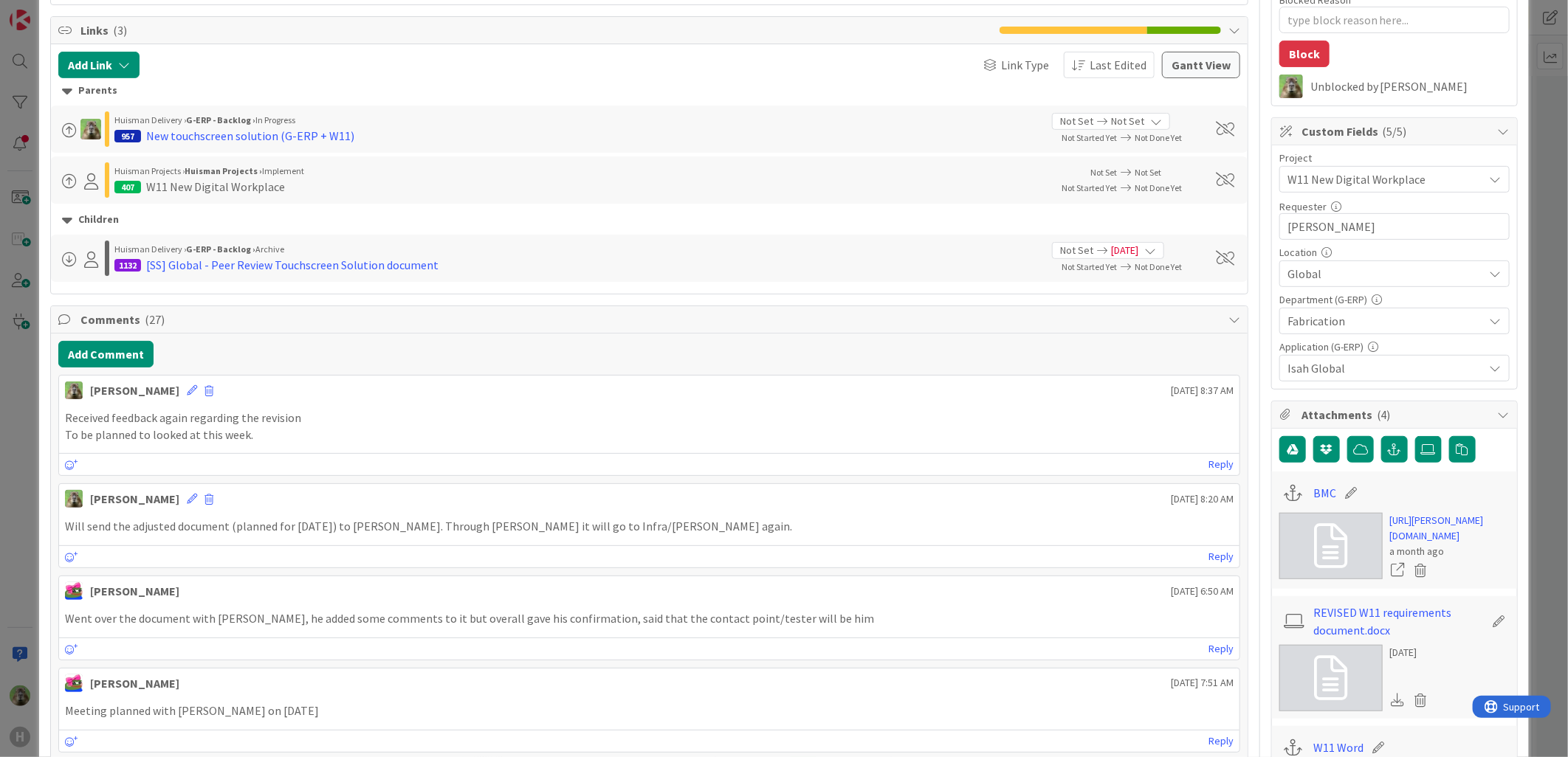
click at [1204, 476] on div "[PERSON_NAME] [DATE] 8:37 AM Received feedback again regarding the revision To …" at bounding box center [649, 425] width 1182 height 101
click at [1208, 472] on link "Reply" at bounding box center [1221, 464] width 25 height 19
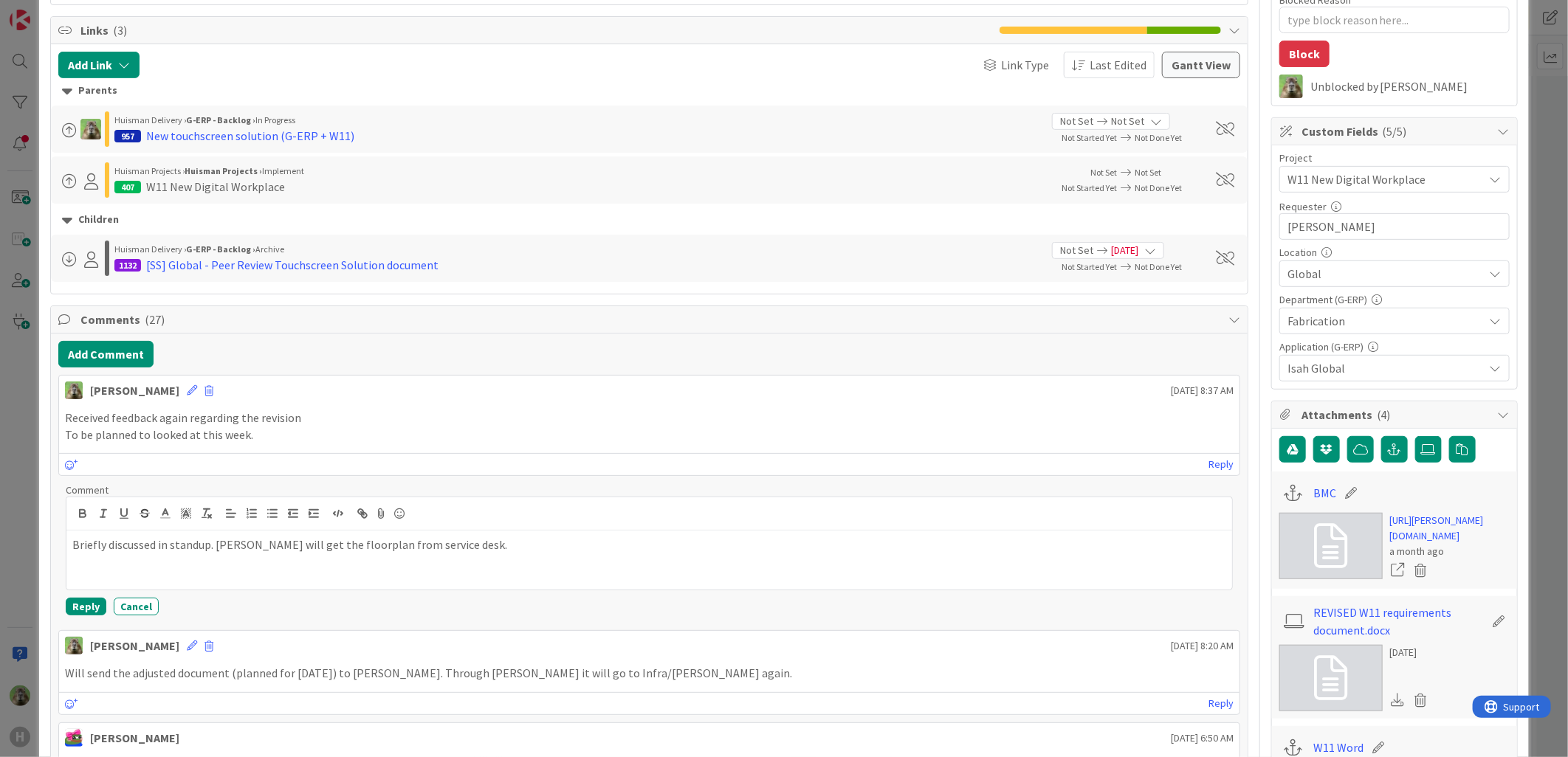
click at [217, 539] on p "Briefly discussed in standup. [PERSON_NAME] will get the floorplan from service…" at bounding box center [649, 545] width 1154 height 17
click at [72, 609] on button "Reply" at bounding box center [86, 607] width 41 height 18
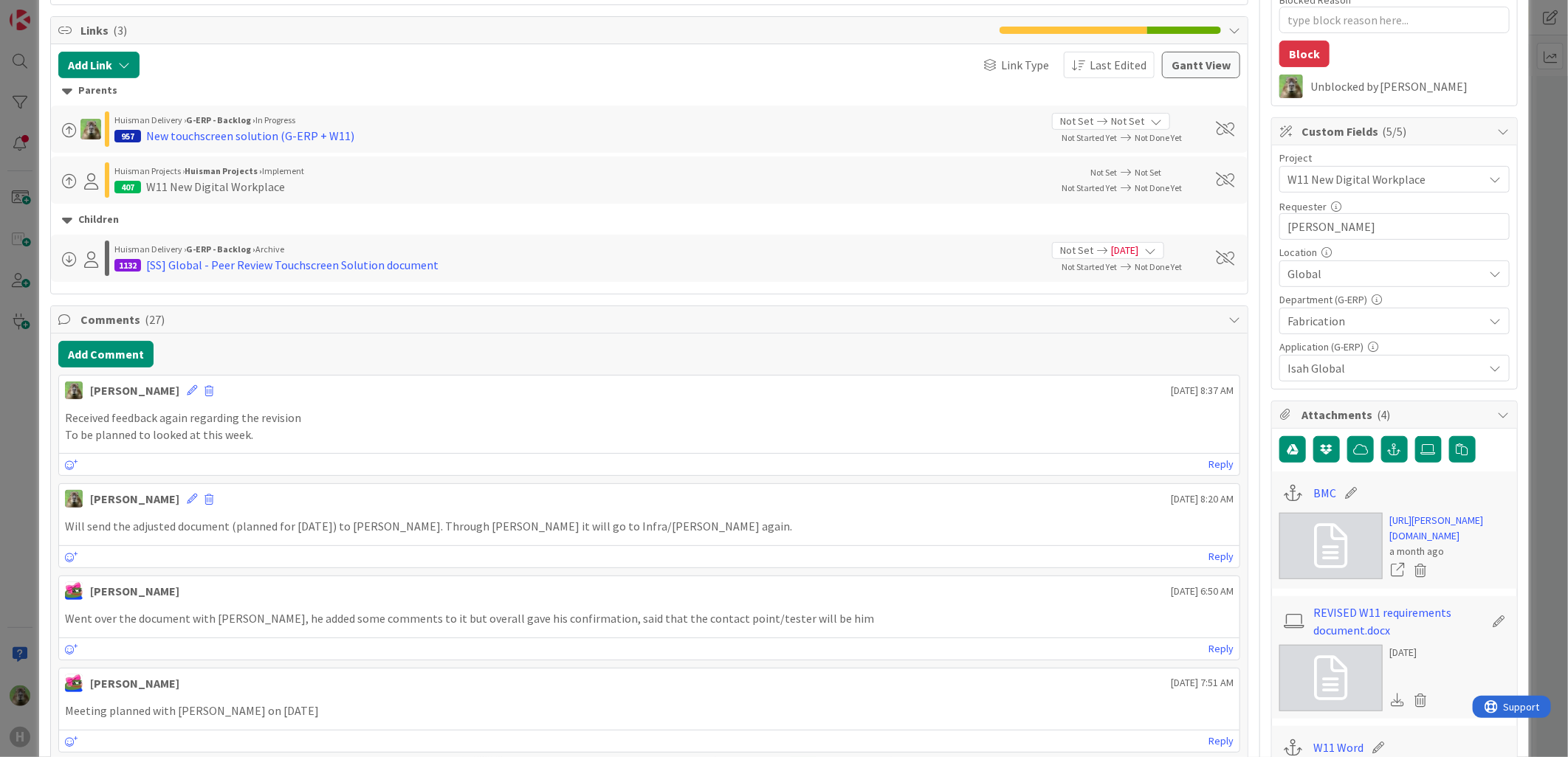
type textarea "x"
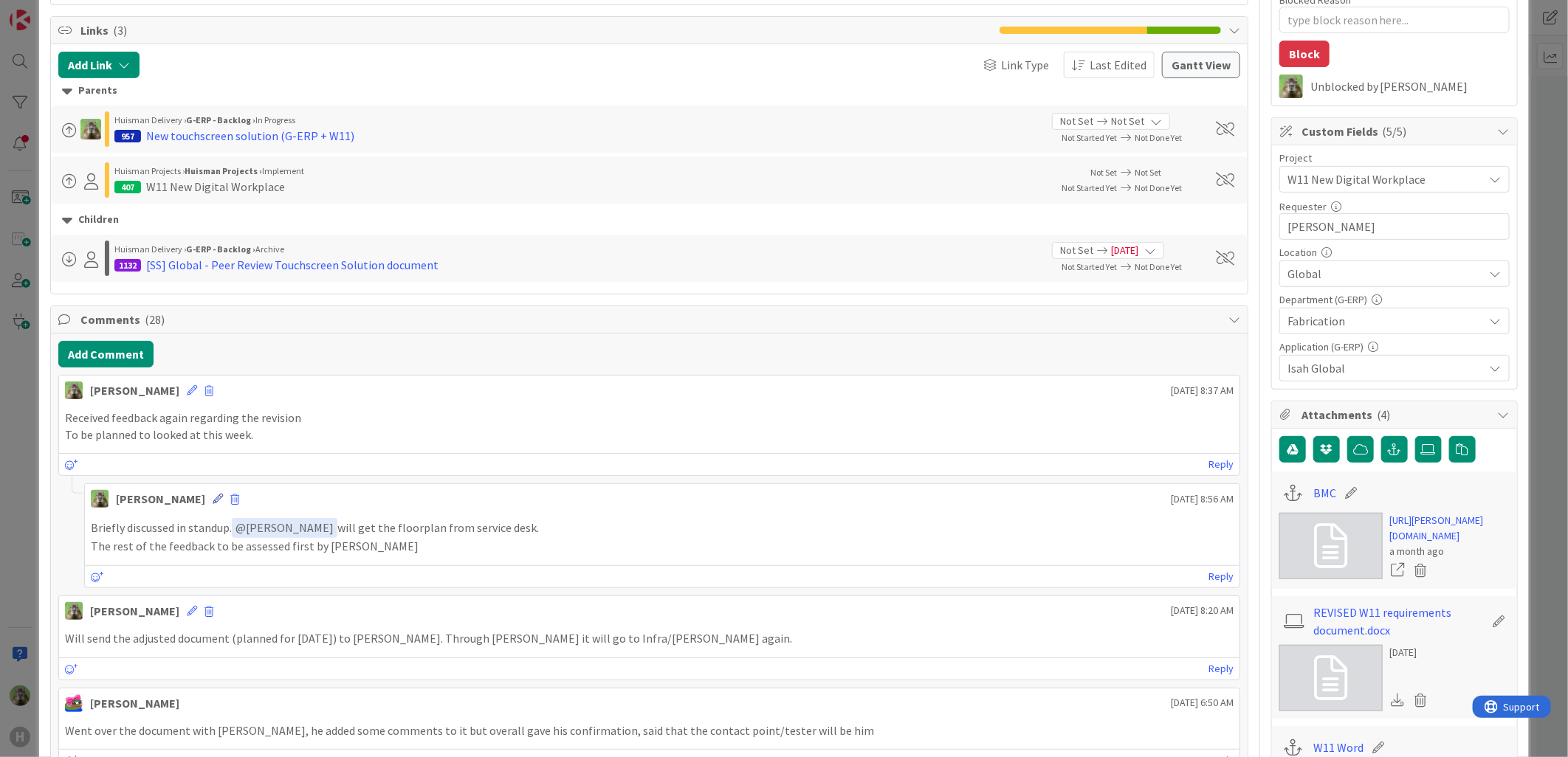
click at [212, 501] on icon at bounding box center [218, 499] width 11 height 11
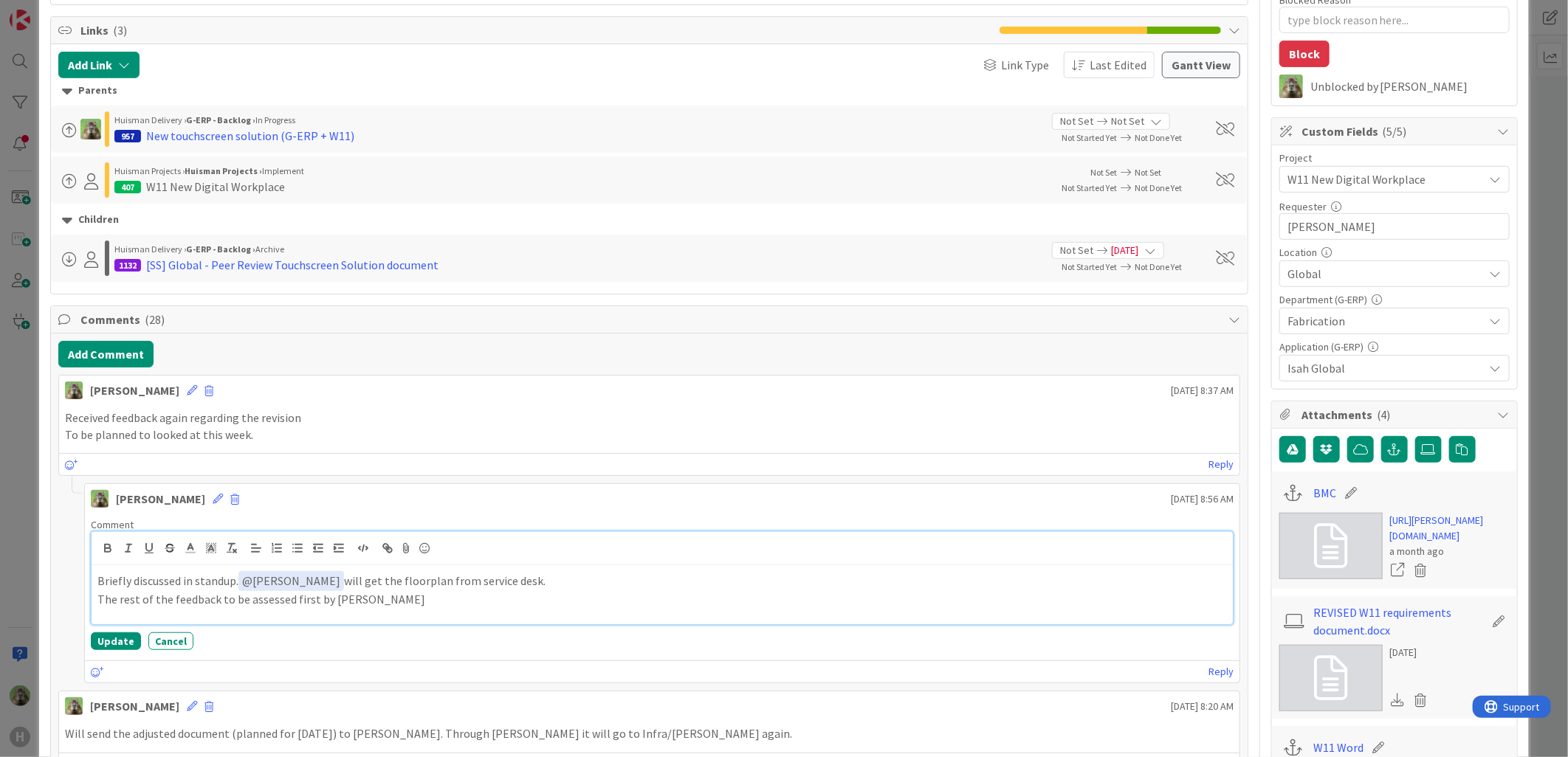
click at [369, 576] on p "Briefly discussed in standup. ﻿ @ [PERSON_NAME] ﻿ will get the floorplan from s…" at bounding box center [662, 581] width 1129 height 20
click at [499, 586] on p "Briefly discussed in standup. ﻿ @ [PERSON_NAME] ﻿ will get the production halls…" at bounding box center [662, 581] width 1129 height 20
click at [118, 644] on button "Update" at bounding box center [115, 642] width 51 height 18
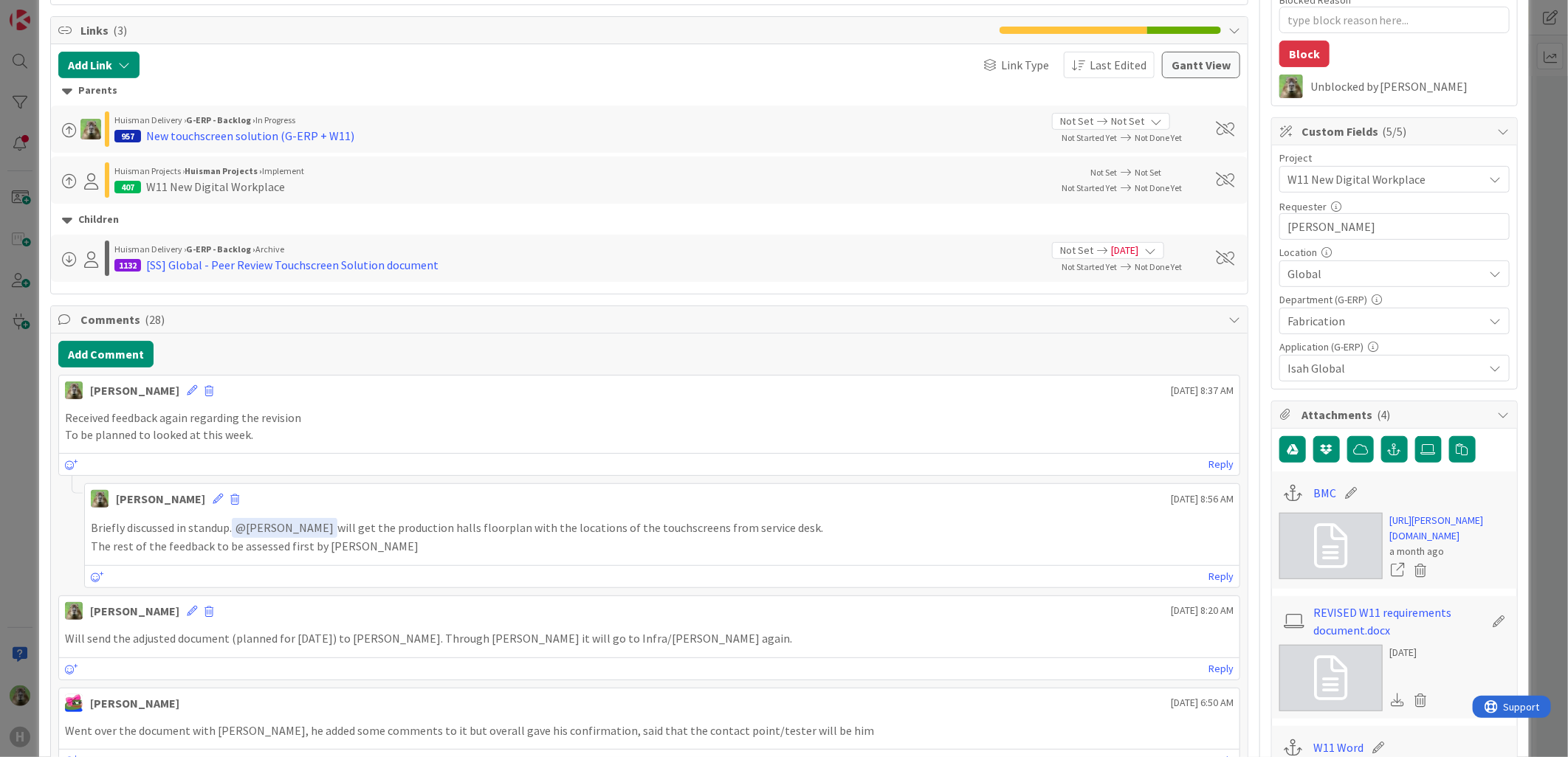
type textarea "x"
click at [28, 601] on div "ID 325 G-ERP - BFG New Build Waiting Title 51 / 128 [DATE] - Windows 11 Touchsc…" at bounding box center [784, 378] width 1568 height 757
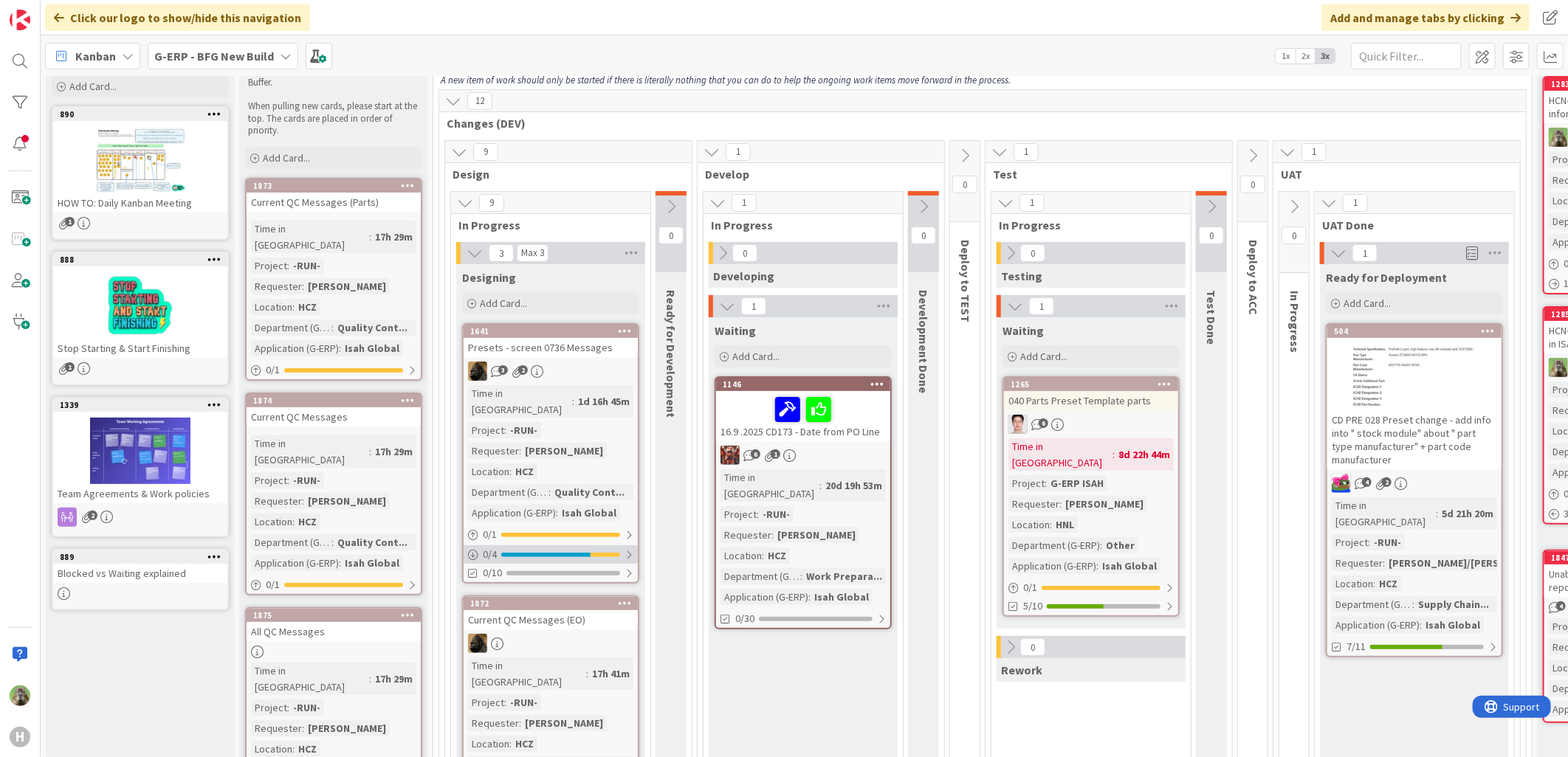
scroll to position [164, 0]
